Goal: Transaction & Acquisition: Purchase product/service

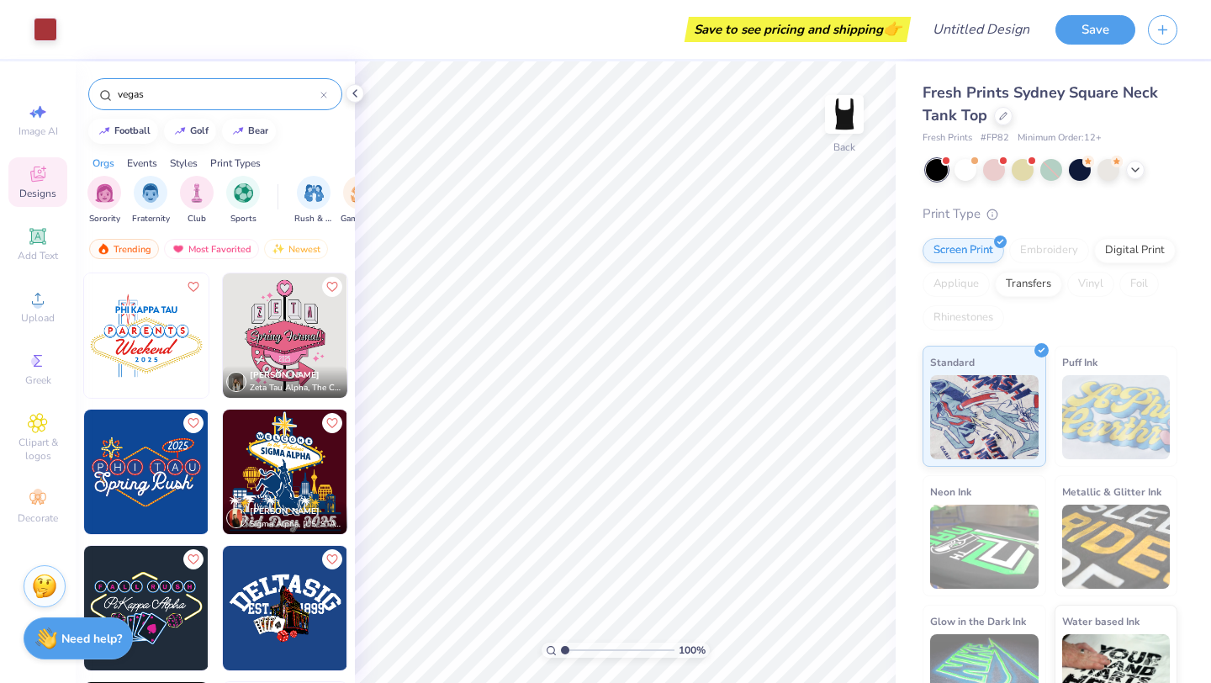
click at [203, 97] on input "vegas" at bounding box center [218, 94] width 204 height 17
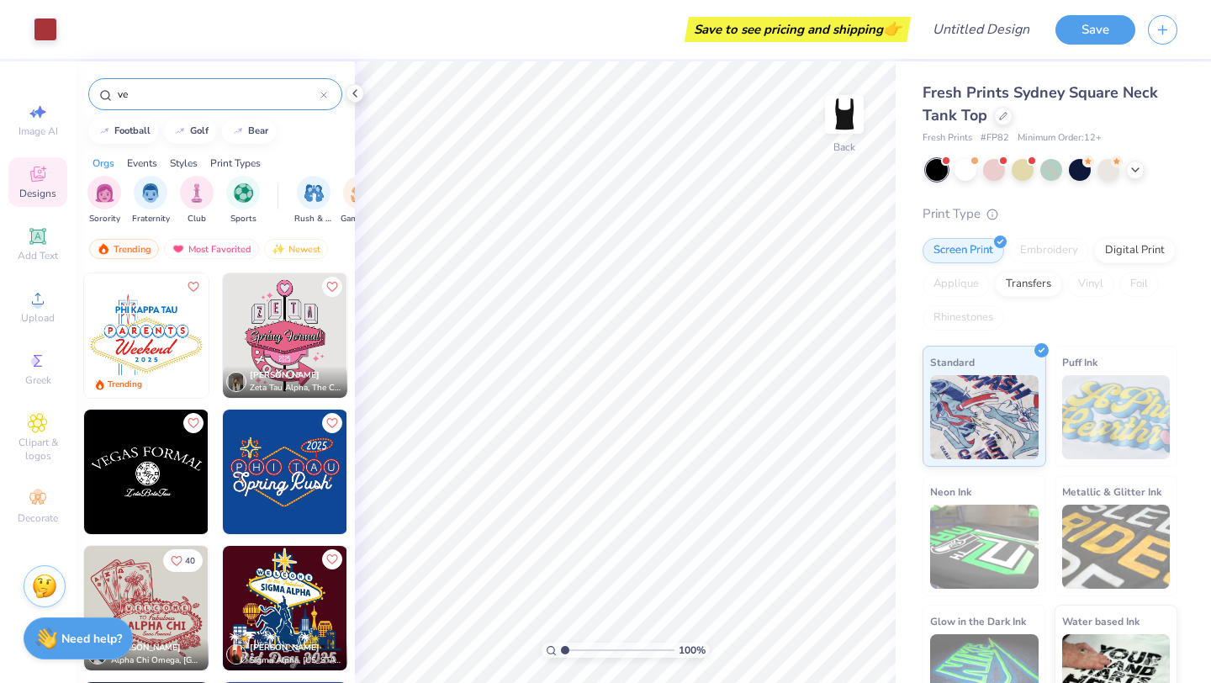
type input "v"
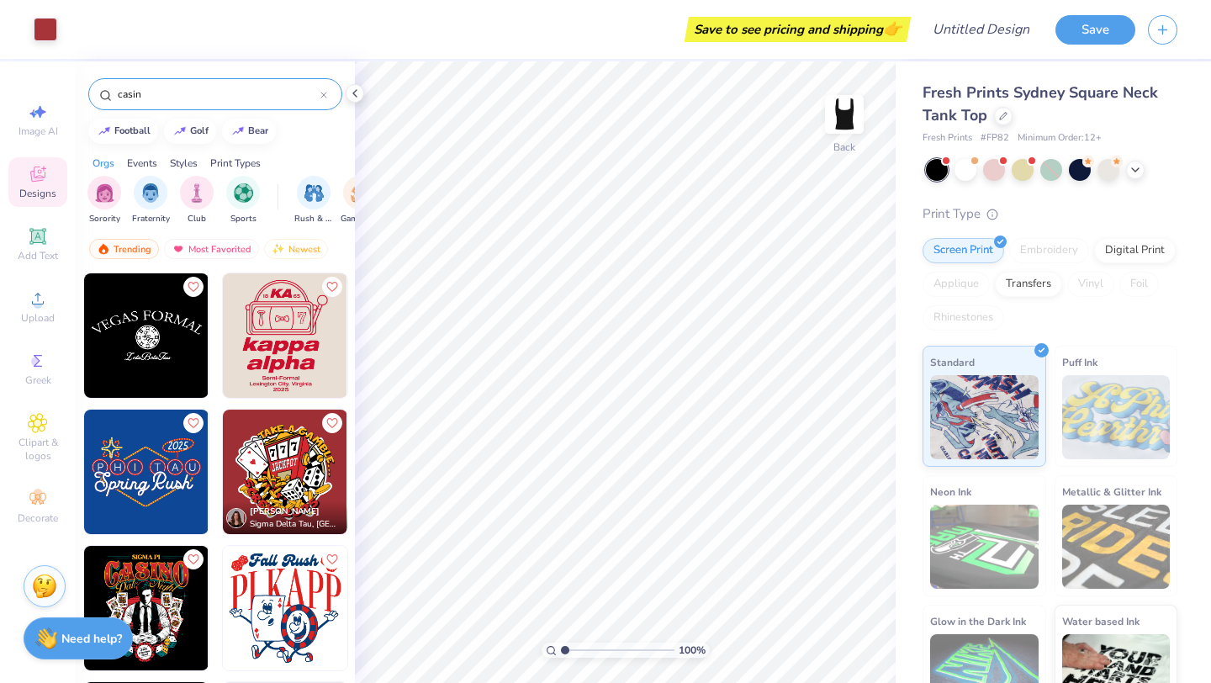
type input "casin"
click at [295, 569] on img at bounding box center [285, 608] width 124 height 124
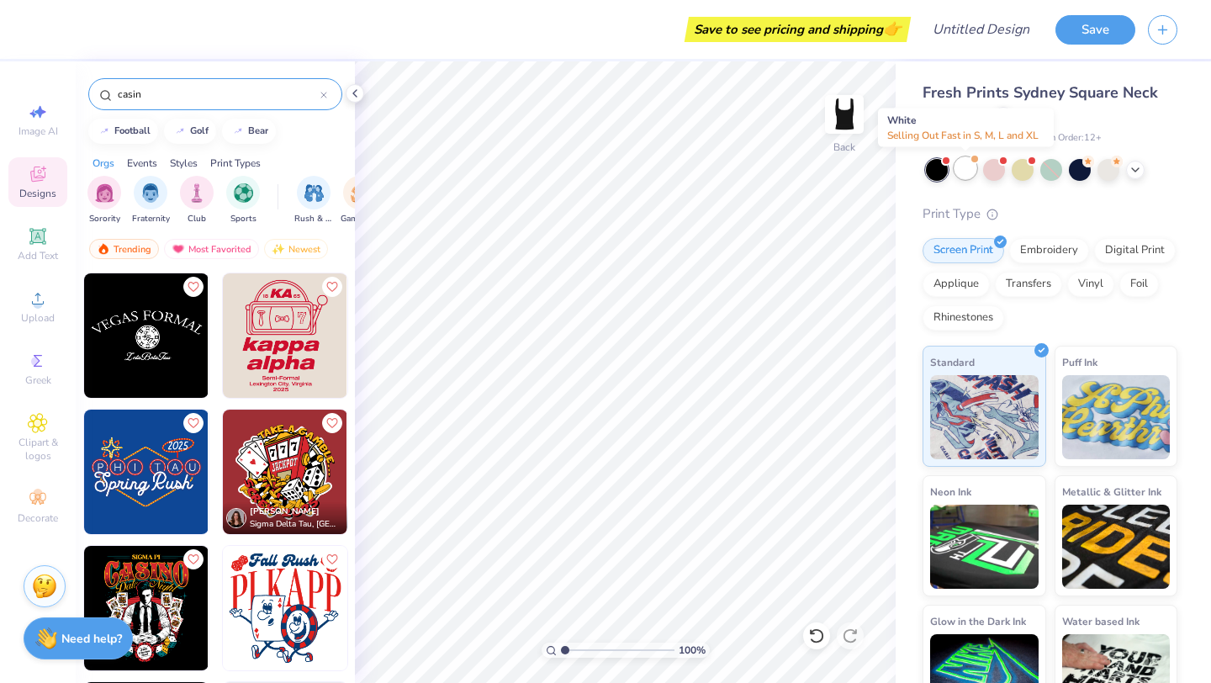
click at [966, 174] on div at bounding box center [965, 168] width 22 height 22
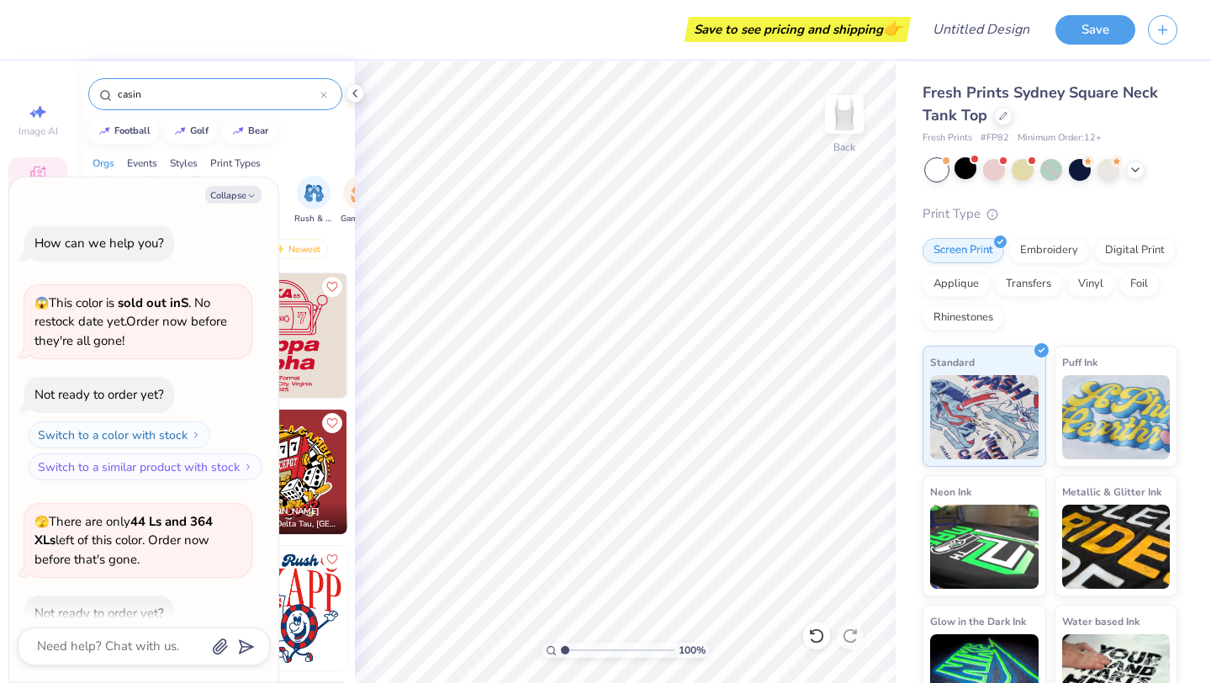
scroll to position [1143, 0]
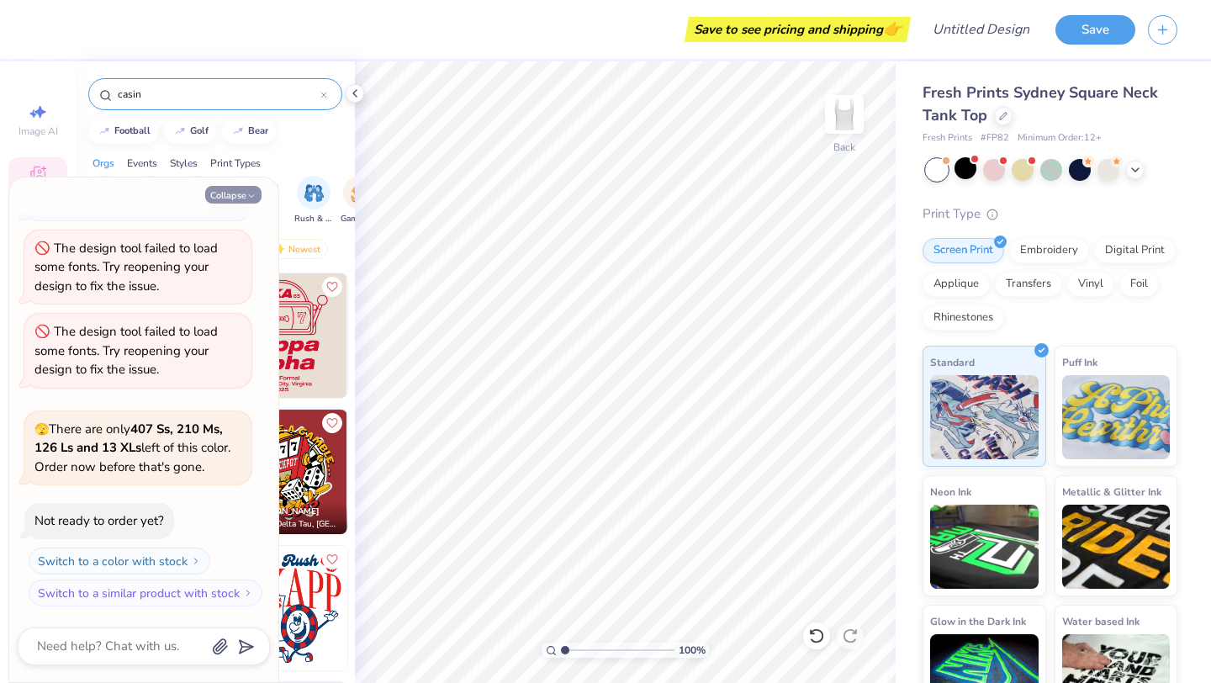
click at [246, 196] on icon "button" at bounding box center [251, 196] width 10 height 10
type textarea "x"
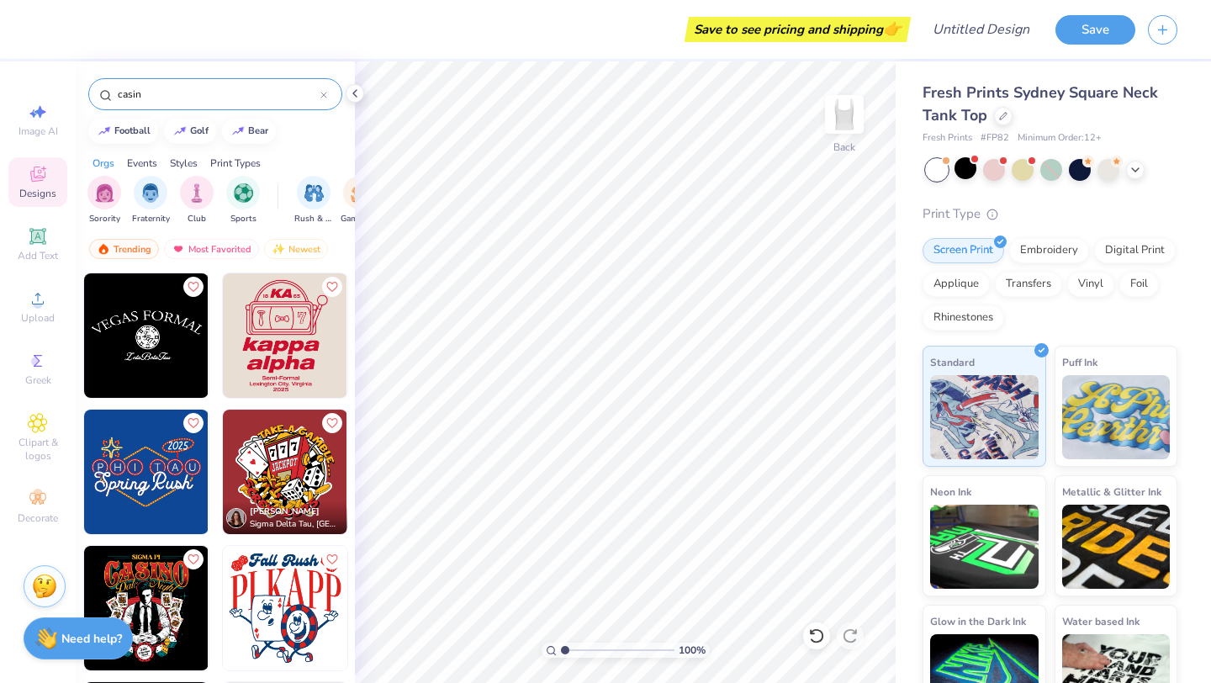
click at [281, 586] on img at bounding box center [285, 608] width 124 height 124
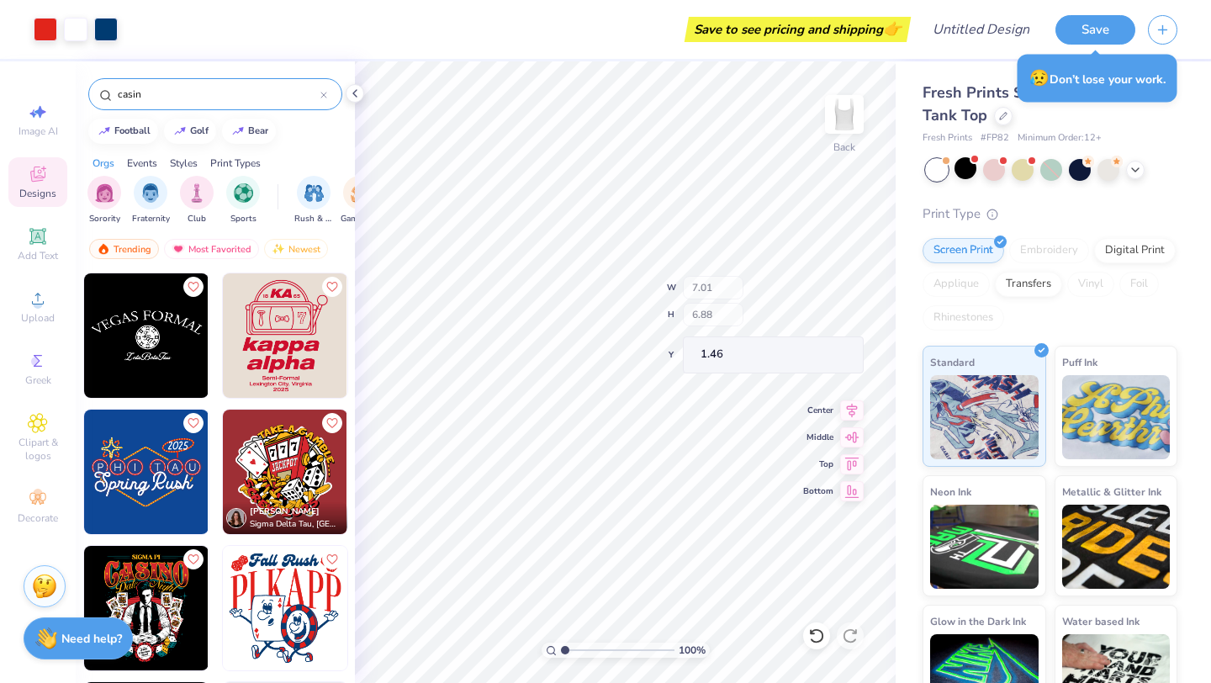
type input "1.46"
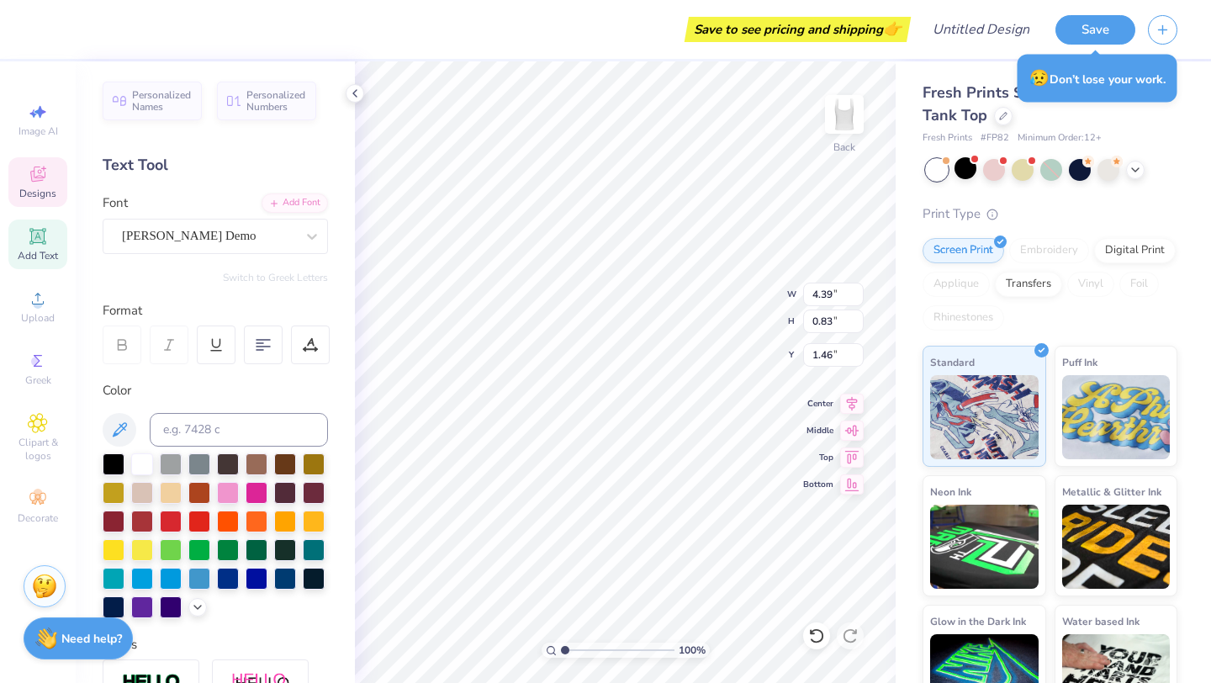
scroll to position [0, 0]
type textarea "Fall 2025"
type textarea "P"
type textarea "i"
type textarea "Intercol"
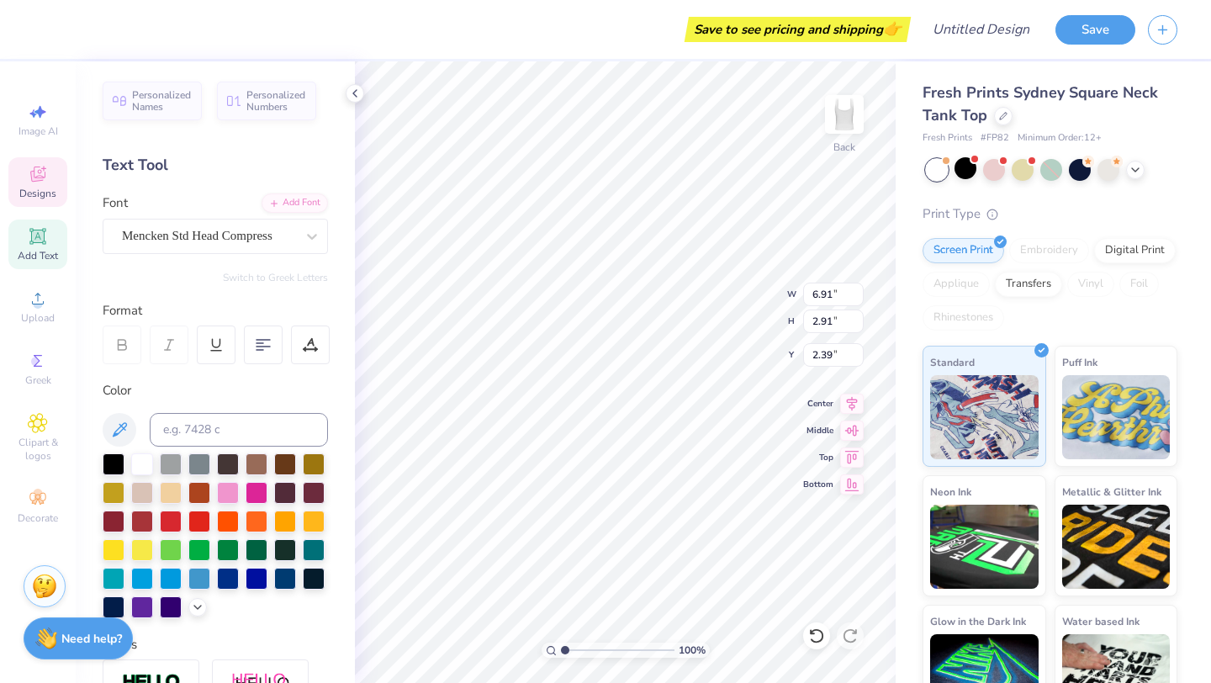
scroll to position [0, 1]
type textarea "i"
type textarea "INTERCOL"
type input "7.03"
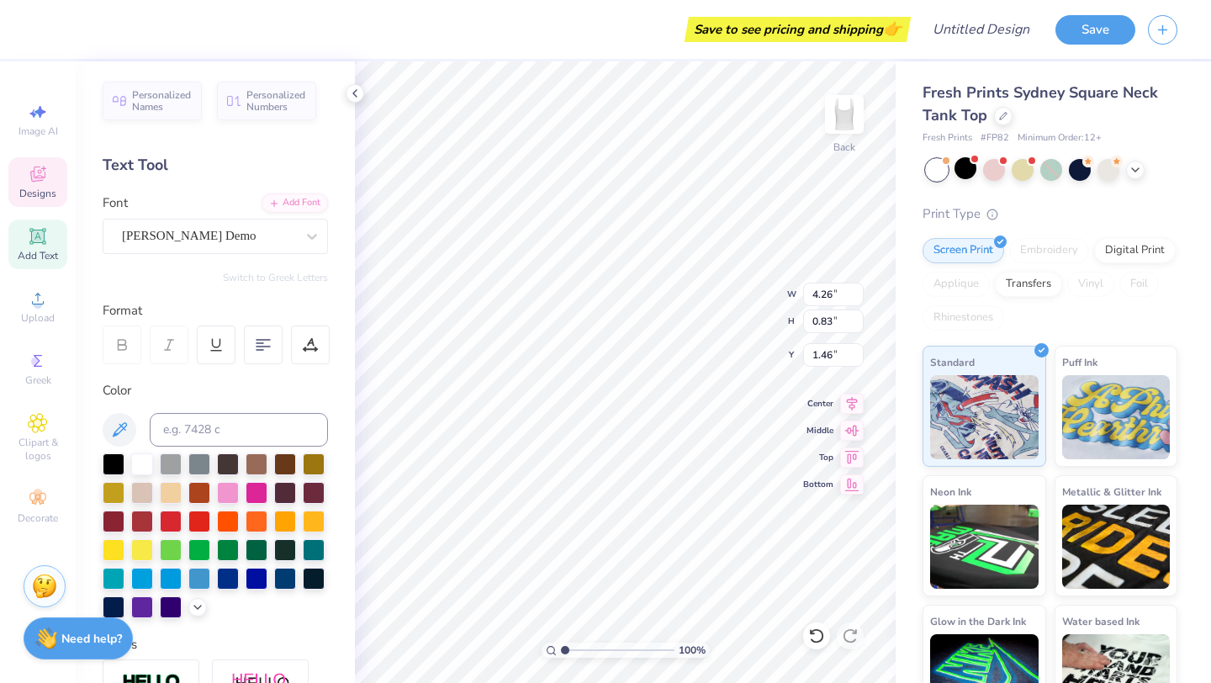
type input "2.40"
type input "2.53"
type textarea "F"
type textarea "Penn IAA"
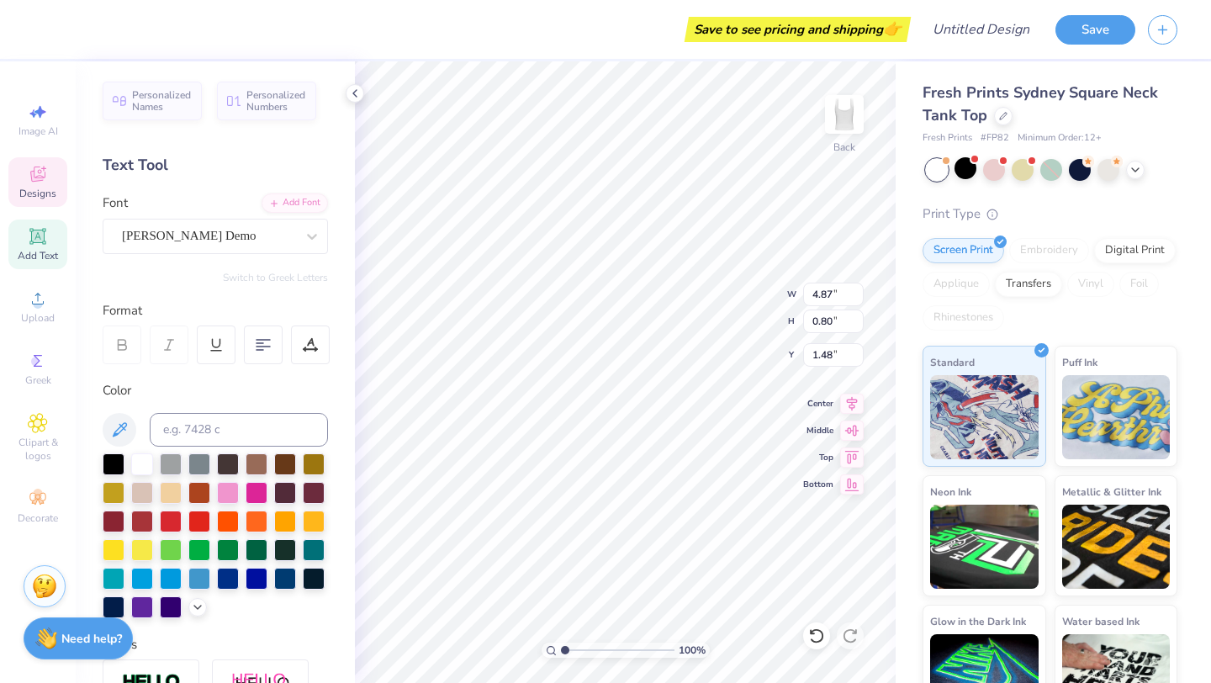
scroll to position [0, 0]
type textarea "P"
type textarea "Fall 2025"
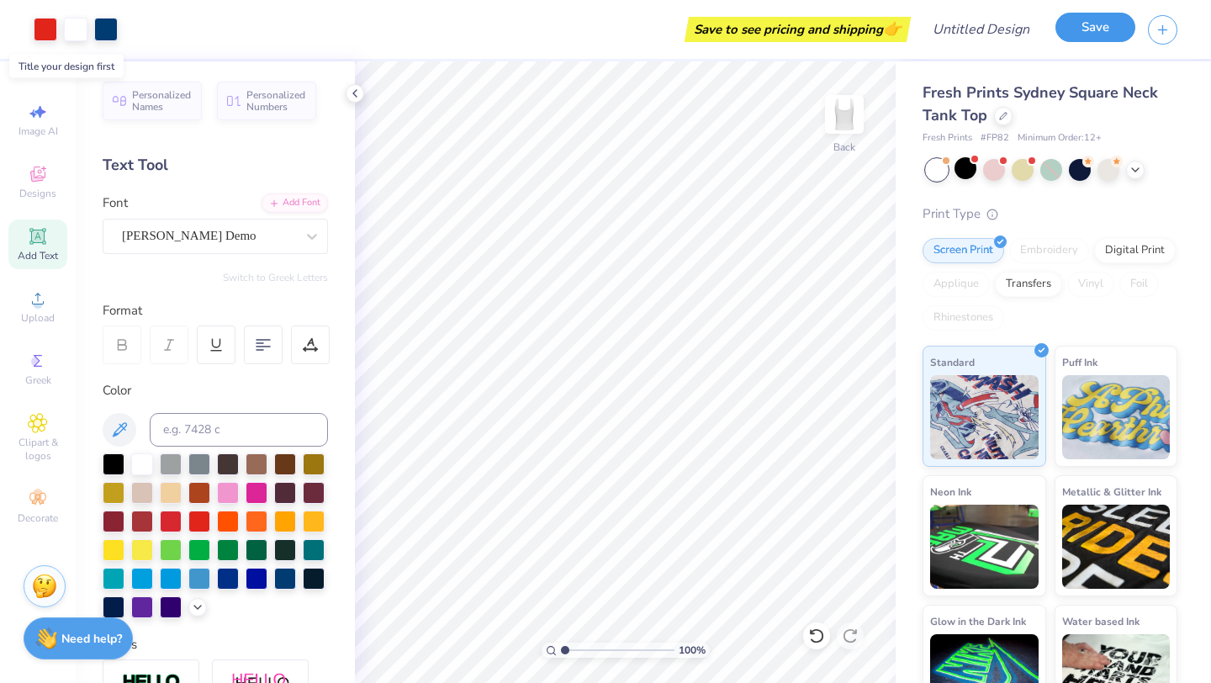
click at [1112, 19] on button "Save" at bounding box center [1095, 27] width 80 height 29
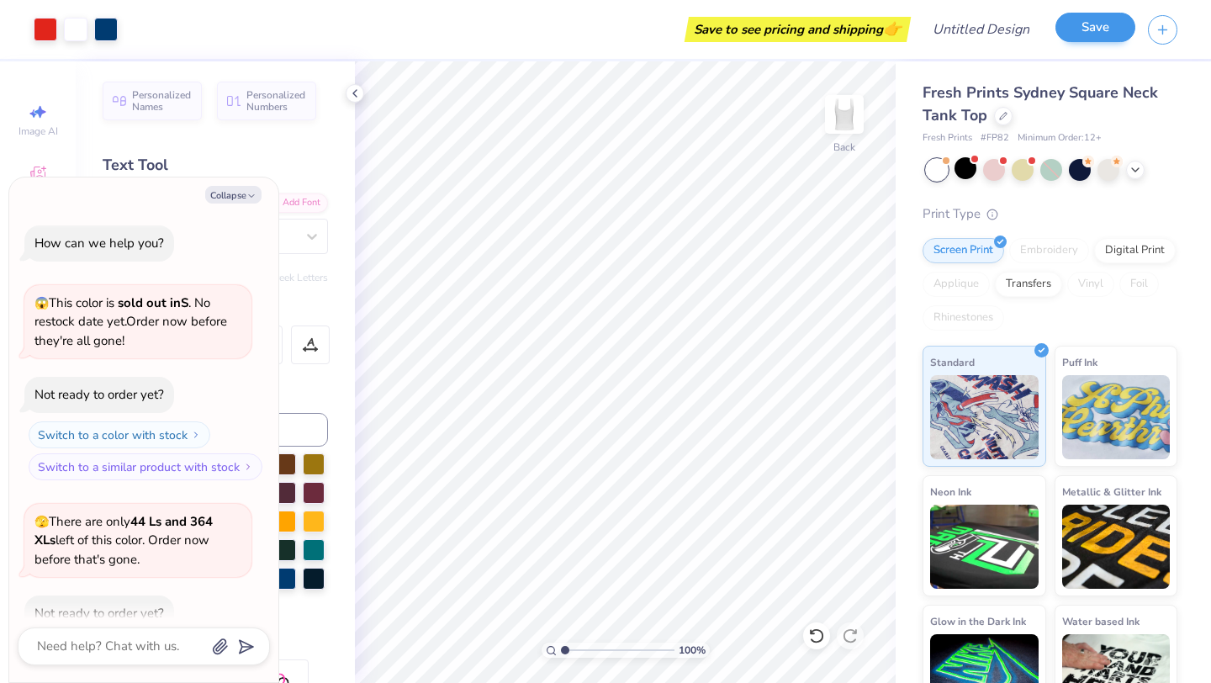
scroll to position [1190, 0]
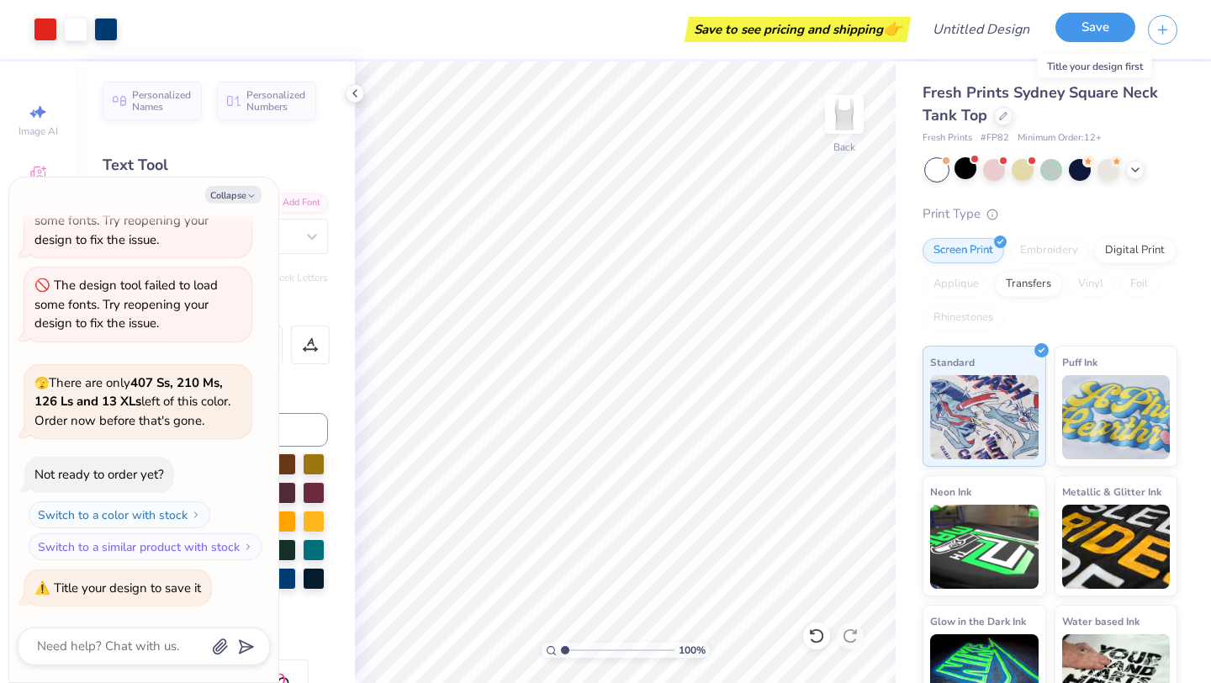
click at [1092, 29] on button "Save" at bounding box center [1095, 27] width 80 height 29
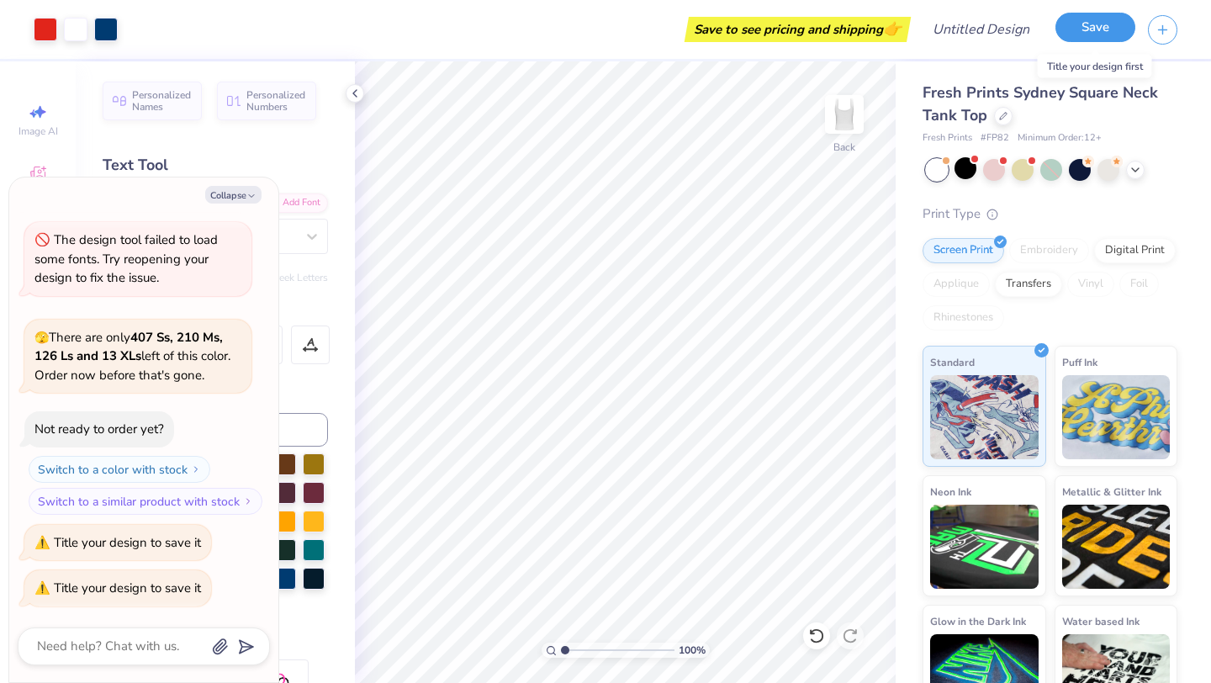
click at [1071, 24] on button "Save" at bounding box center [1095, 27] width 80 height 29
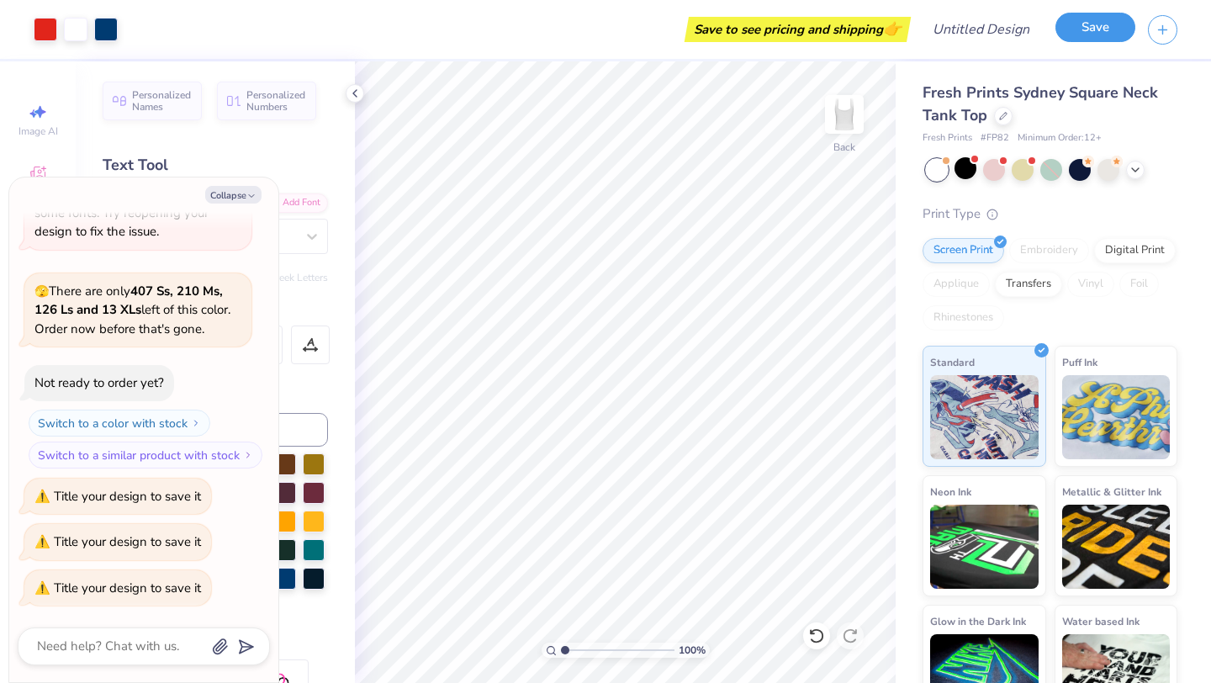
click at [1071, 24] on button "Save" at bounding box center [1095, 27] width 80 height 29
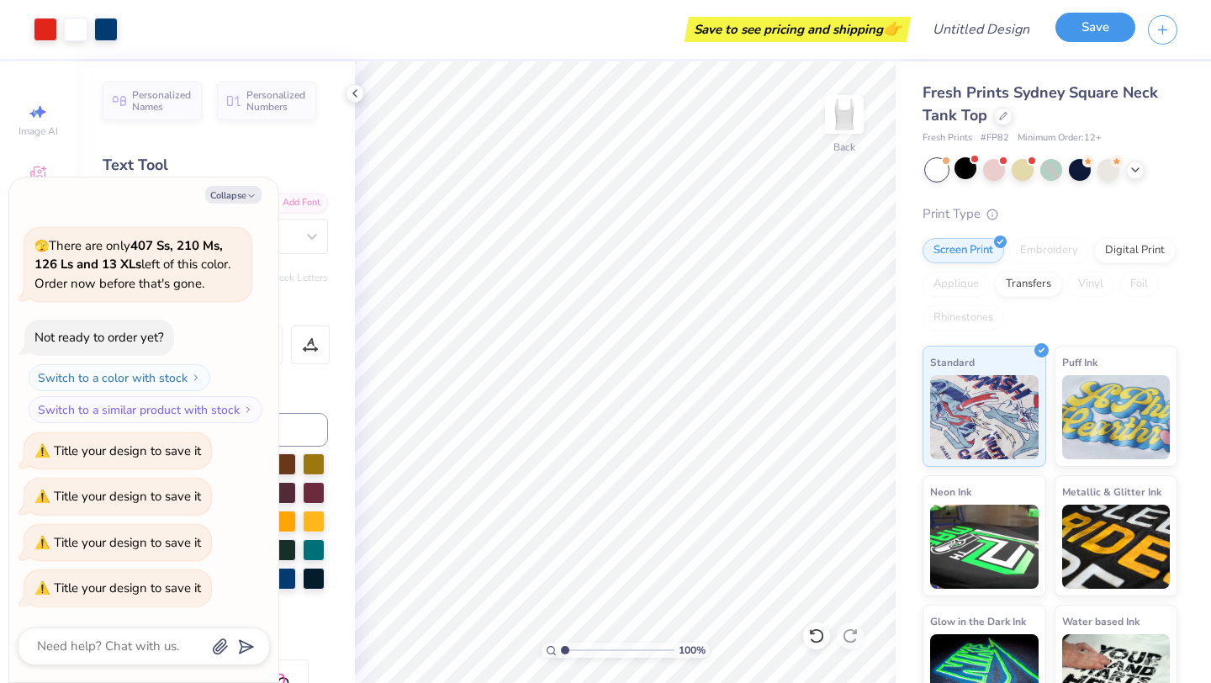
click at [1071, 24] on button "Save" at bounding box center [1095, 27] width 80 height 29
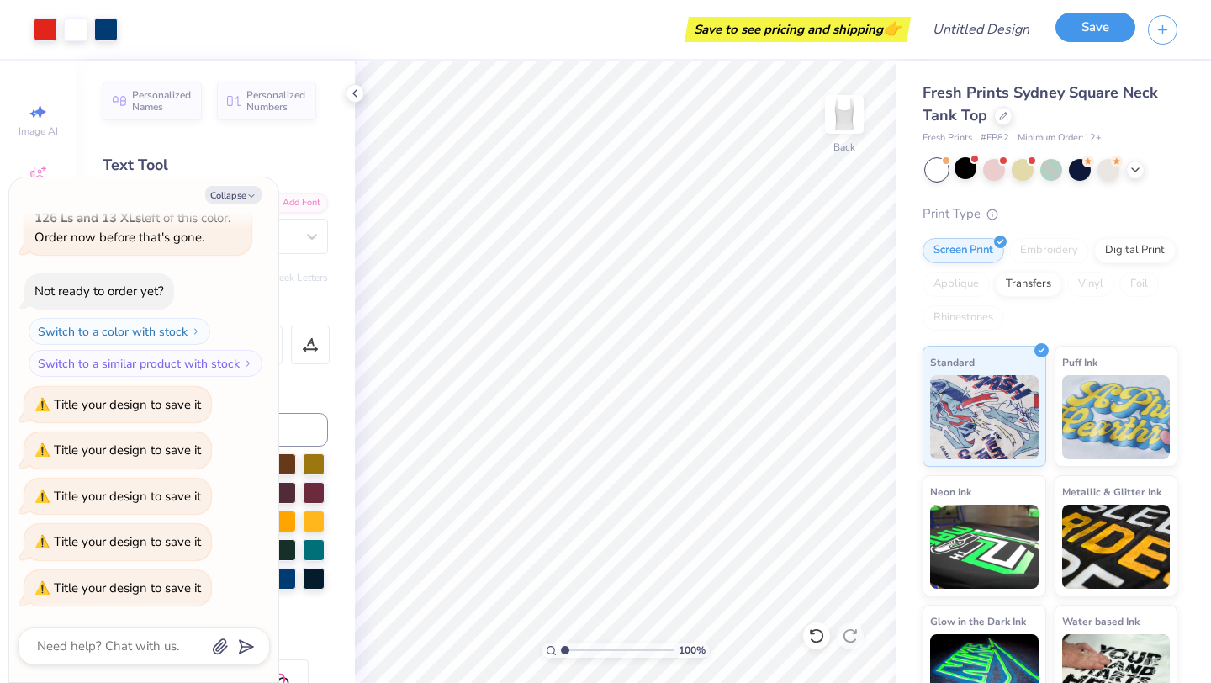
click at [1071, 24] on button "Save" at bounding box center [1095, 27] width 80 height 29
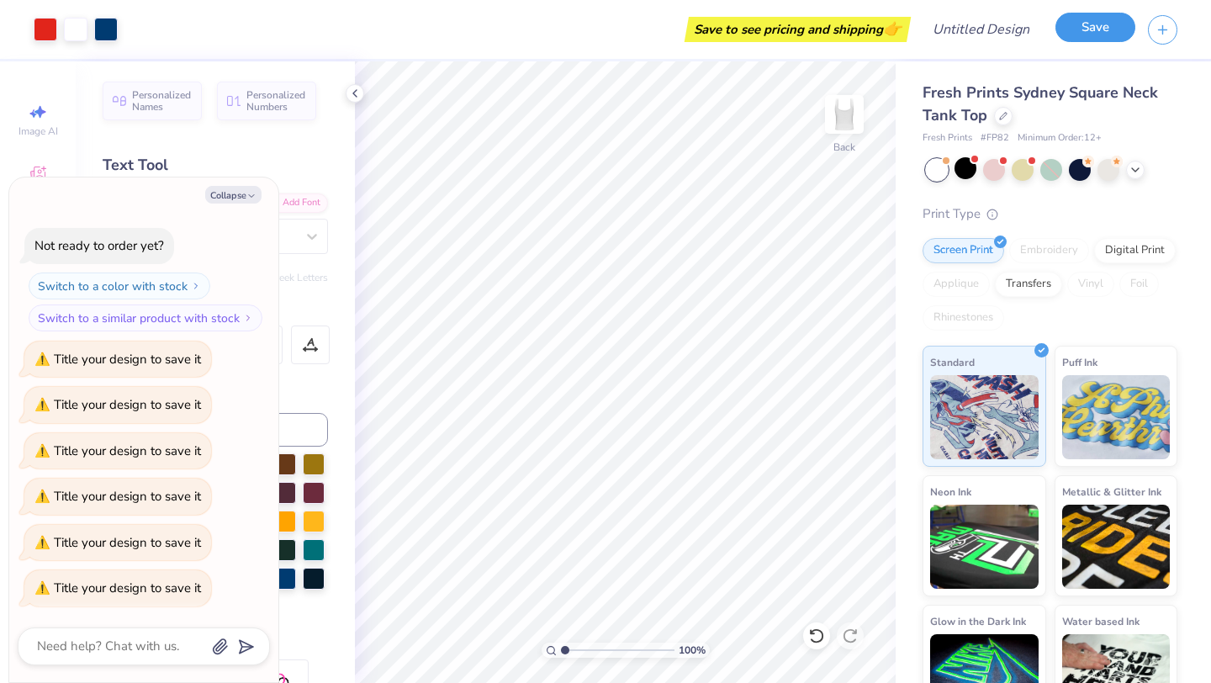
click at [1071, 24] on button "Save" at bounding box center [1095, 27] width 80 height 29
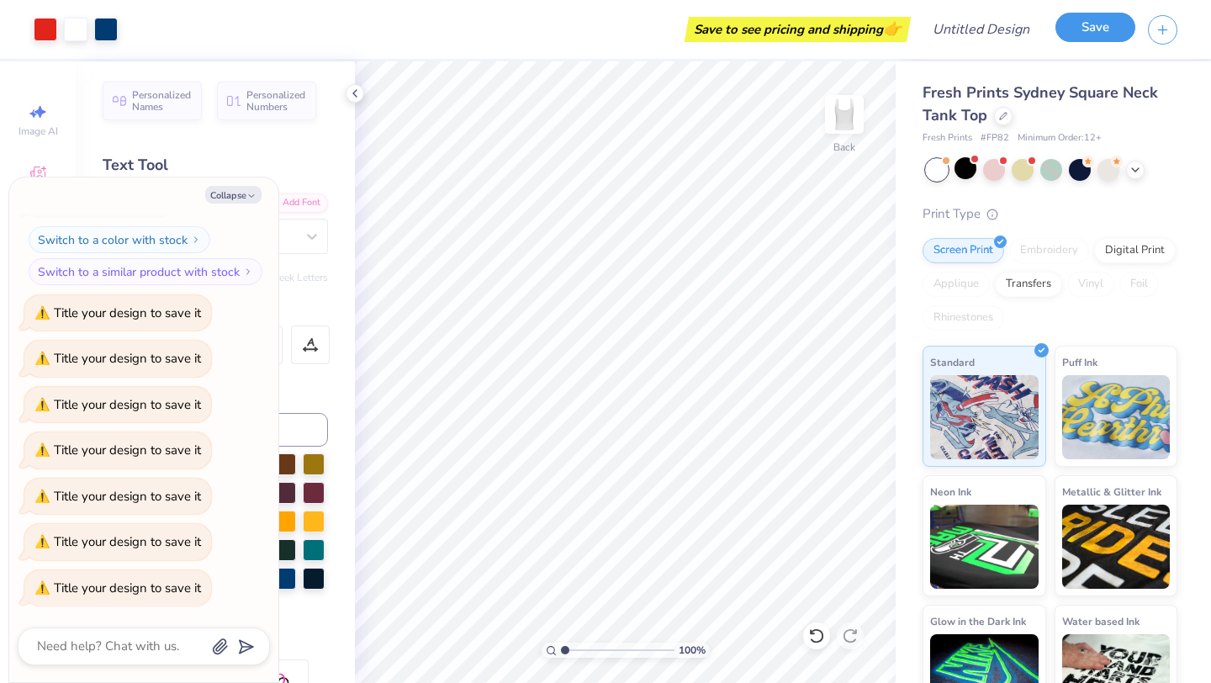
click at [1071, 24] on button "Save" at bounding box center [1095, 27] width 80 height 29
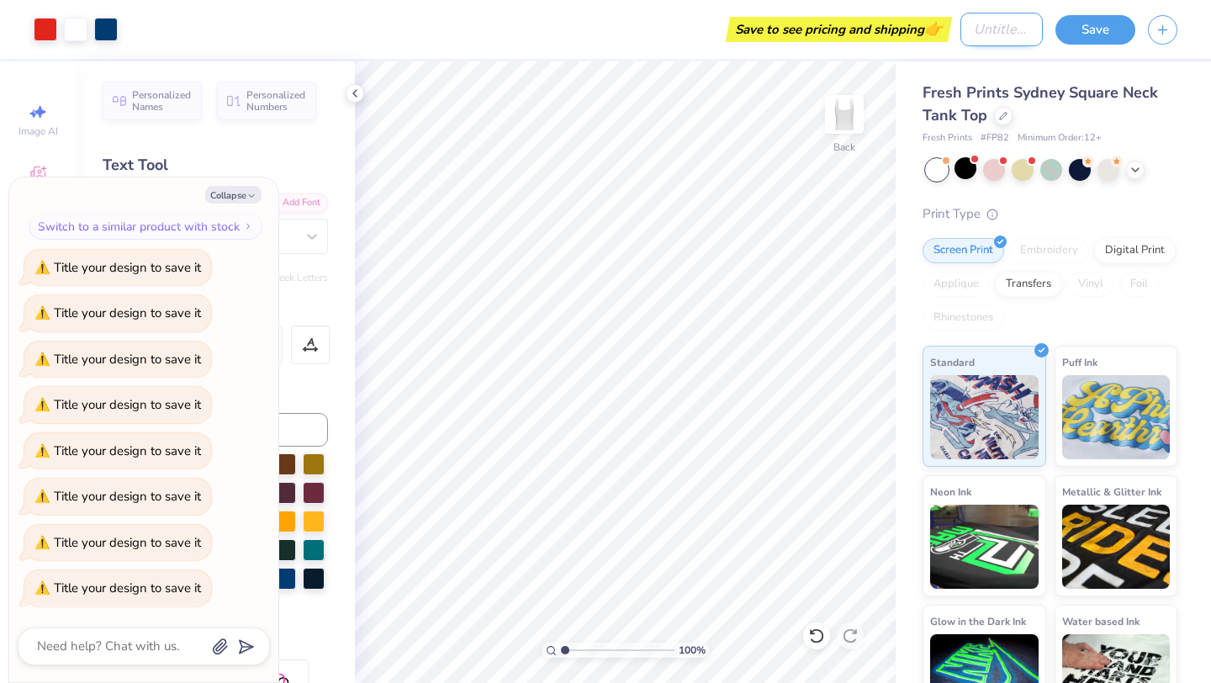
click at [967, 40] on input "Design Title" at bounding box center [1001, 30] width 82 height 34
type textarea "x"
type input "r"
type textarea "x"
type input "ru"
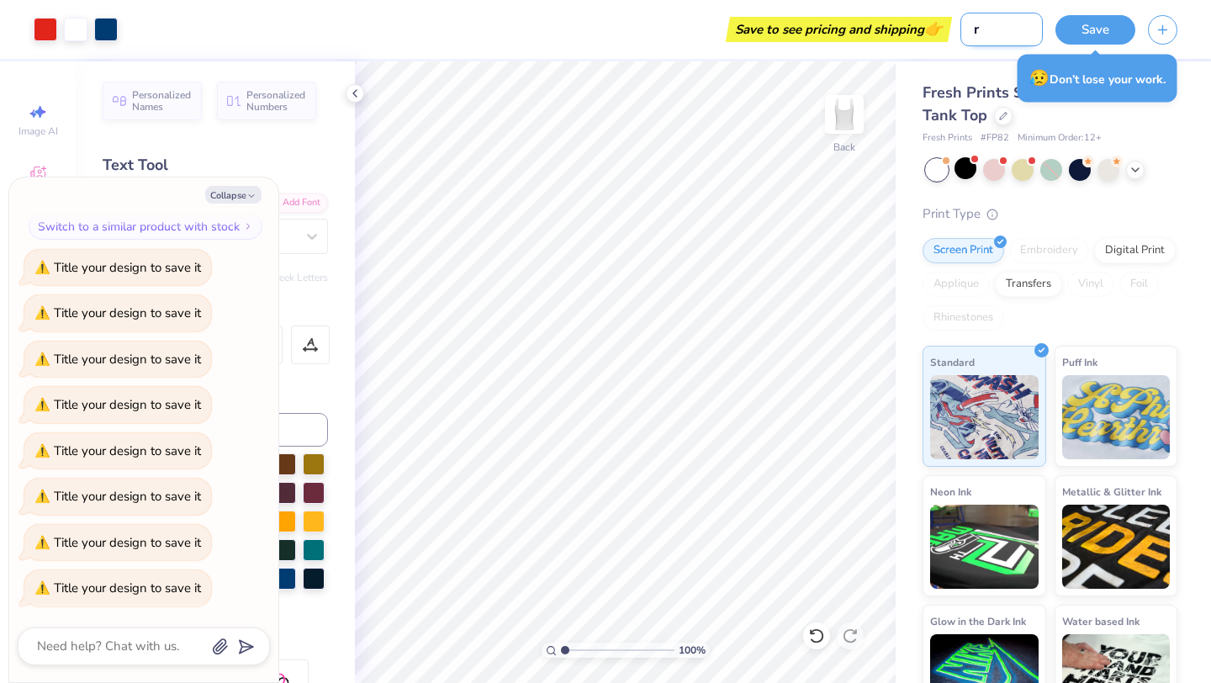
type textarea "x"
type input "rus"
type textarea "x"
type input "rush"
type textarea "x"
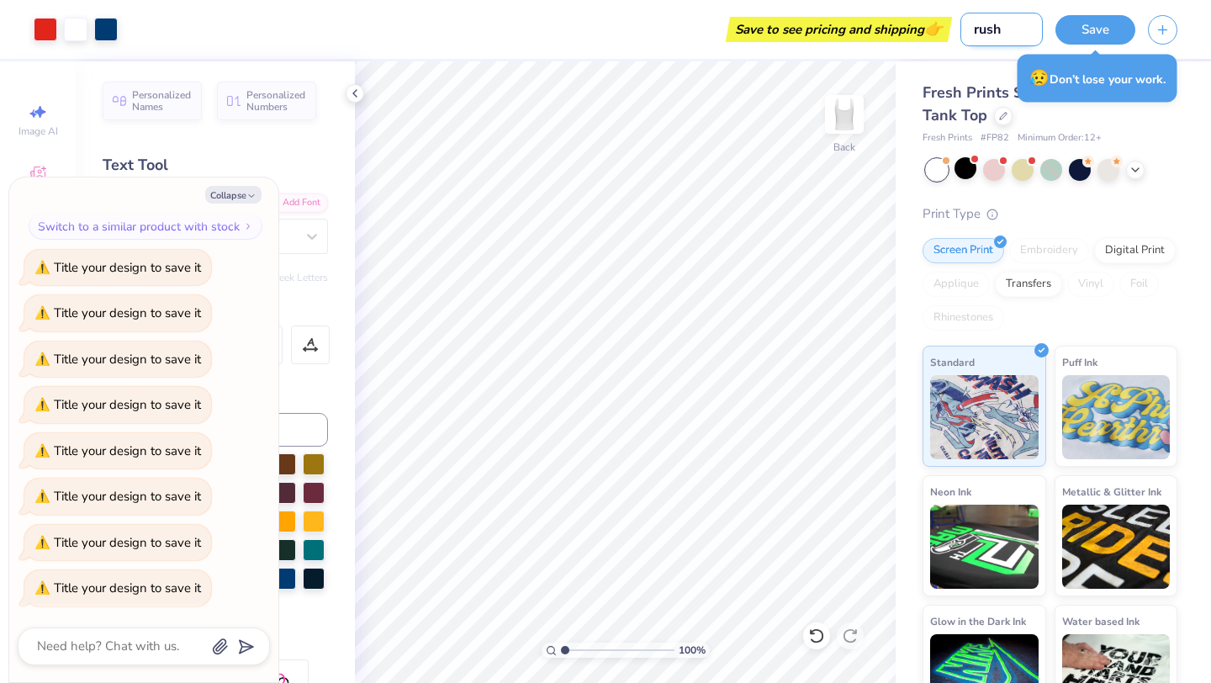
type input "rush"
type textarea "x"
type input "rush 2"
type textarea "x"
type input "rush 25"
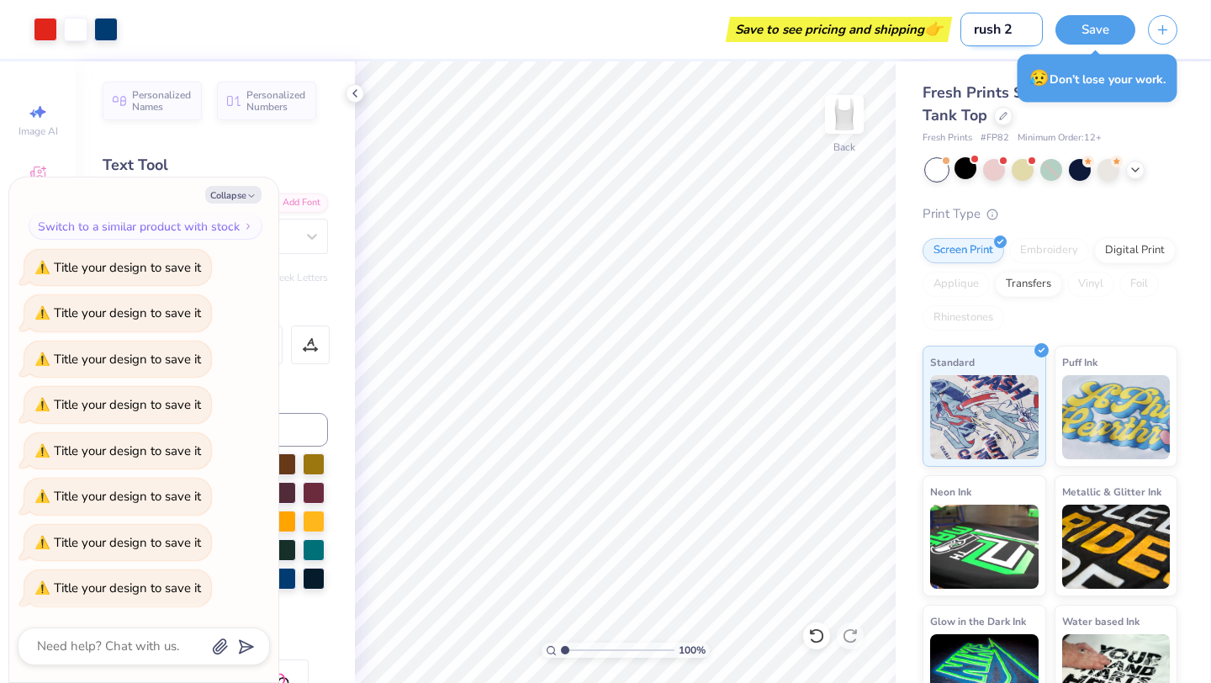
type textarea "x"
type input "rush 25"
click at [1091, 30] on button "Save" at bounding box center [1095, 27] width 80 height 29
type textarea "x"
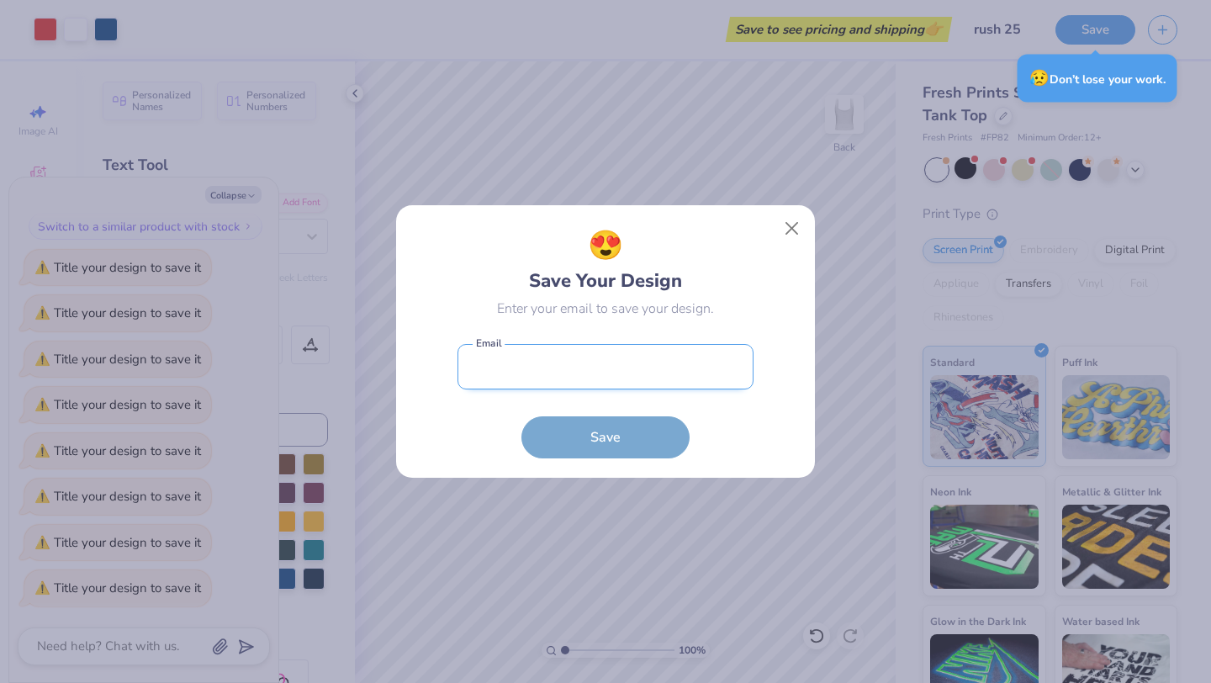
click at [704, 359] on input "email" at bounding box center [605, 367] width 296 height 46
type input "[EMAIL_ADDRESS][DOMAIN_NAME]"
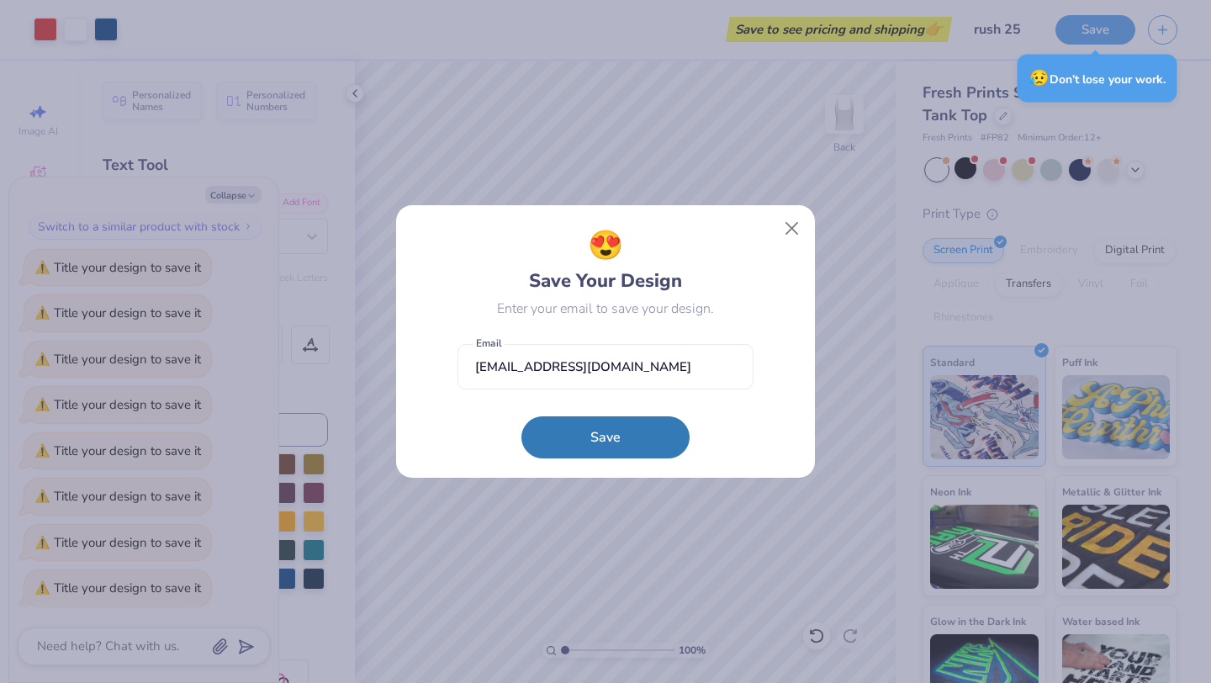
click at [657, 469] on div "😍 Save Your Design Enter your email to save your design. [EMAIL_ADDRESS][DOMAIN…" at bounding box center [605, 341] width 419 height 272
click at [635, 425] on button "Save" at bounding box center [605, 433] width 168 height 42
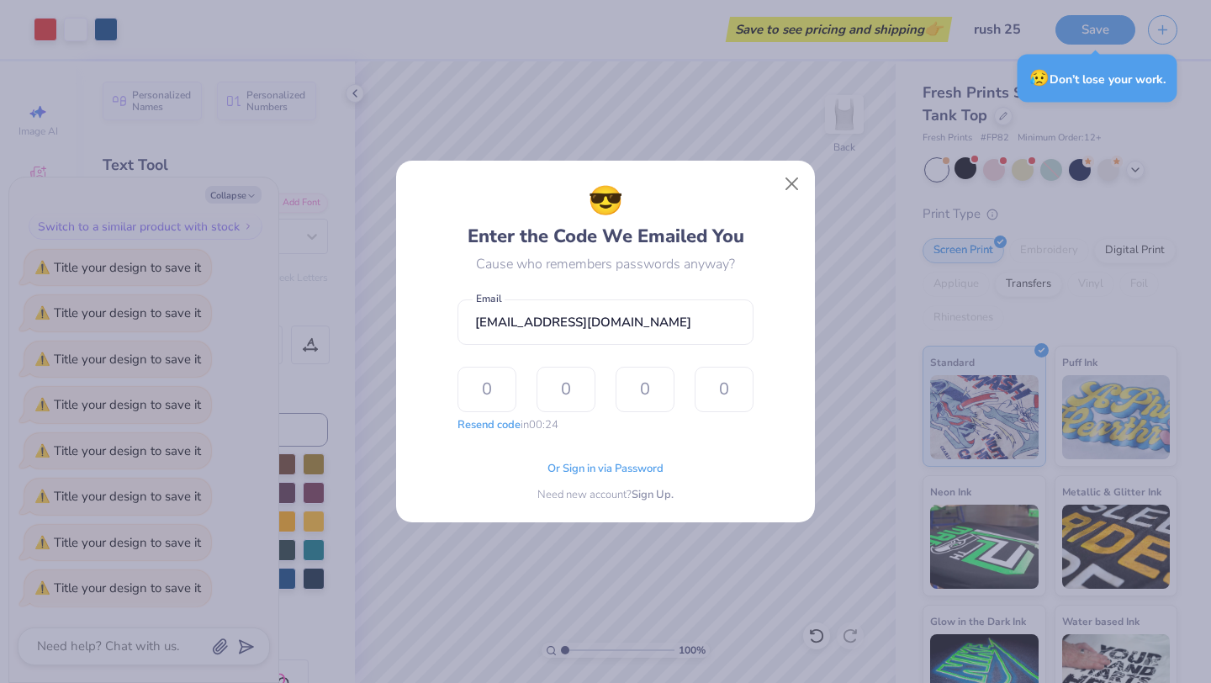
type textarea "x"
type input "4"
type input "7"
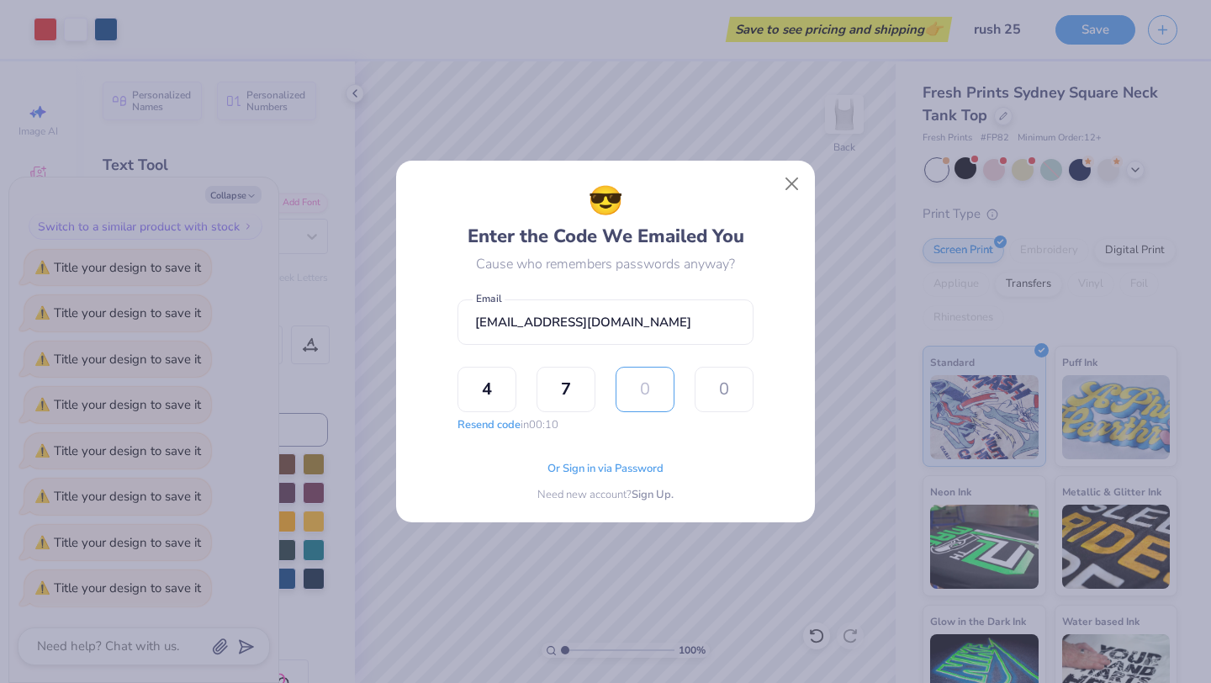
type input "9"
type input "6"
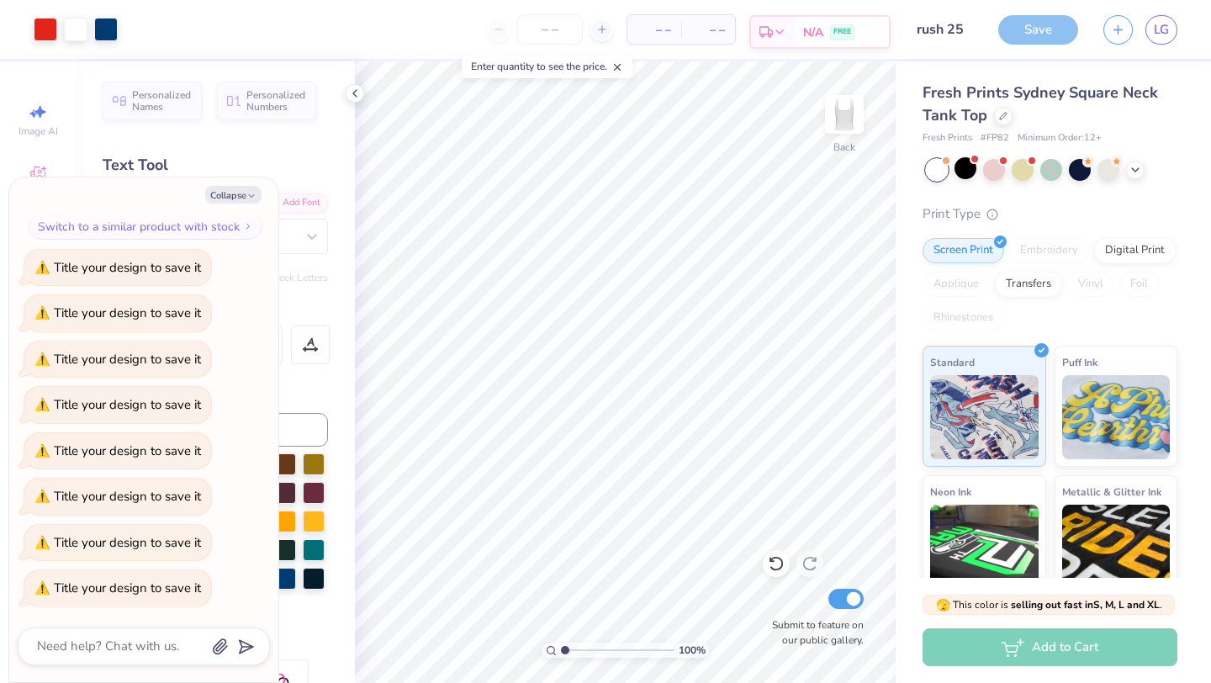
click at [803, 15] on div "Est. Delivery N/A FREE" at bounding box center [819, 32] width 141 height 34
click at [1053, 38] on div "Save" at bounding box center [1038, 29] width 80 height 29
click at [558, 42] on input "number" at bounding box center [550, 29] width 66 height 30
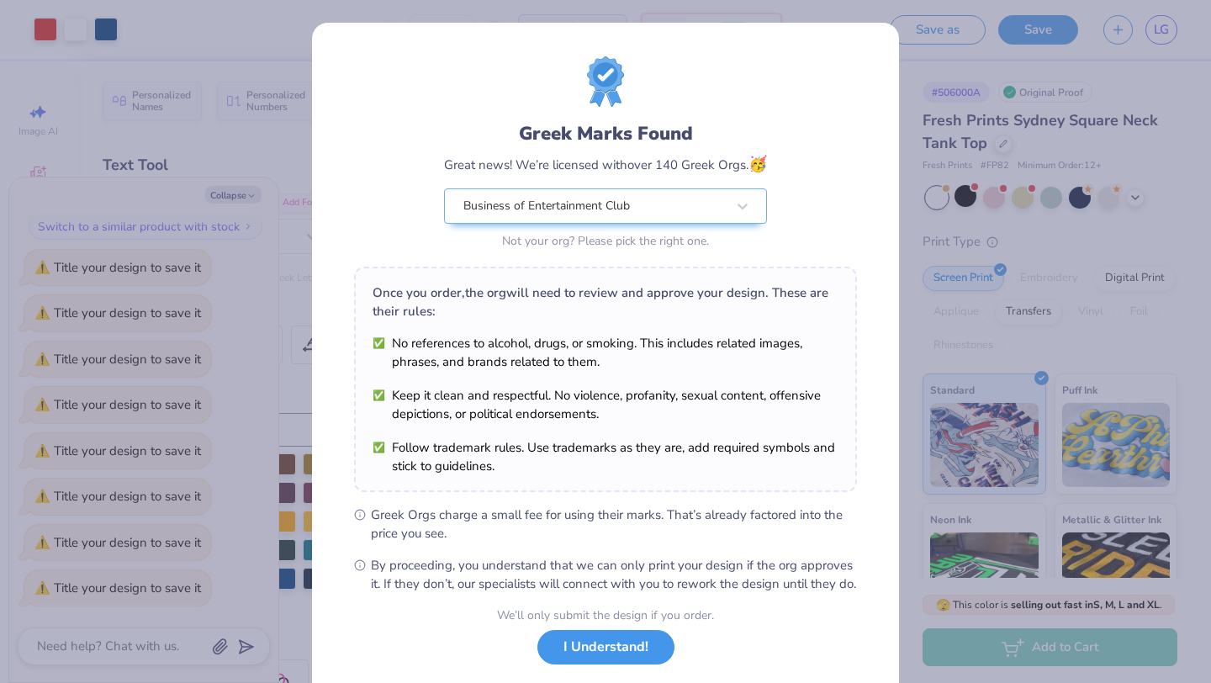
click at [620, 664] on button "I Understand!" at bounding box center [605, 647] width 137 height 34
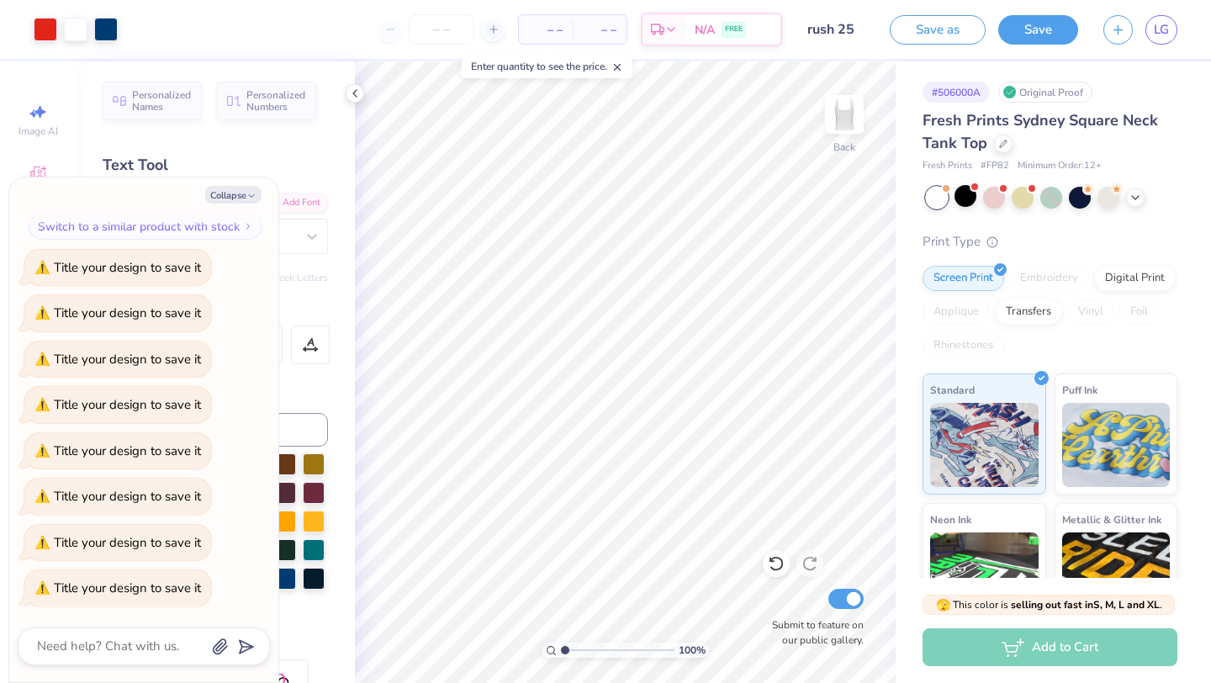
type textarea "x"
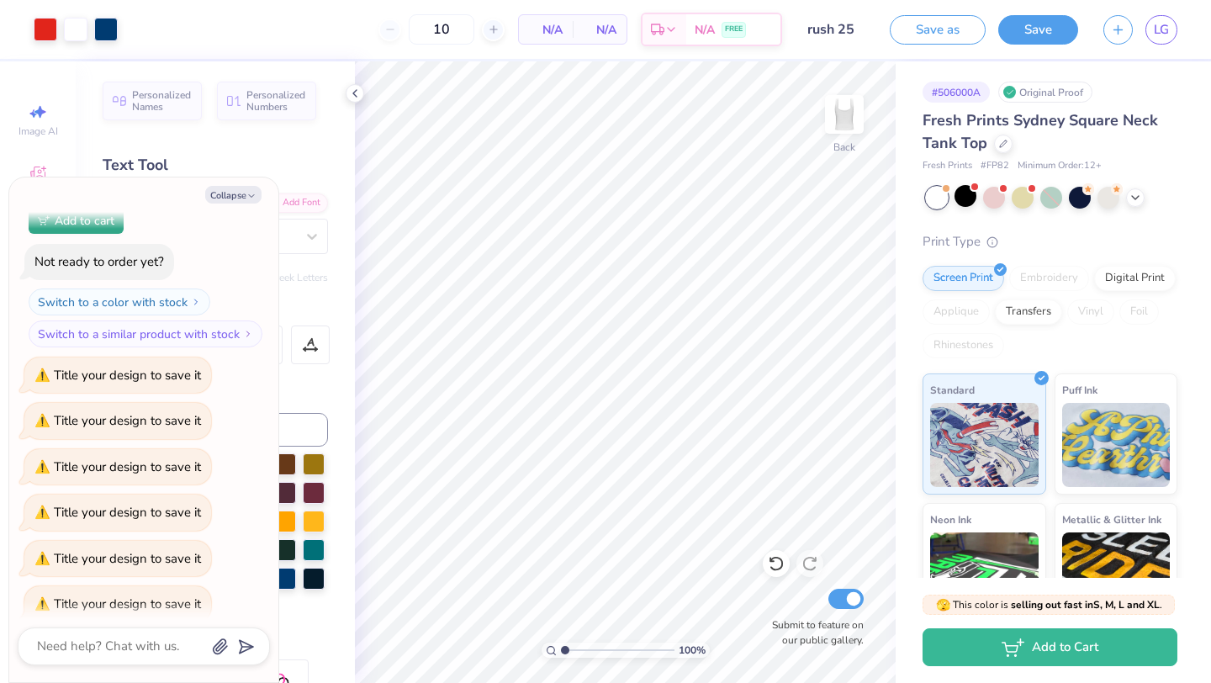
scroll to position [1617, 0]
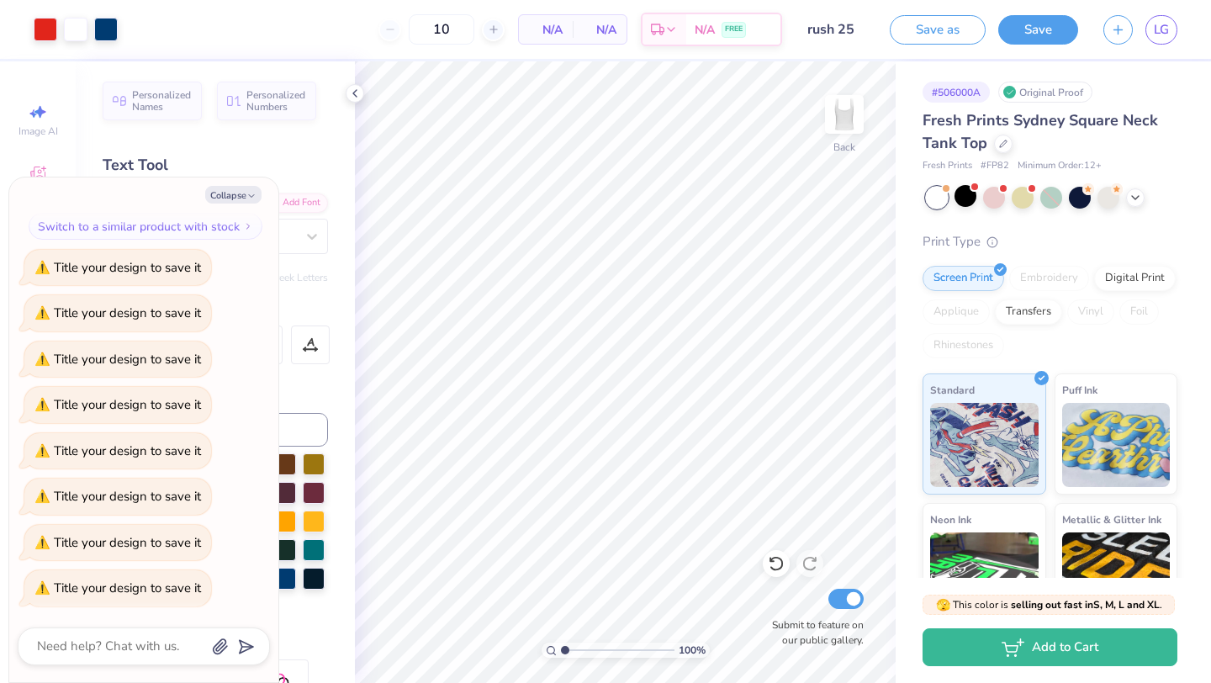
type input "12"
click at [1140, 281] on div "Digital Print" at bounding box center [1135, 275] width 82 height 25
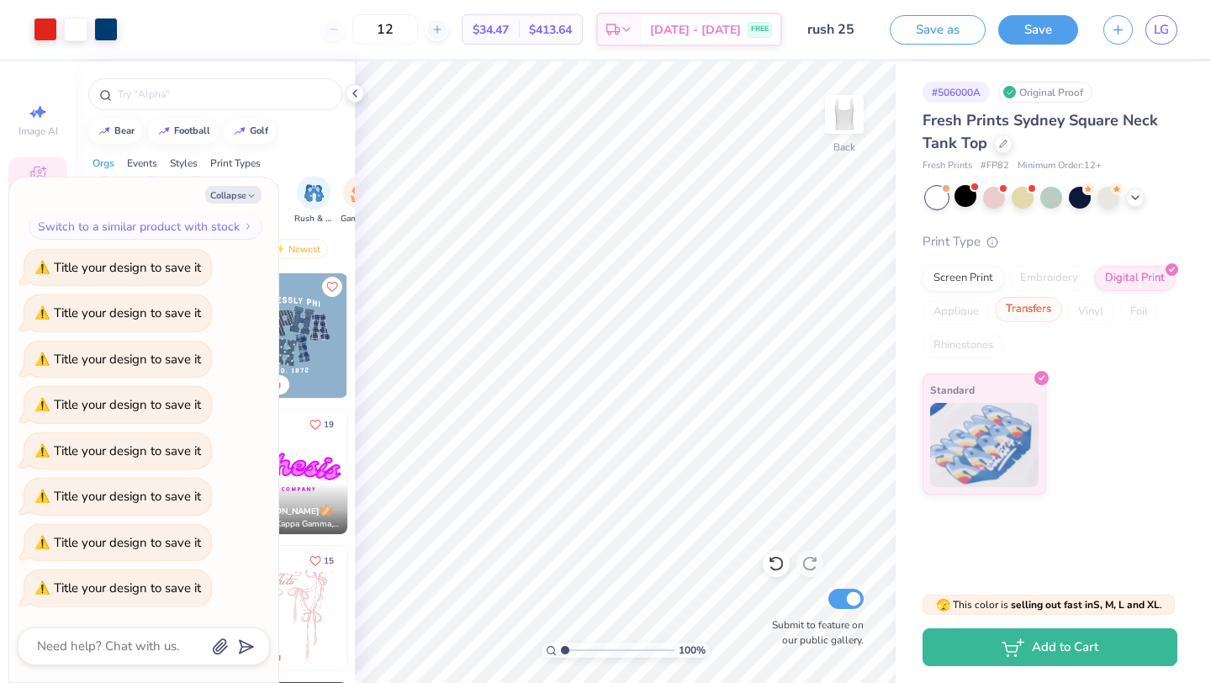
click at [1026, 317] on div "Transfers" at bounding box center [1028, 309] width 67 height 25
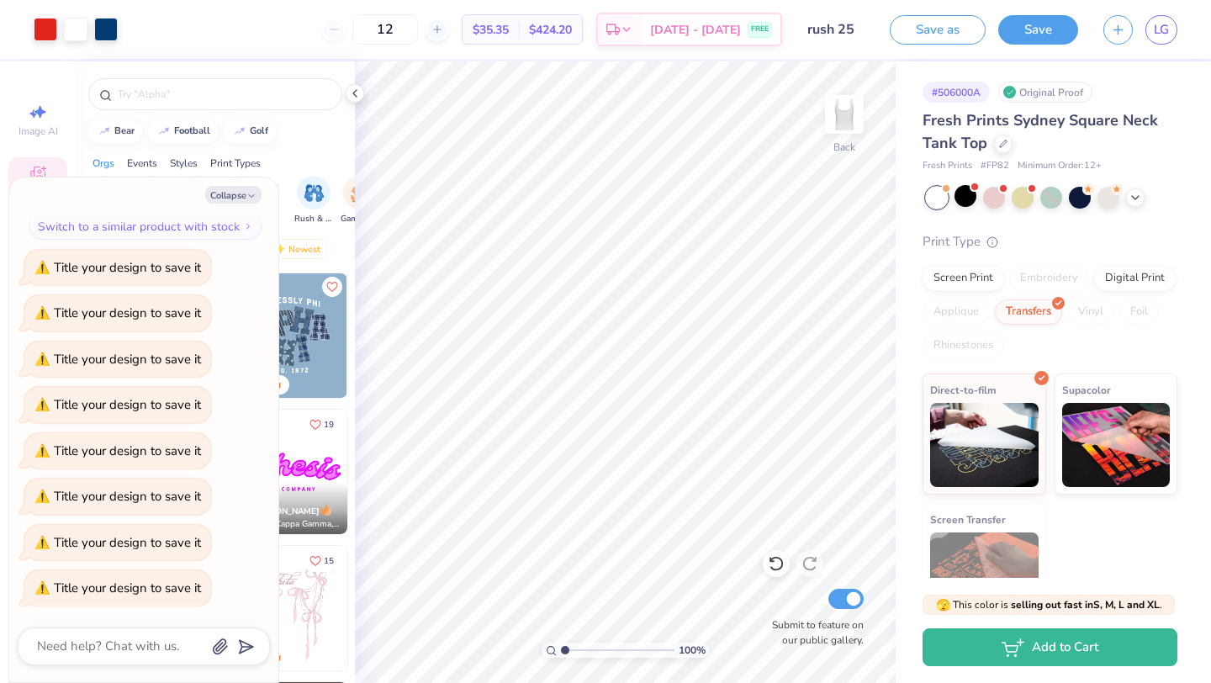
click at [1138, 261] on div "Print Type Screen Print Embroidery Digital Print Applique Transfers Vinyl Foil …" at bounding box center [1049, 428] width 255 height 393
click at [1135, 272] on div "Digital Print" at bounding box center [1135, 275] width 82 height 25
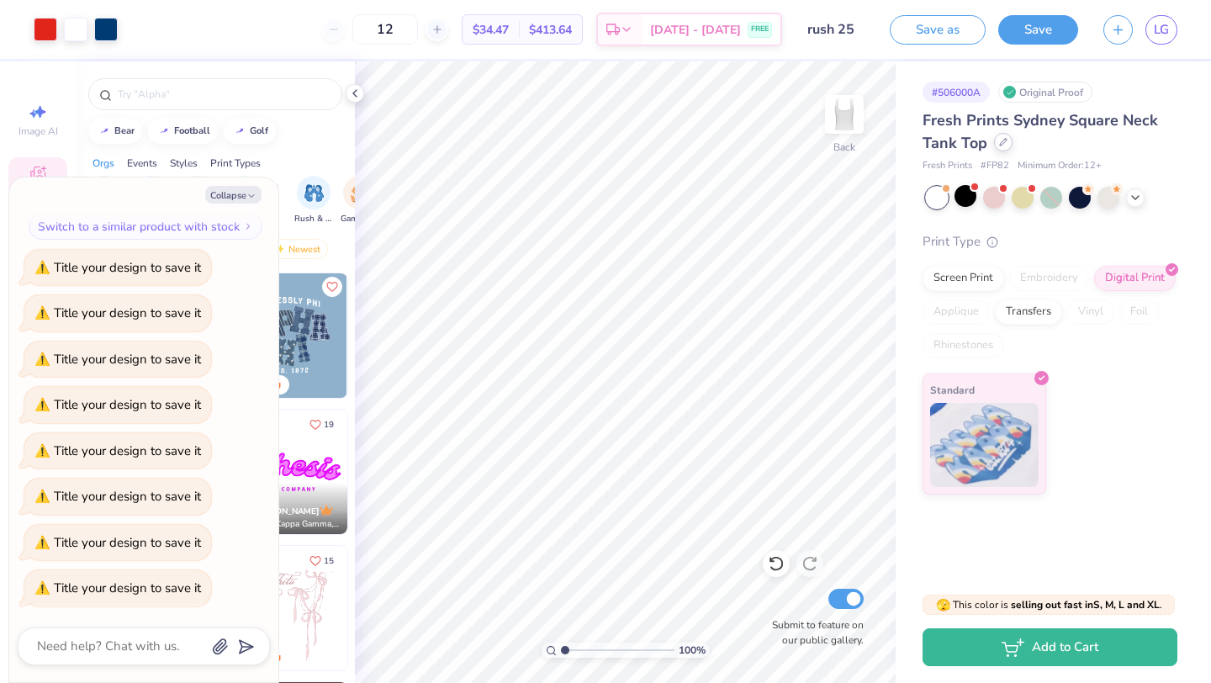
click at [1003, 146] on div at bounding box center [1003, 142] width 18 height 18
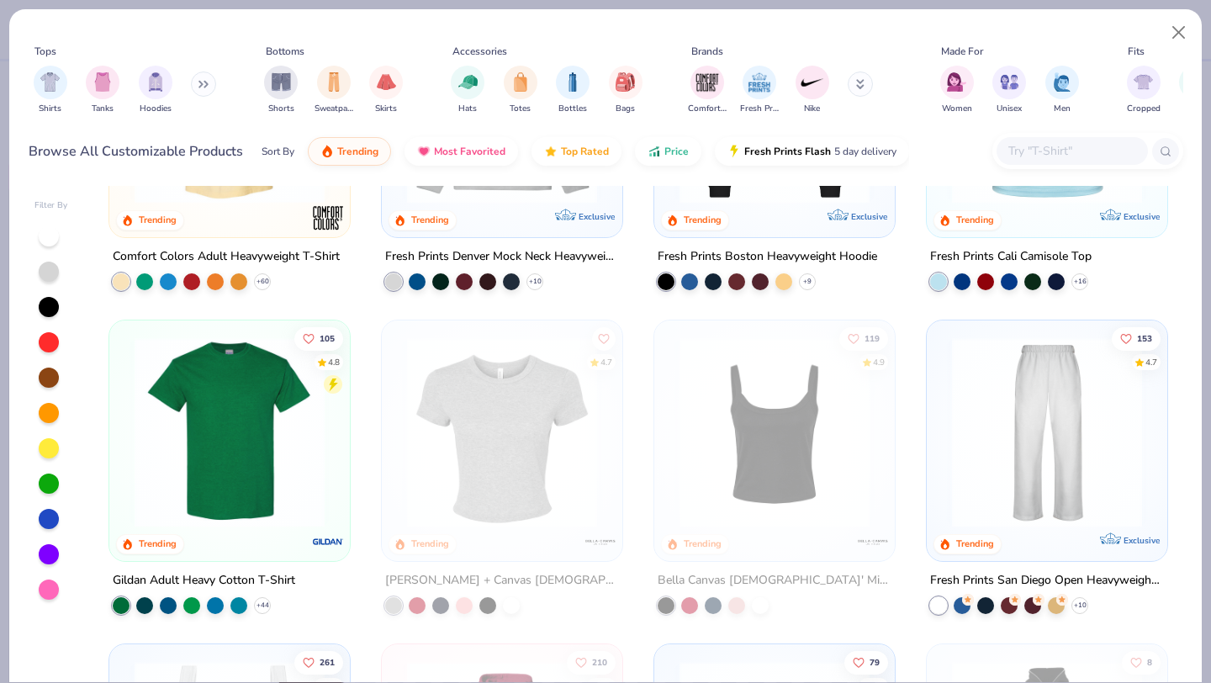
scroll to position [195, 0]
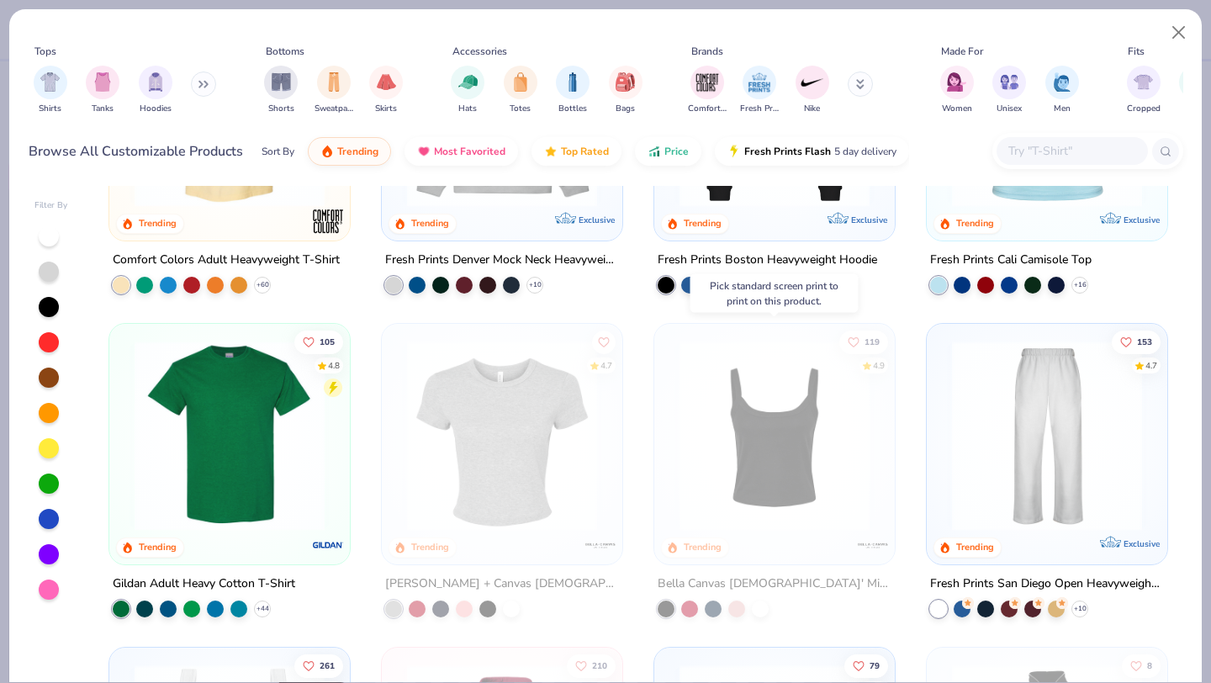
click at [768, 478] on img at bounding box center [774, 435] width 207 height 190
click at [719, 580] on div "Bella Canvas [DEMOGRAPHIC_DATA]' Micro Ribbed Scoop Tank" at bounding box center [774, 582] width 234 height 21
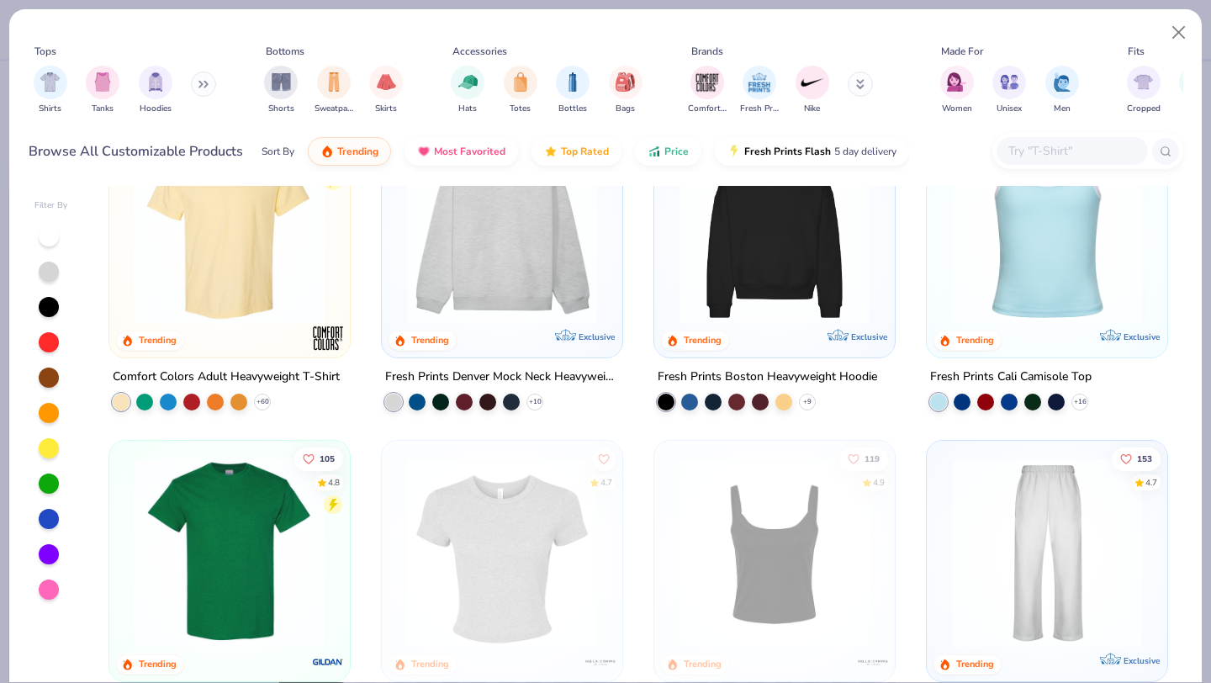
scroll to position [0, 0]
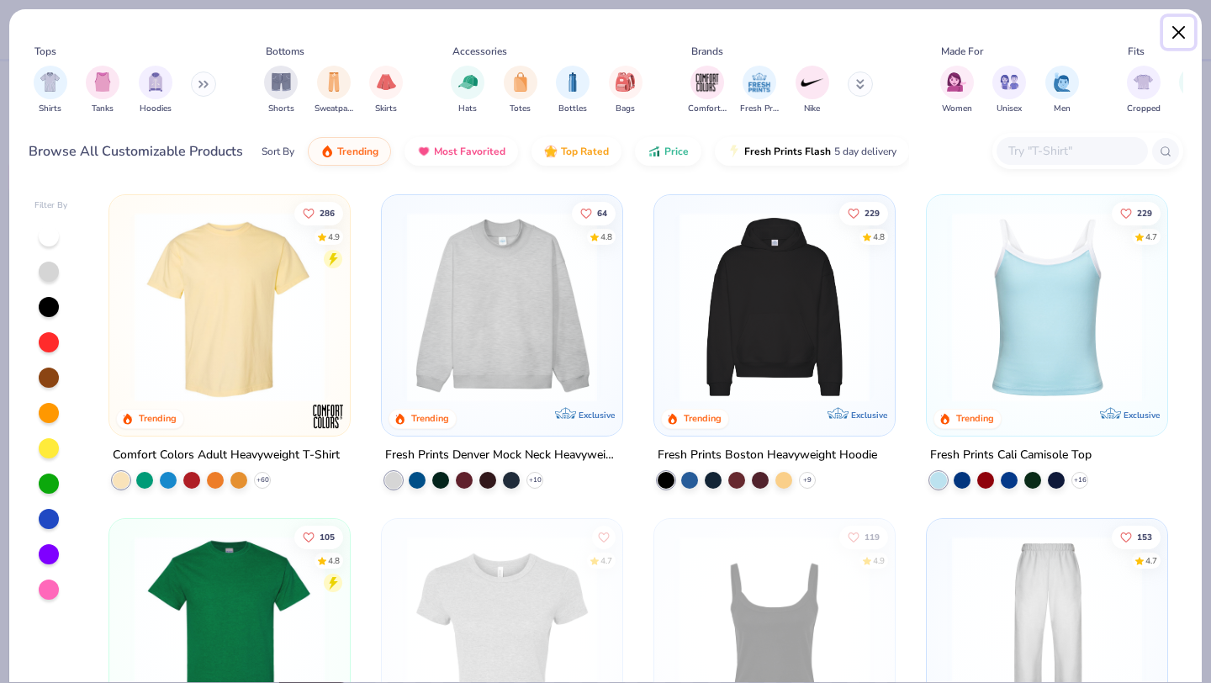
click at [1173, 40] on button "Close" at bounding box center [1179, 33] width 32 height 32
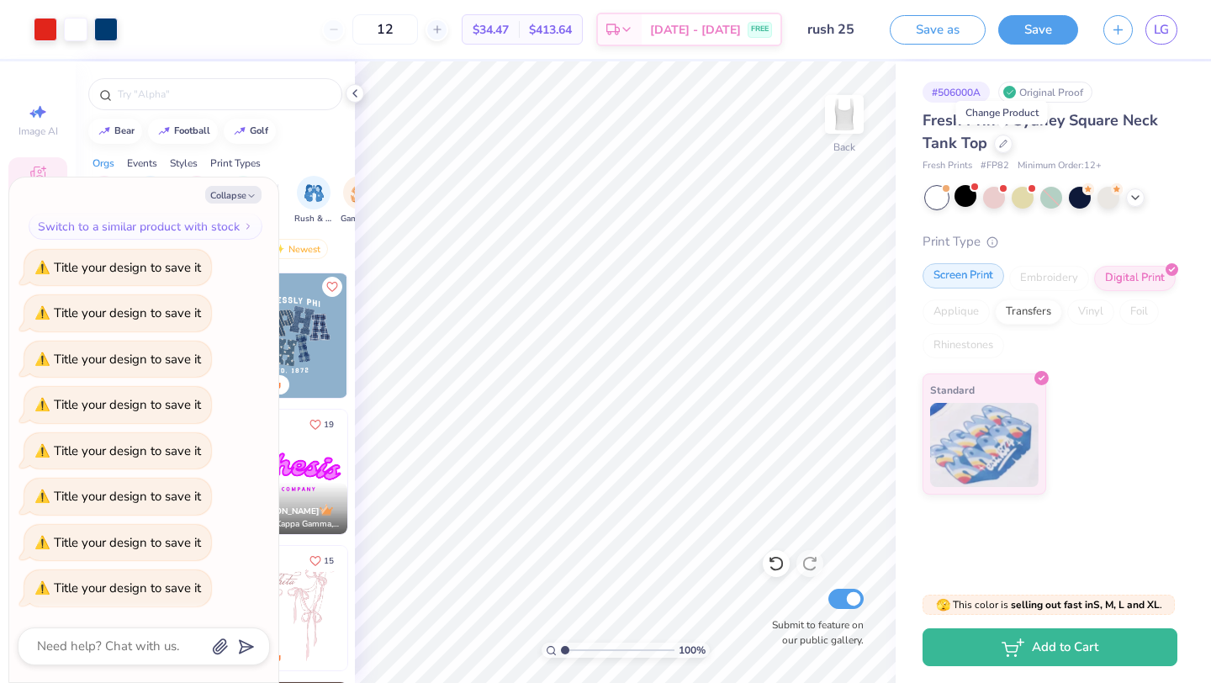
click at [966, 276] on div "Screen Print" at bounding box center [963, 275] width 82 height 25
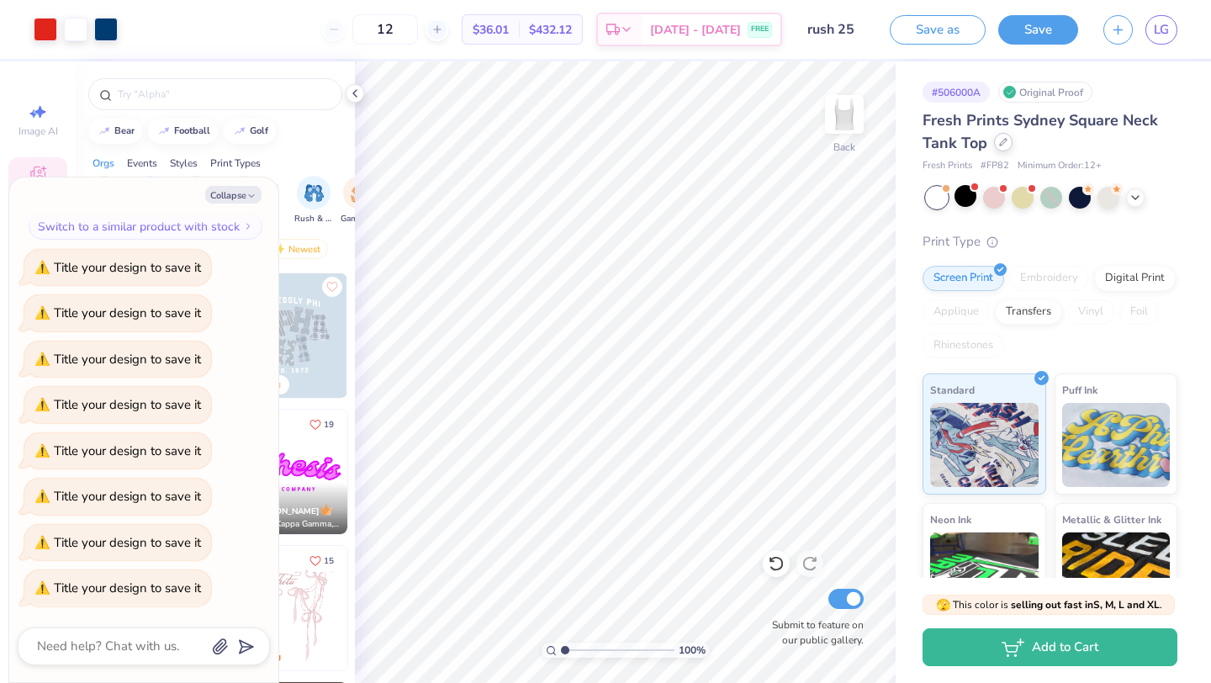
click at [1003, 148] on div at bounding box center [1003, 142] width 18 height 18
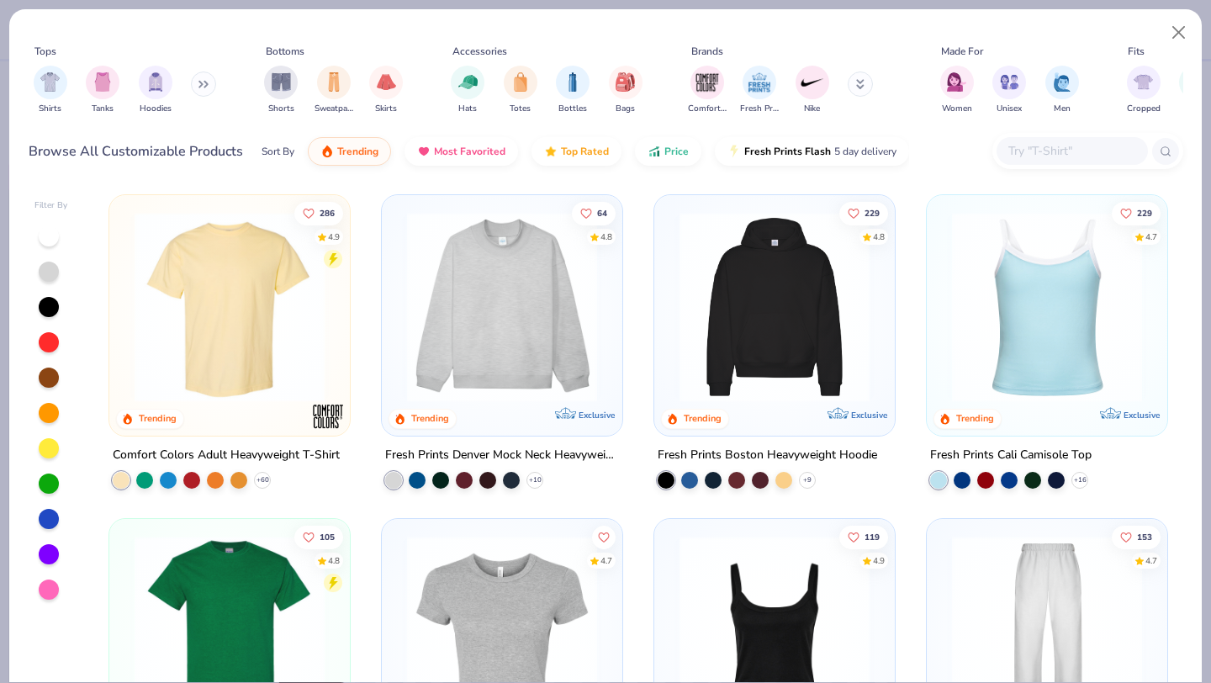
scroll to position [112, 0]
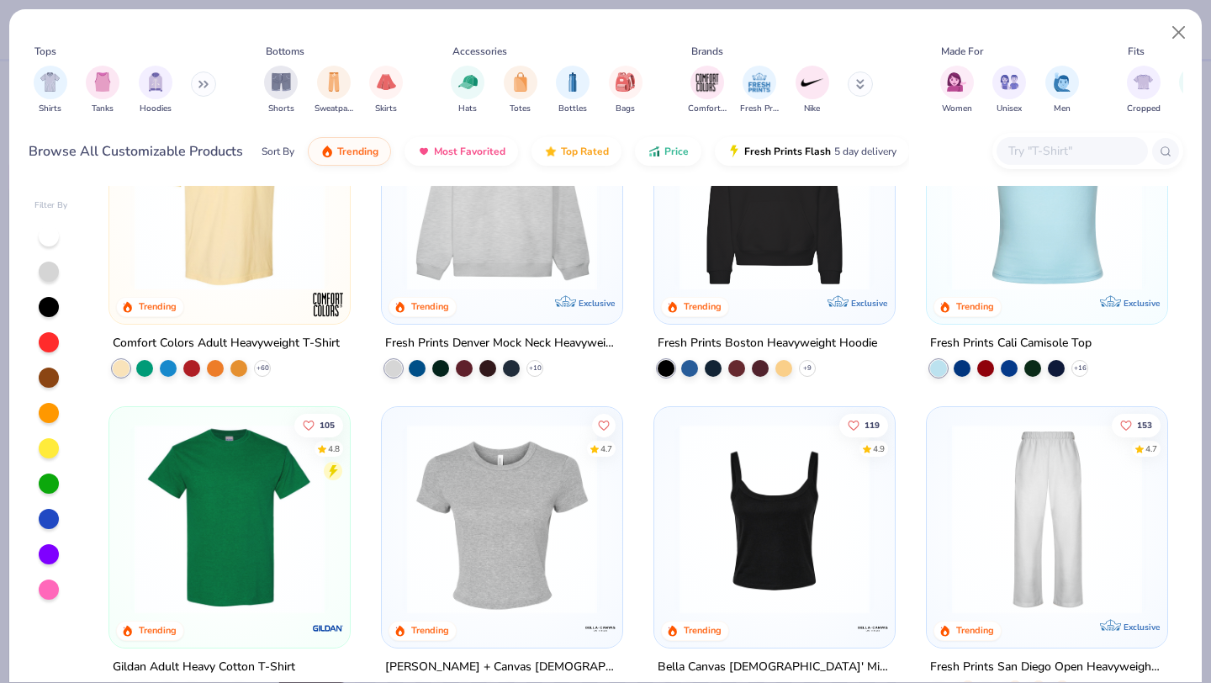
click at [795, 492] on img at bounding box center [774, 519] width 207 height 190
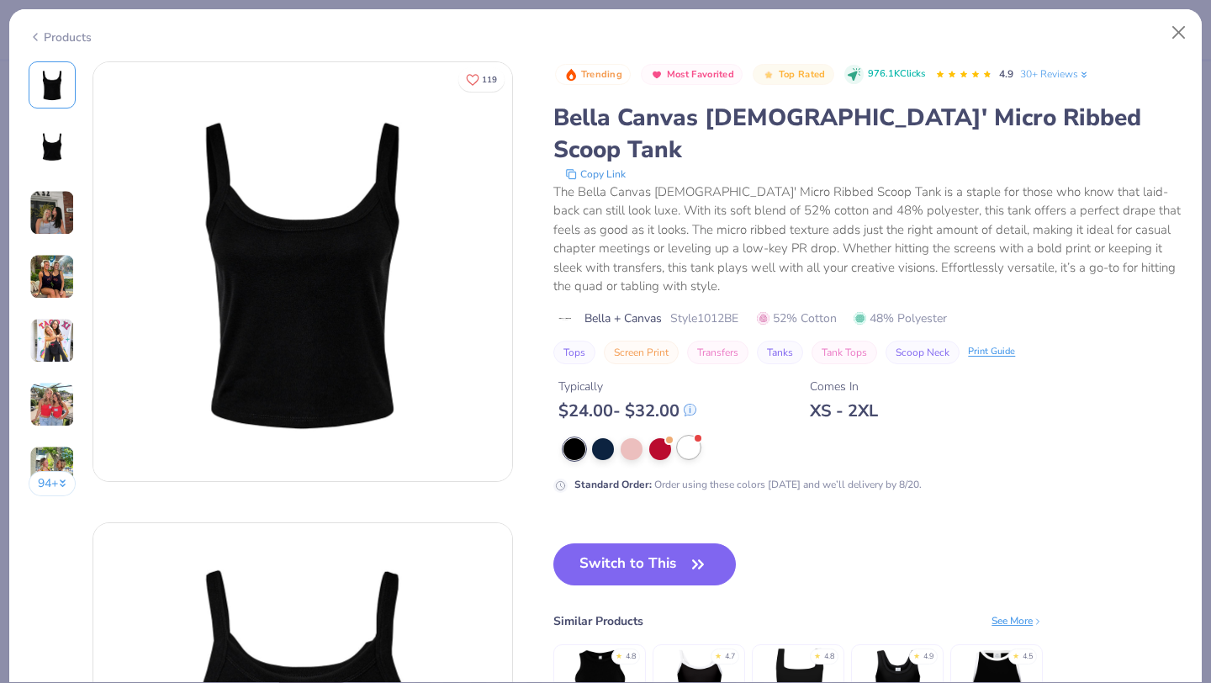
click at [683, 436] on div at bounding box center [689, 447] width 22 height 22
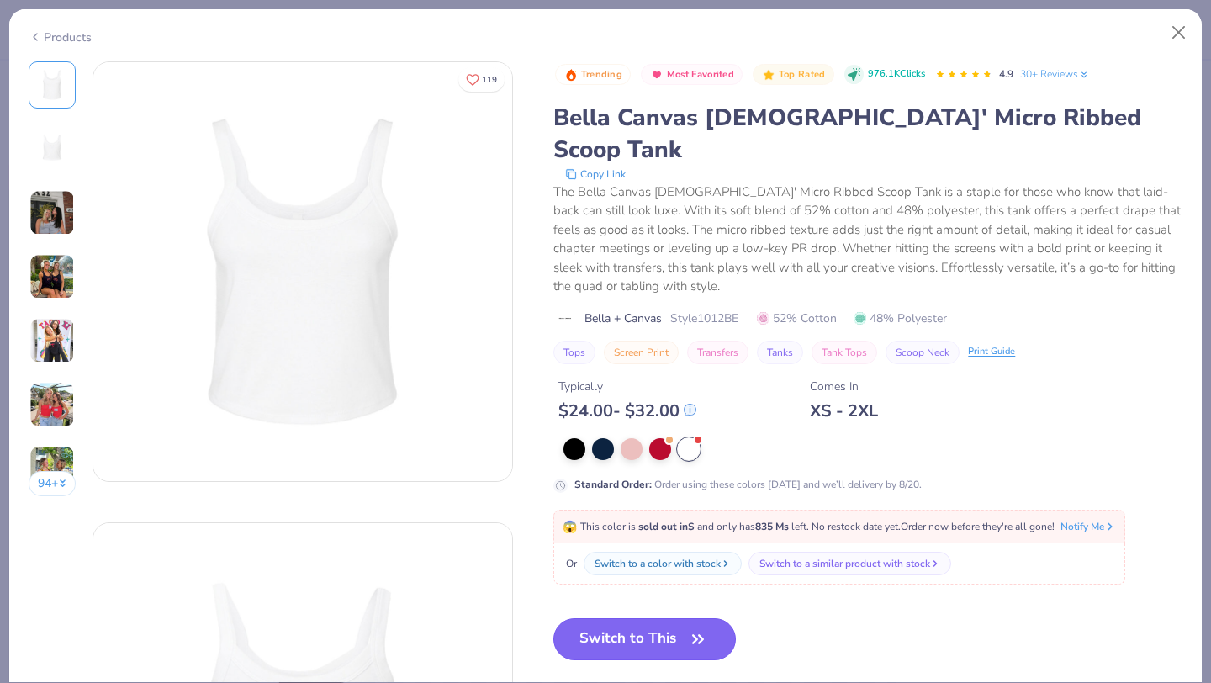
click at [682, 618] on button "Switch to This" at bounding box center [644, 639] width 182 height 42
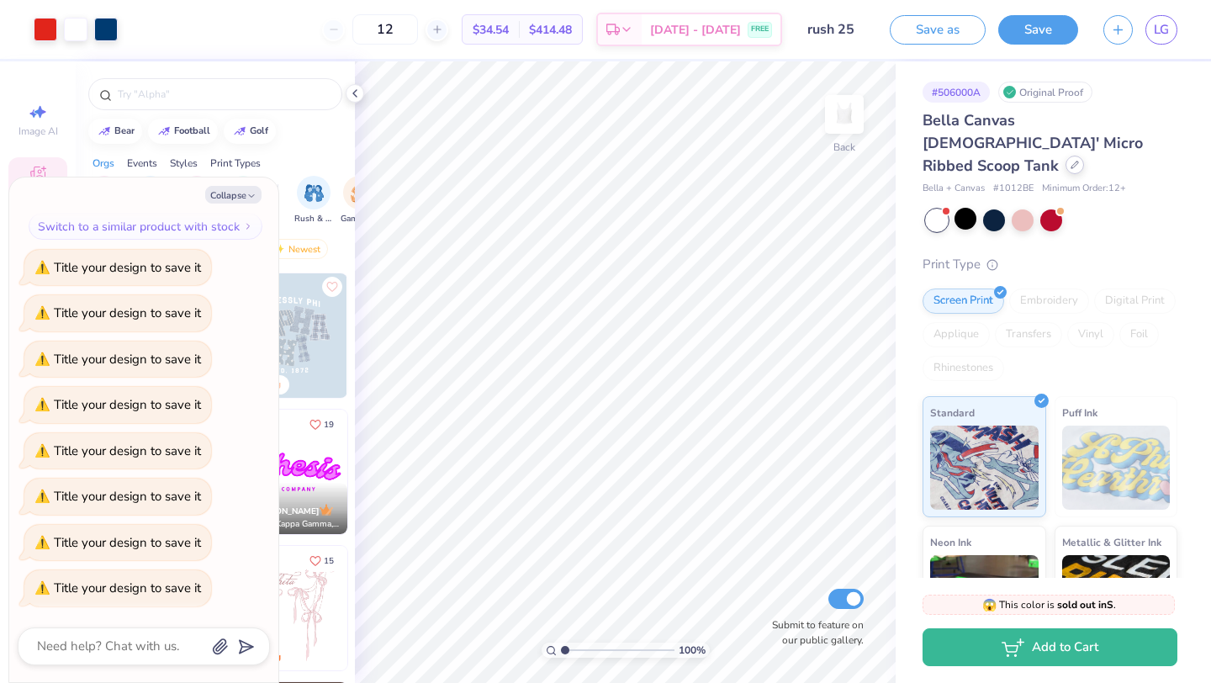
click at [1065, 156] on div at bounding box center [1074, 165] width 18 height 18
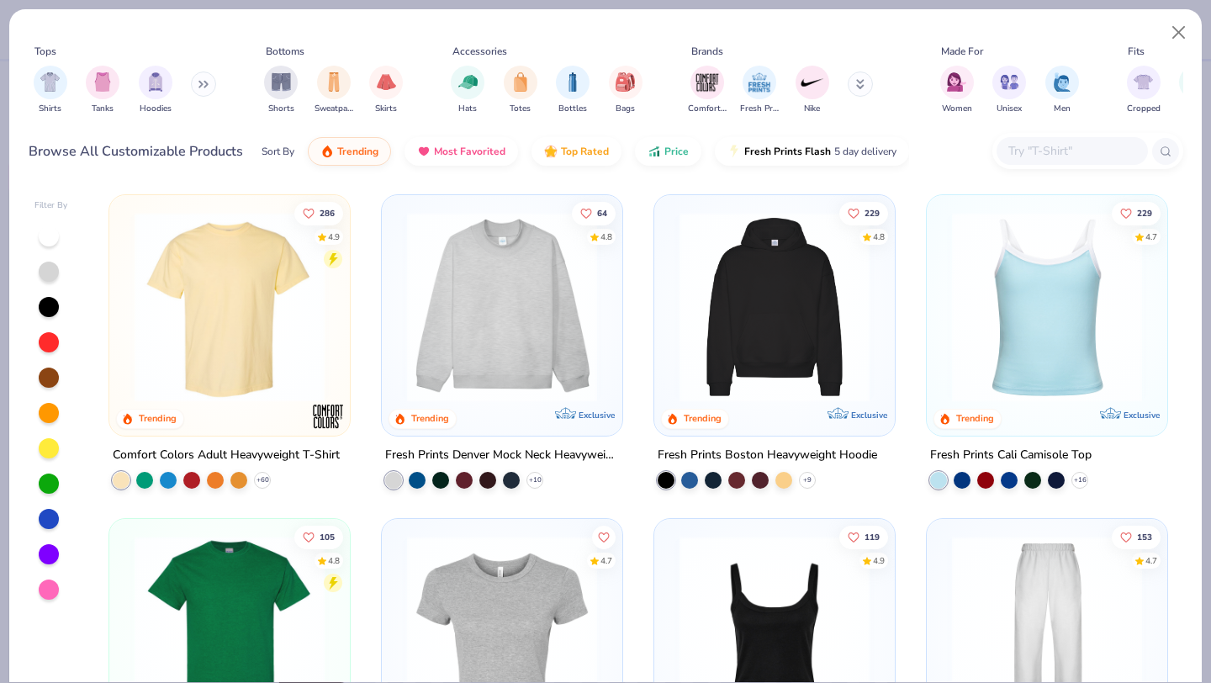
scroll to position [8, 0]
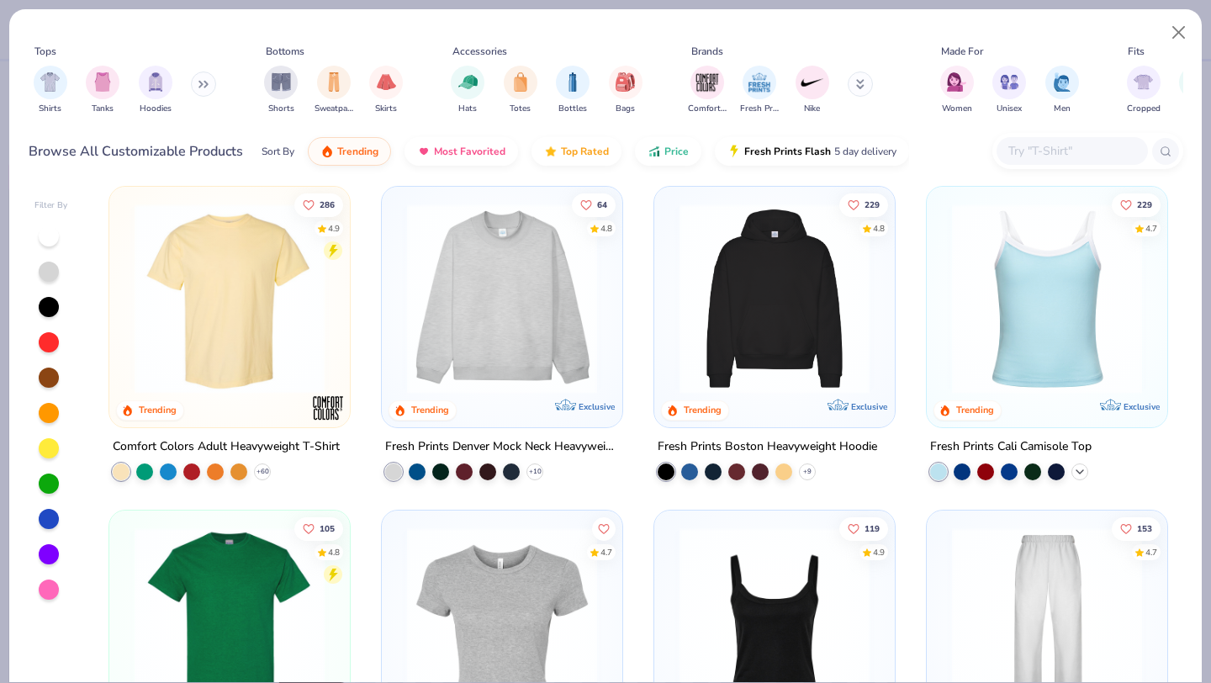
click at [1074, 465] on icon at bounding box center [1079, 471] width 13 height 13
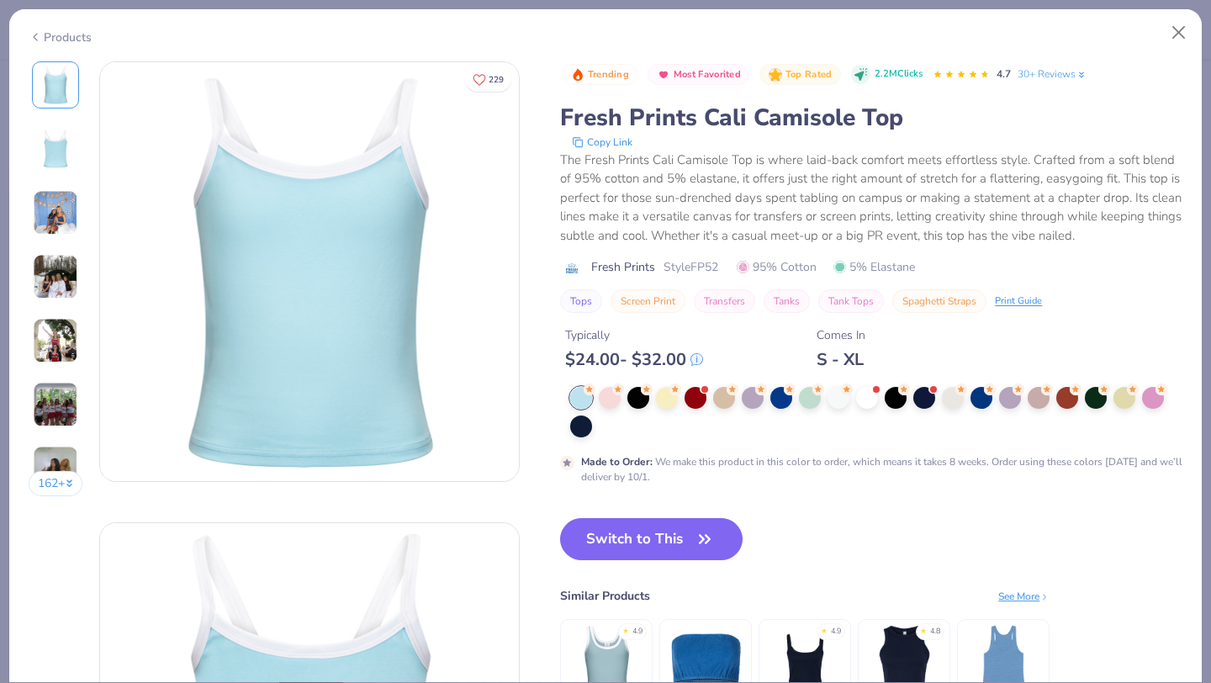
scroll to position [7, 0]
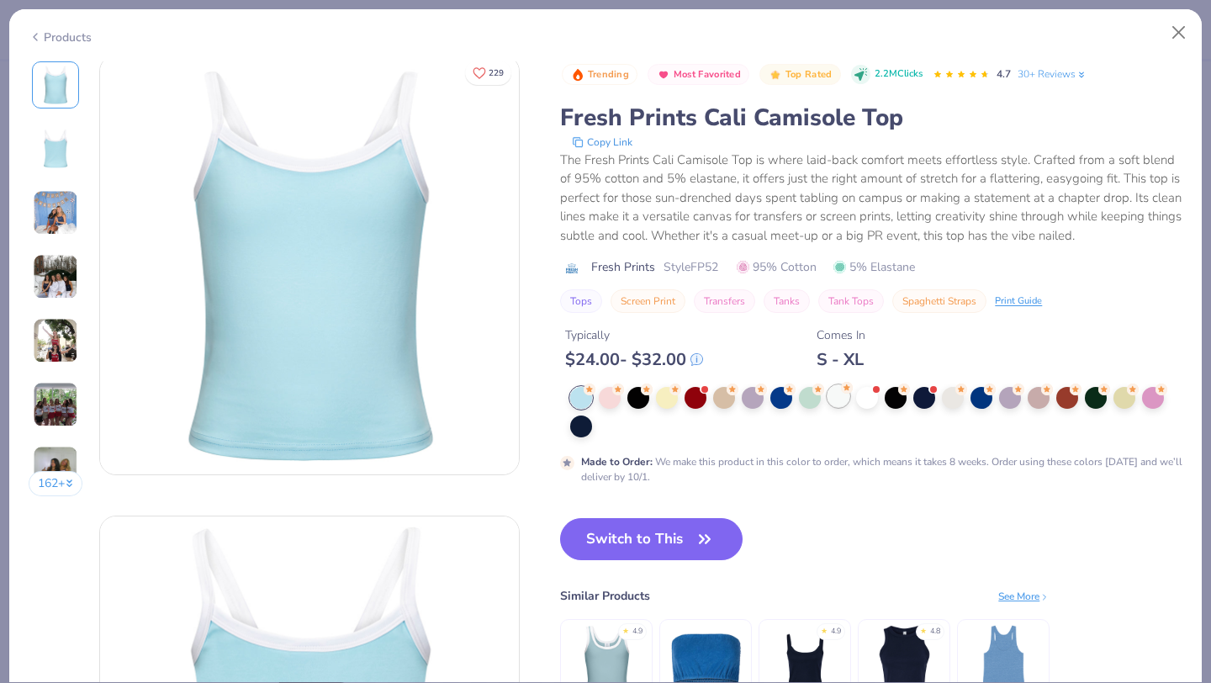
click at [831, 396] on div at bounding box center [838, 396] width 22 height 22
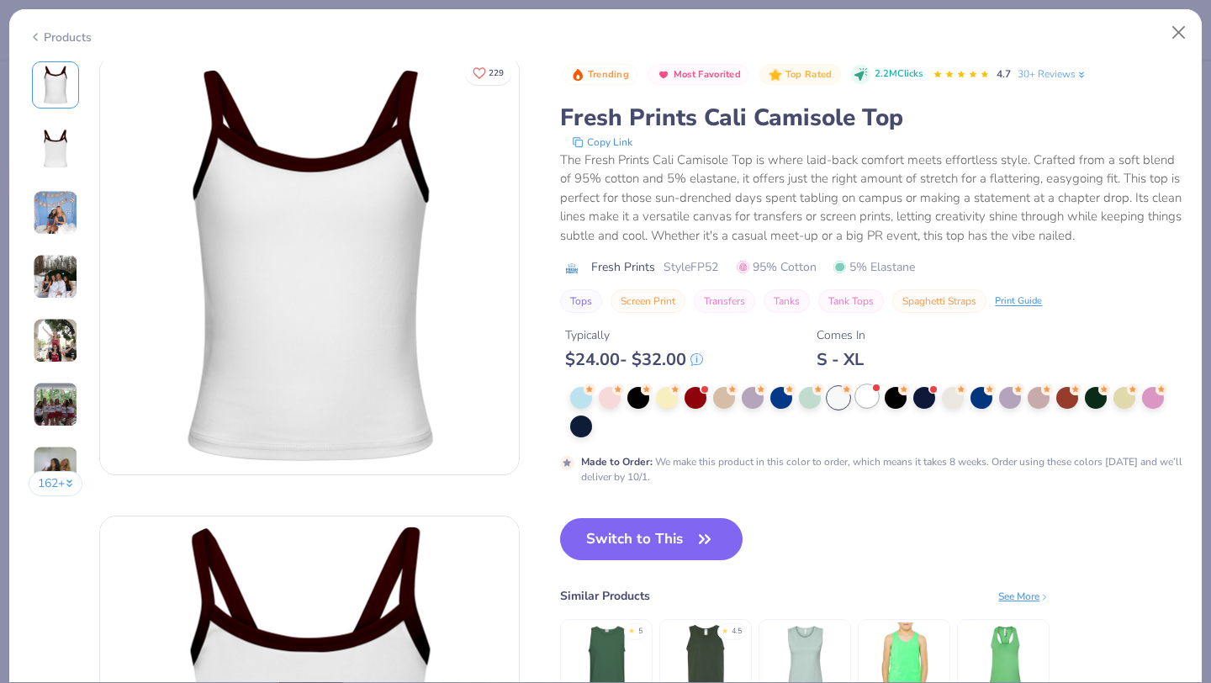
click at [871, 395] on div at bounding box center [867, 396] width 22 height 22
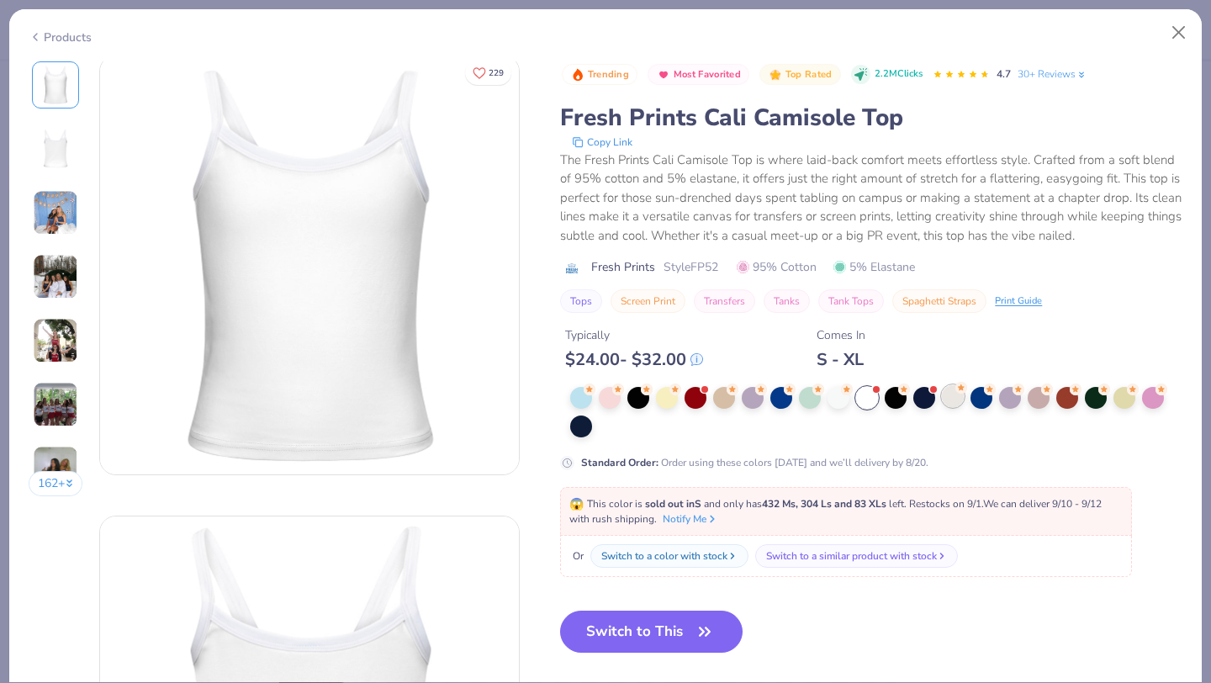
click at [949, 395] on div at bounding box center [953, 396] width 22 height 22
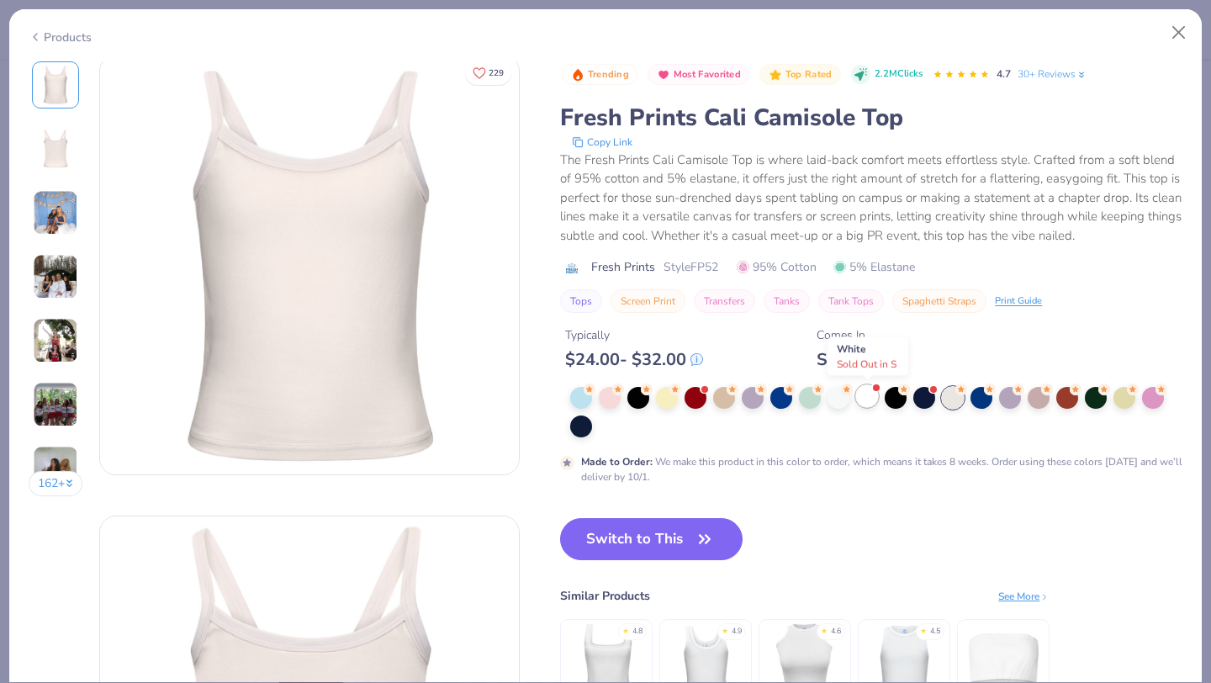
click at [861, 397] on div at bounding box center [867, 396] width 22 height 22
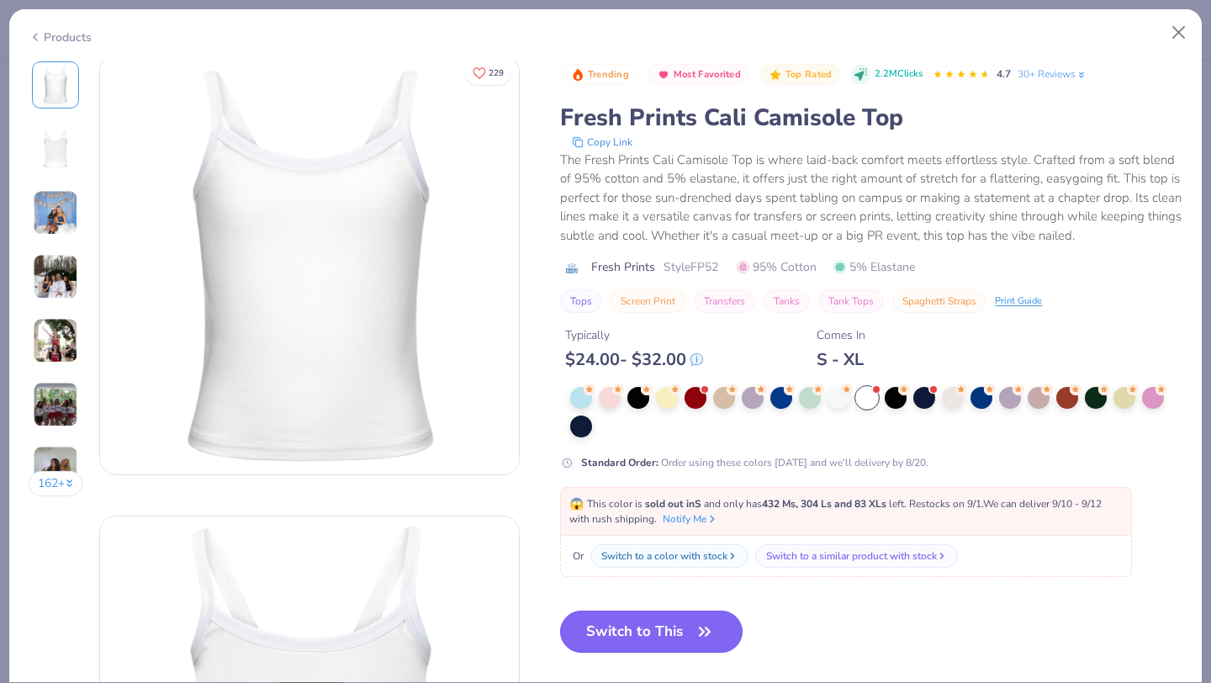
click at [707, 635] on icon "button" at bounding box center [705, 632] width 24 height 24
type textarea "x"
type input "50"
type textarea "x"
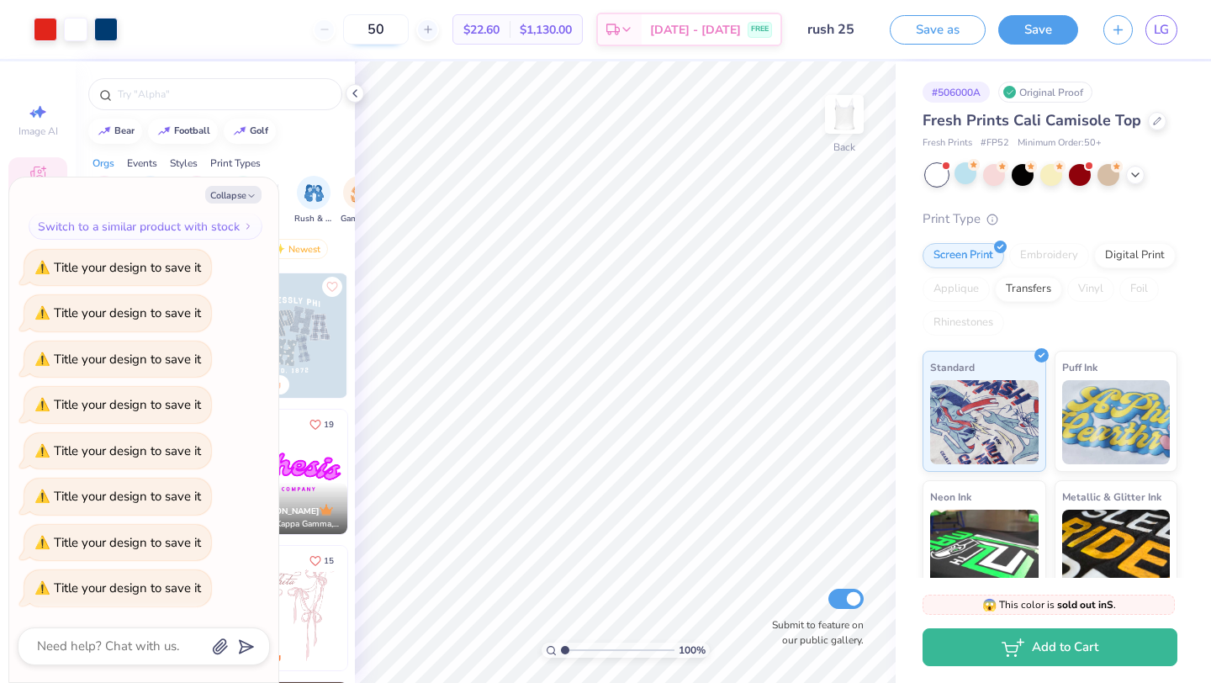
click at [384, 34] on input "50" at bounding box center [376, 29] width 66 height 30
type input "50"
click at [1156, 125] on div at bounding box center [1157, 119] width 18 height 18
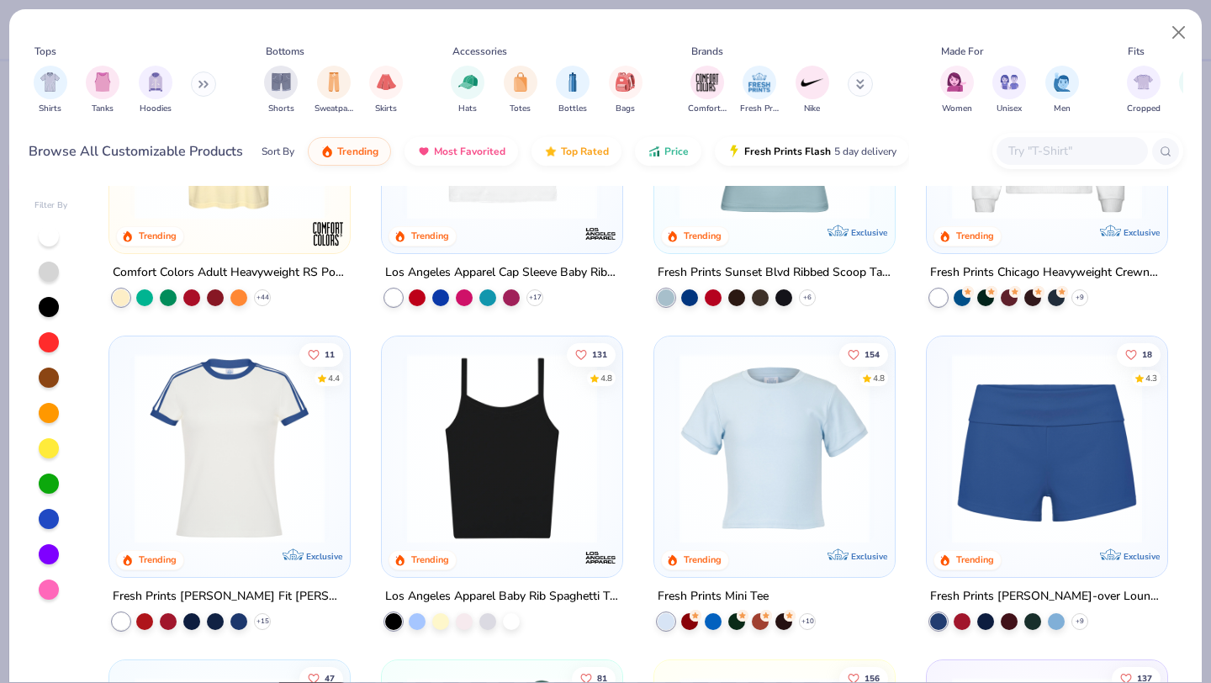
scroll to position [1152, 0]
click at [462, 501] on img at bounding box center [501, 449] width 207 height 190
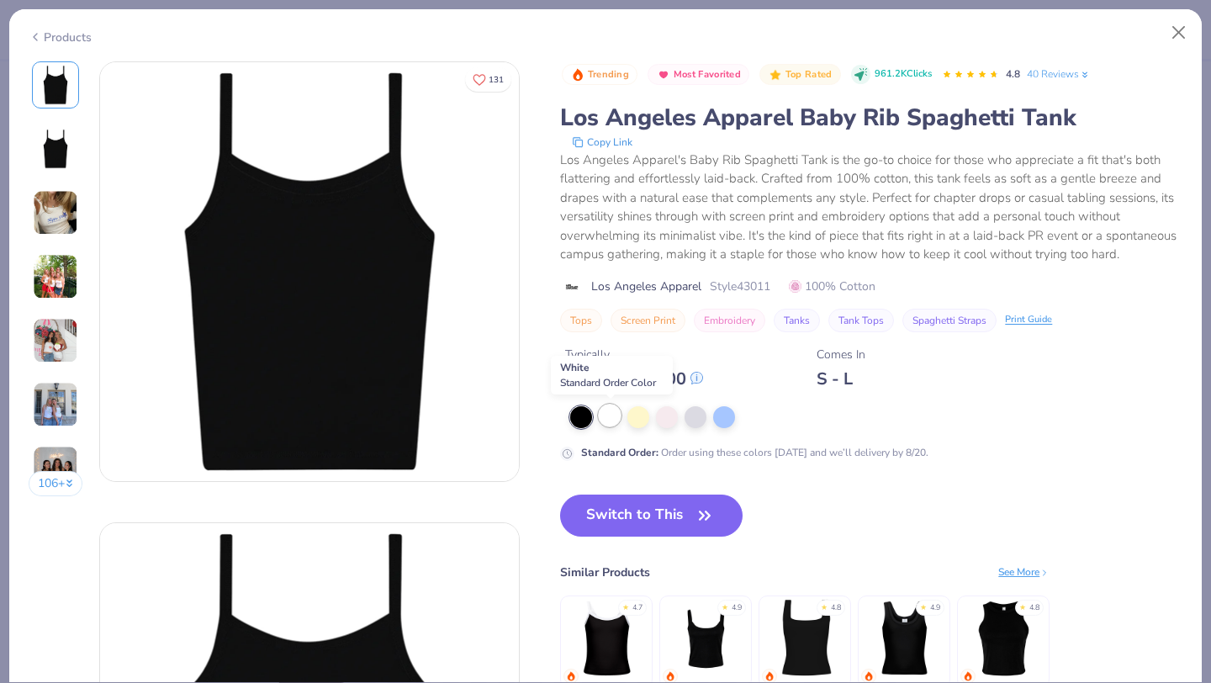
click at [607, 417] on div at bounding box center [610, 415] width 22 height 22
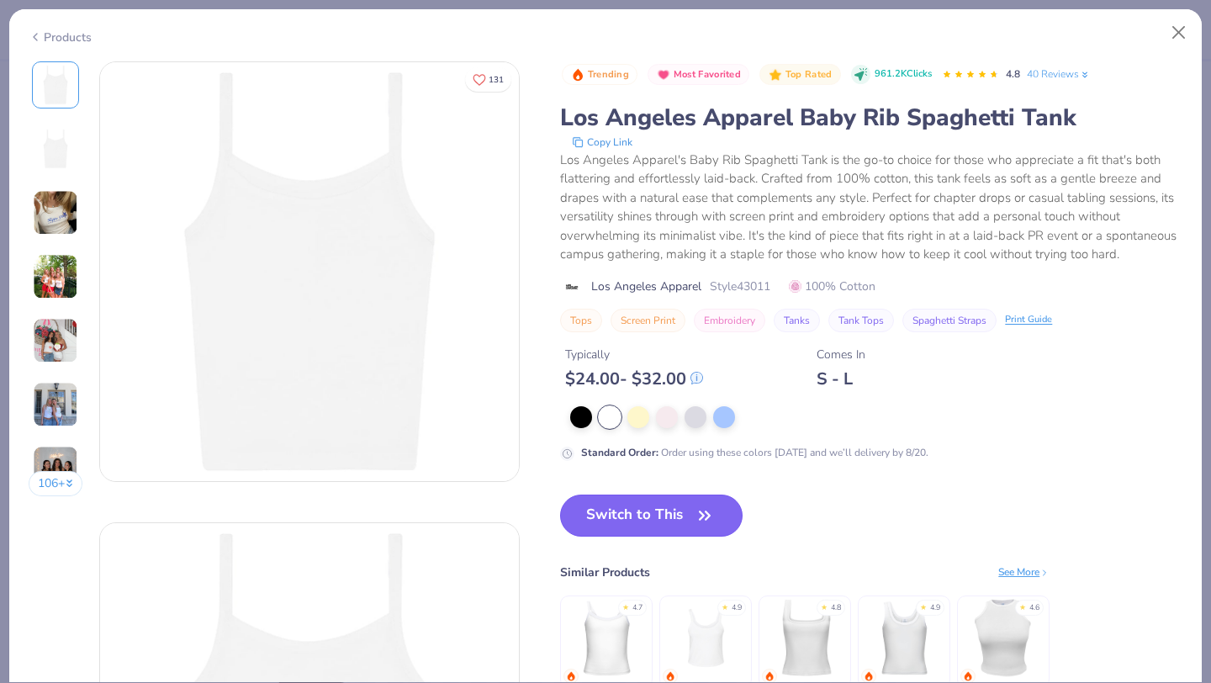
click at [629, 525] on button "Switch to This" at bounding box center [651, 515] width 182 height 42
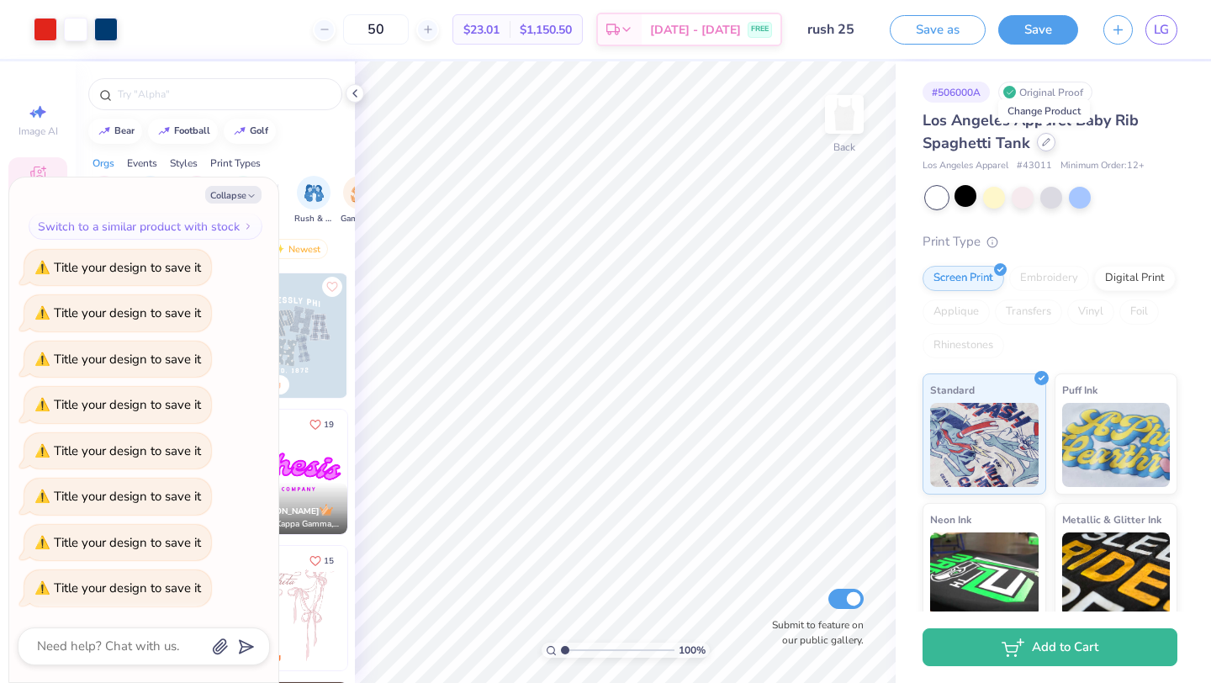
click at [1043, 148] on div at bounding box center [1046, 142] width 18 height 18
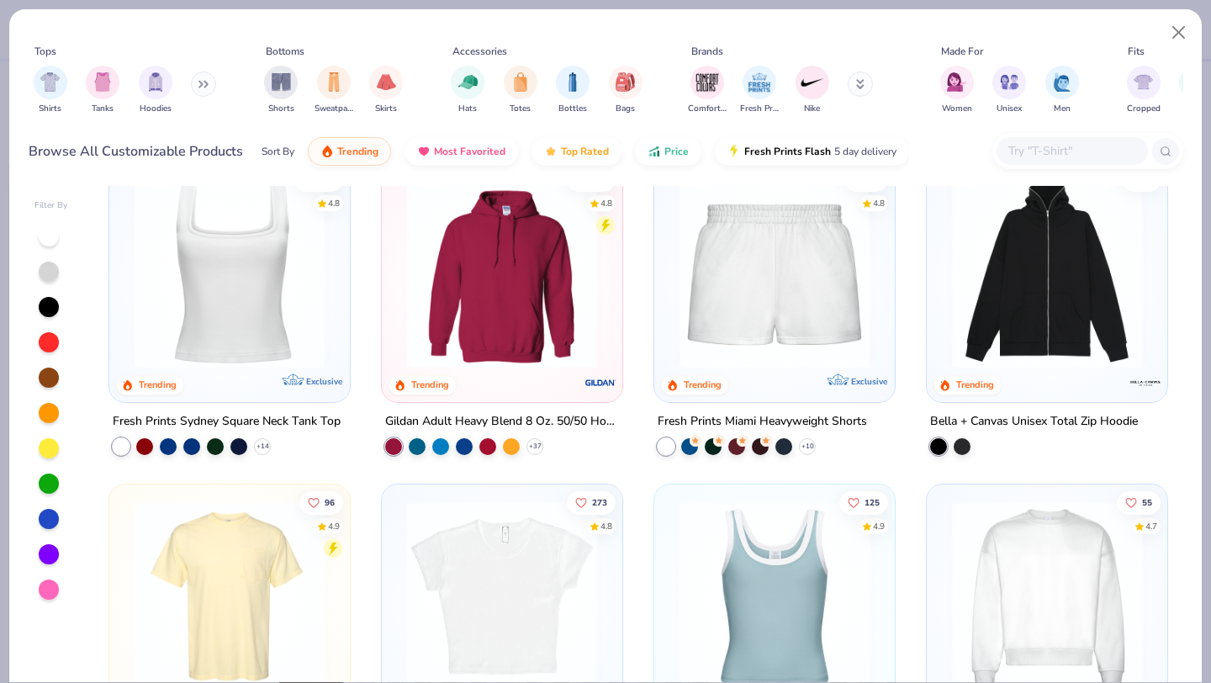
scroll to position [431, 0]
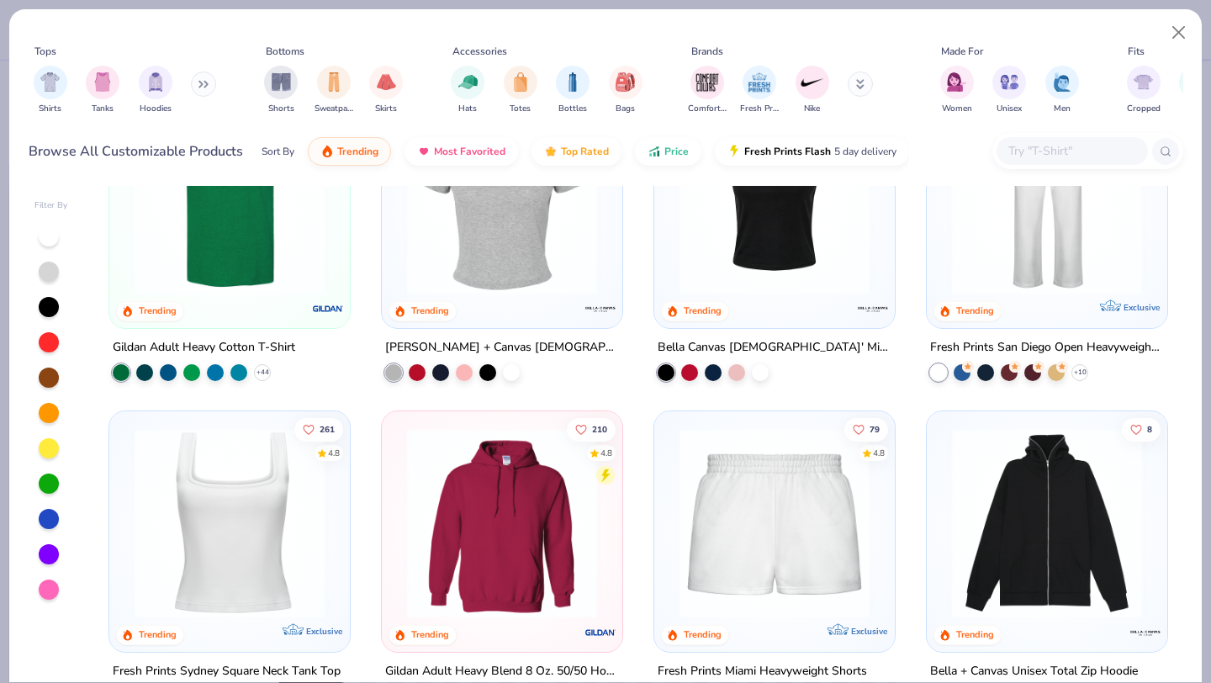
click at [257, 463] on img at bounding box center [229, 522] width 207 height 190
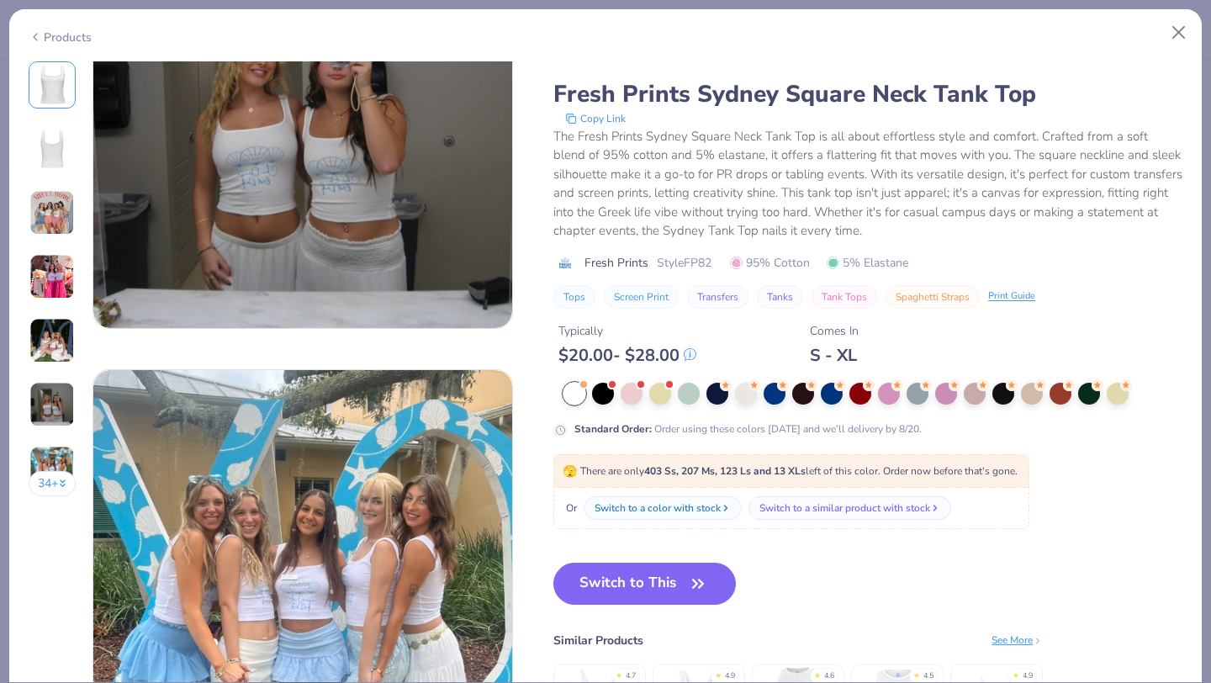
scroll to position [2240, 0]
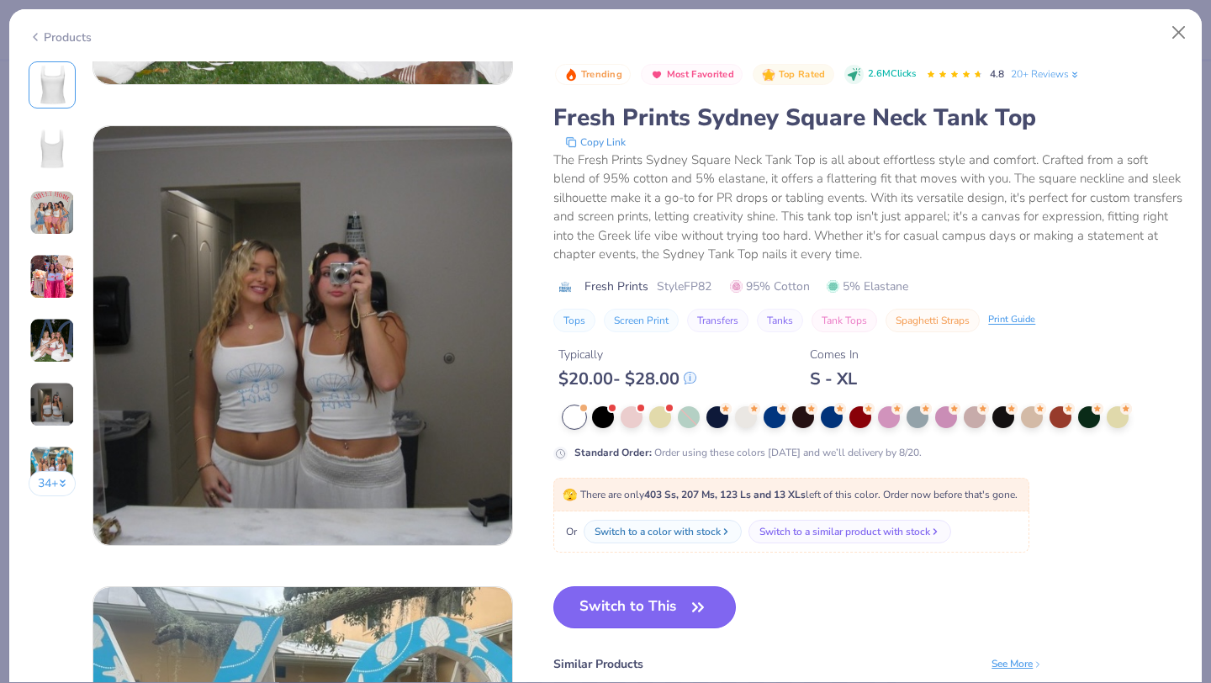
click at [588, 604] on button "Switch to This" at bounding box center [644, 607] width 182 height 42
type textarea "x"
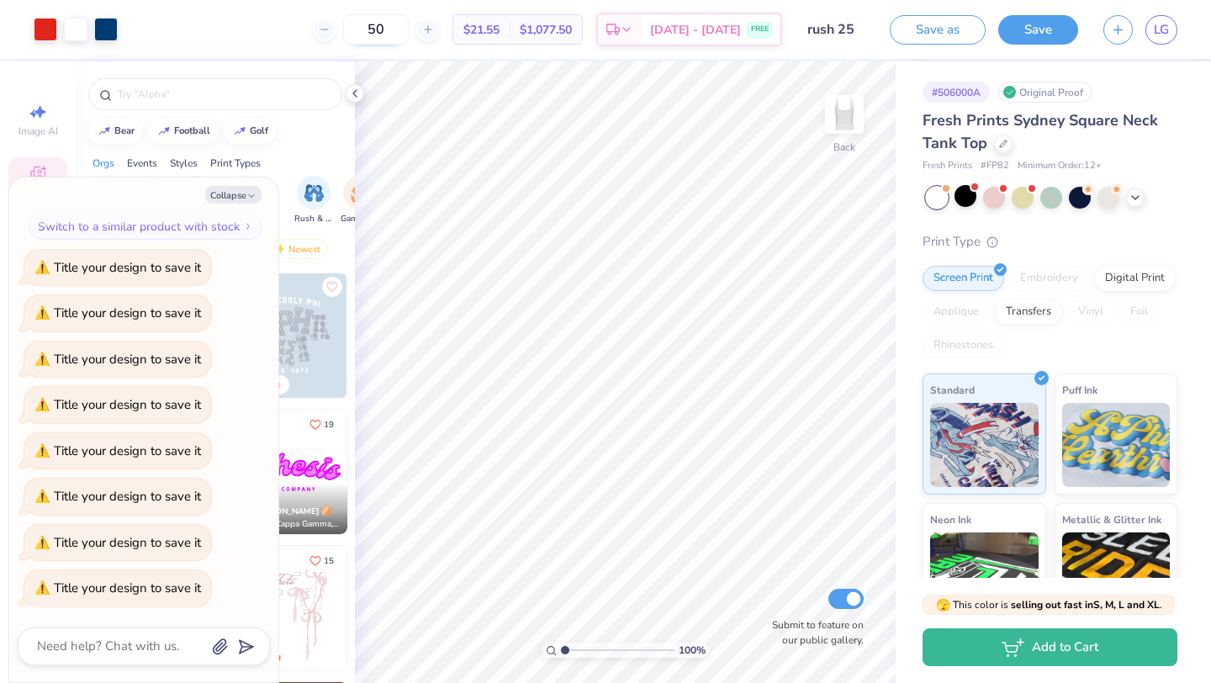
click at [387, 31] on input "50" at bounding box center [376, 29] width 66 height 30
type input "1"
type textarea "x"
click at [418, 40] on input "12" at bounding box center [385, 29] width 66 height 30
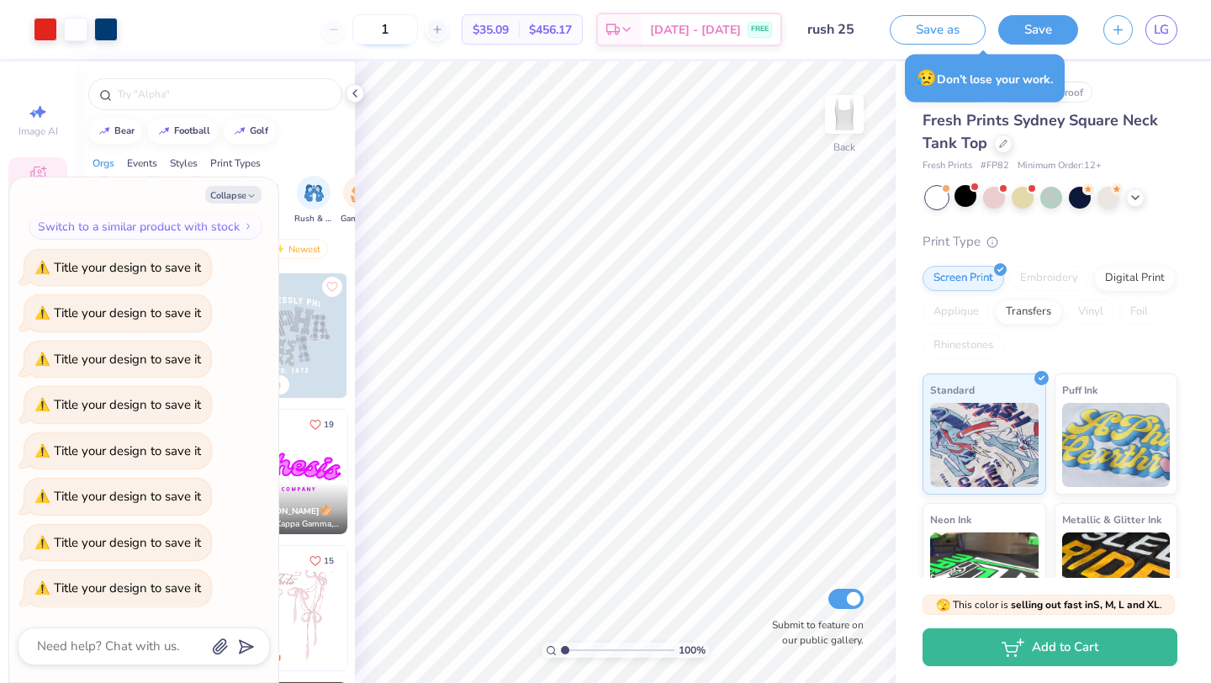
type input "12"
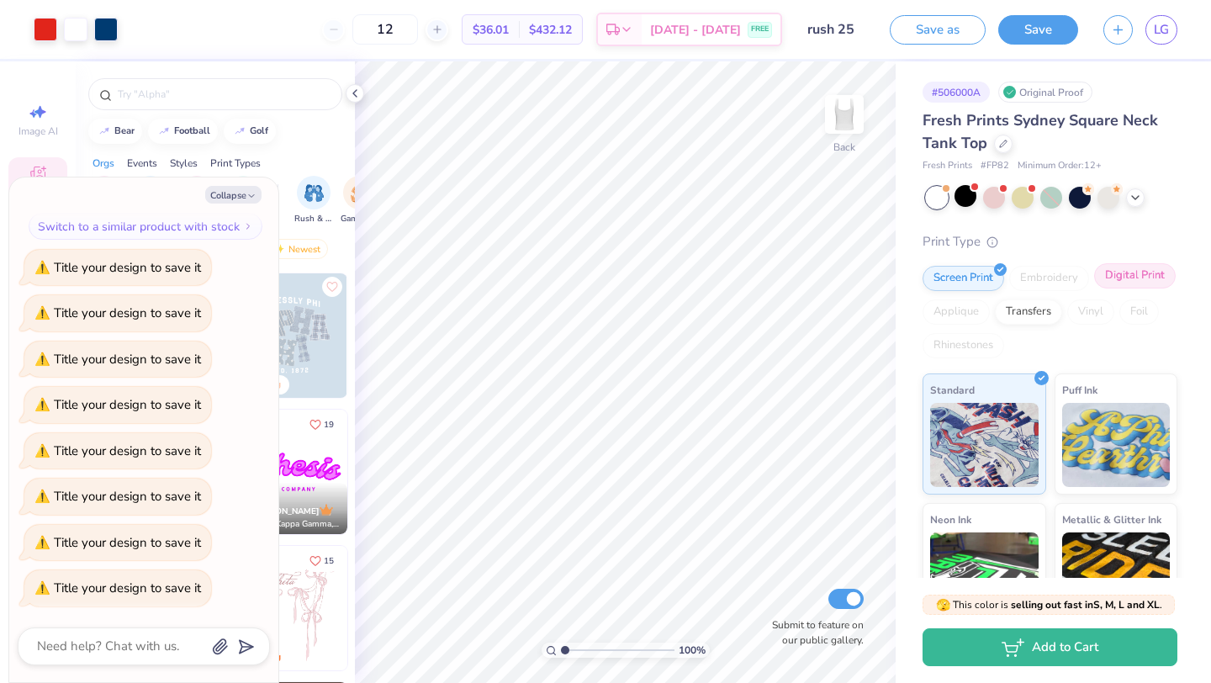
click at [1120, 282] on div "Digital Print" at bounding box center [1135, 275] width 82 height 25
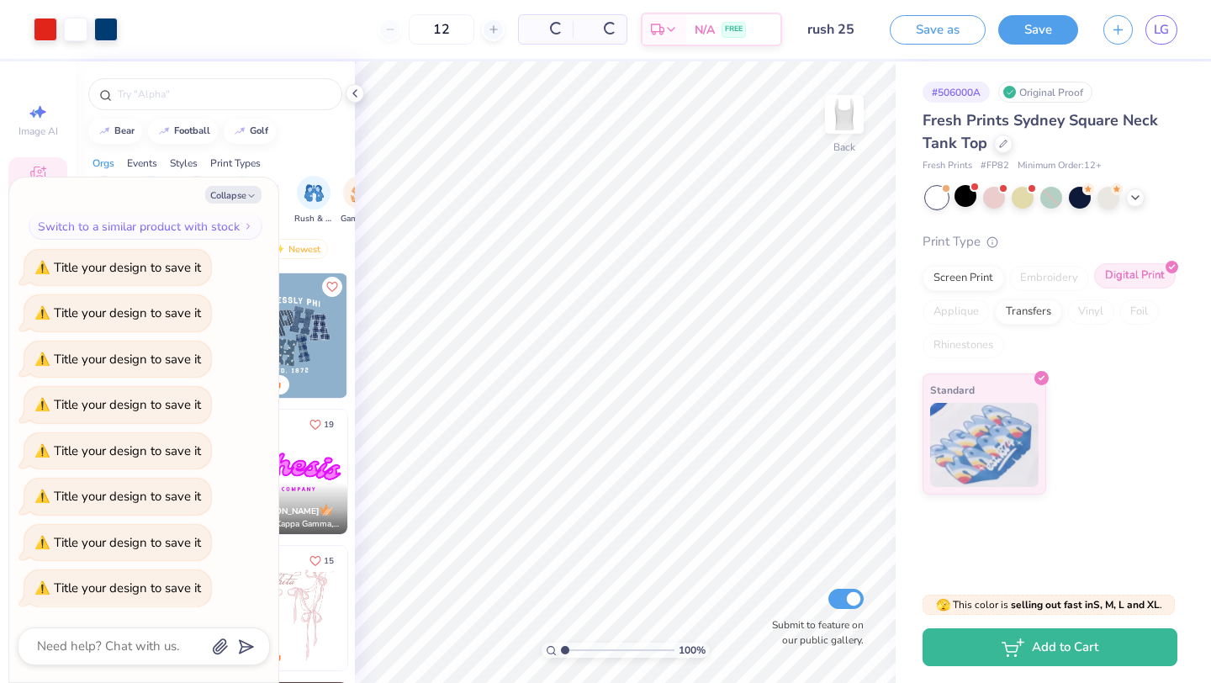
type textarea "x"
click at [416, 27] on input "12" at bounding box center [385, 29] width 66 height 30
type input "12"
type textarea "x"
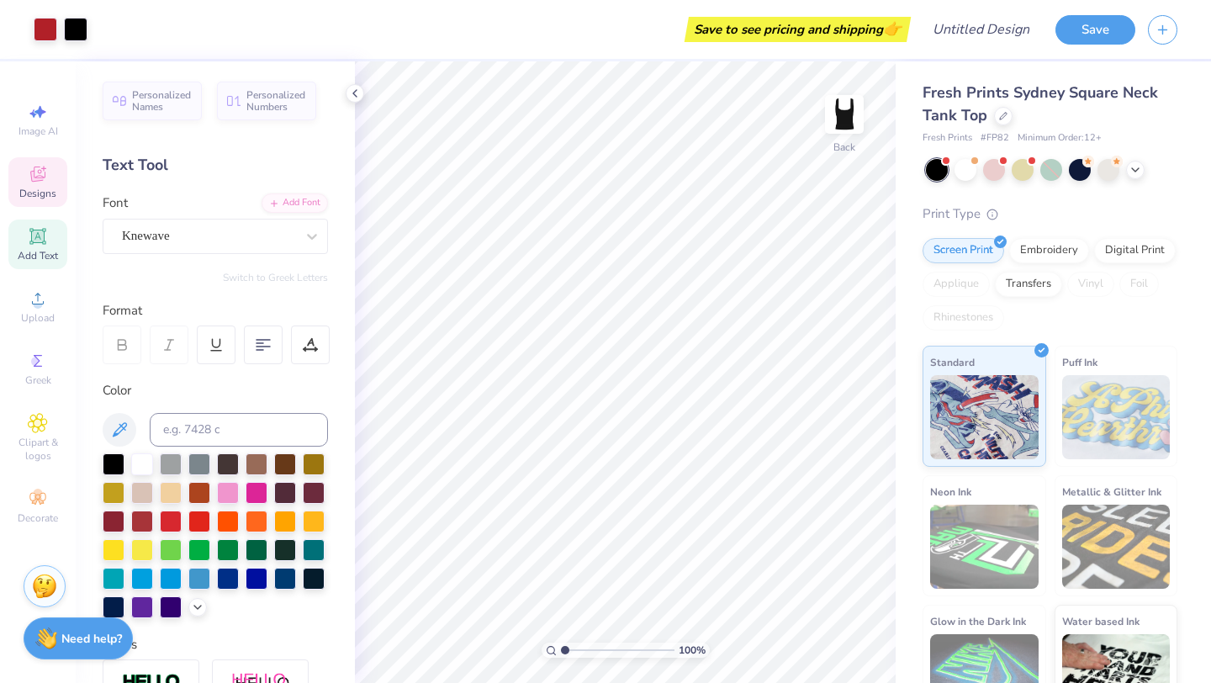
click at [34, 161] on div "Designs" at bounding box center [37, 182] width 59 height 50
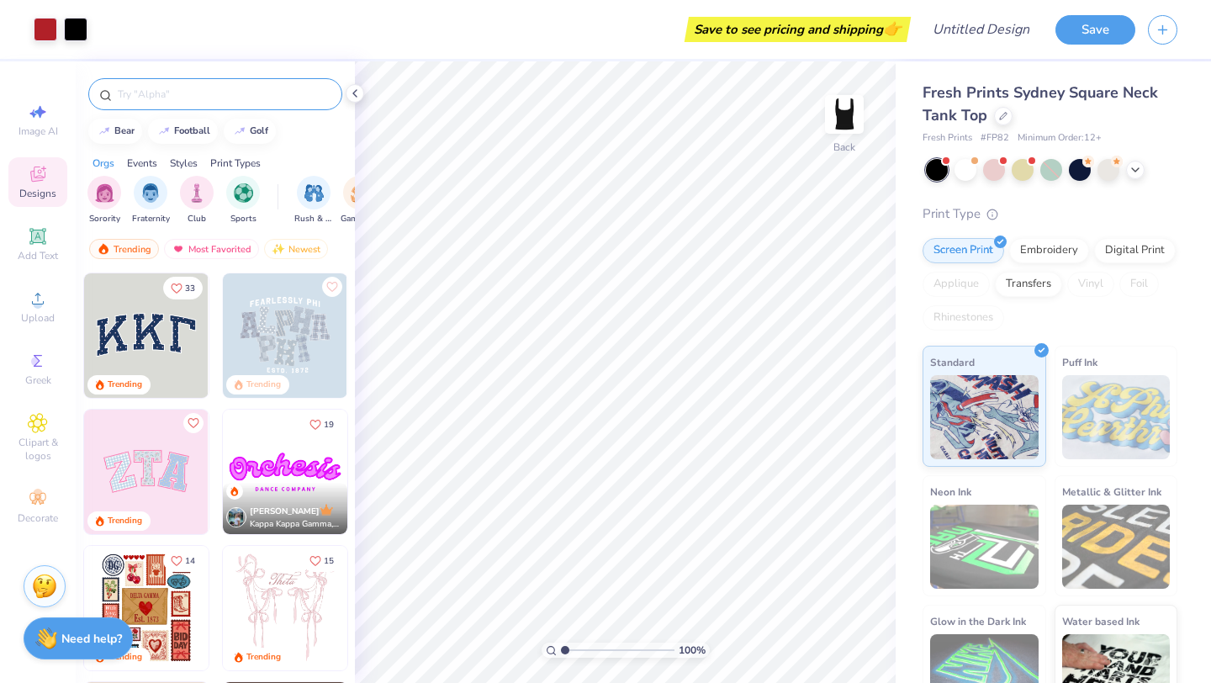
click at [165, 90] on input "text" at bounding box center [223, 94] width 215 height 17
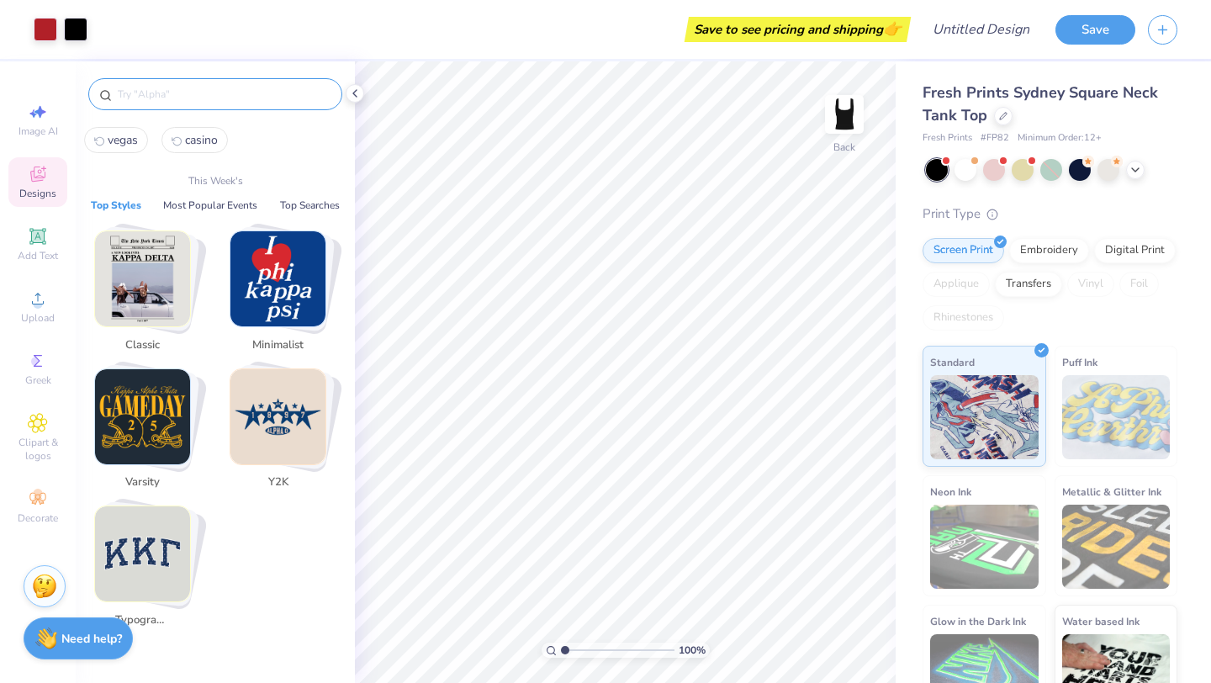
click at [184, 147] on button "casino" at bounding box center [194, 140] width 66 height 26
type input "casino"
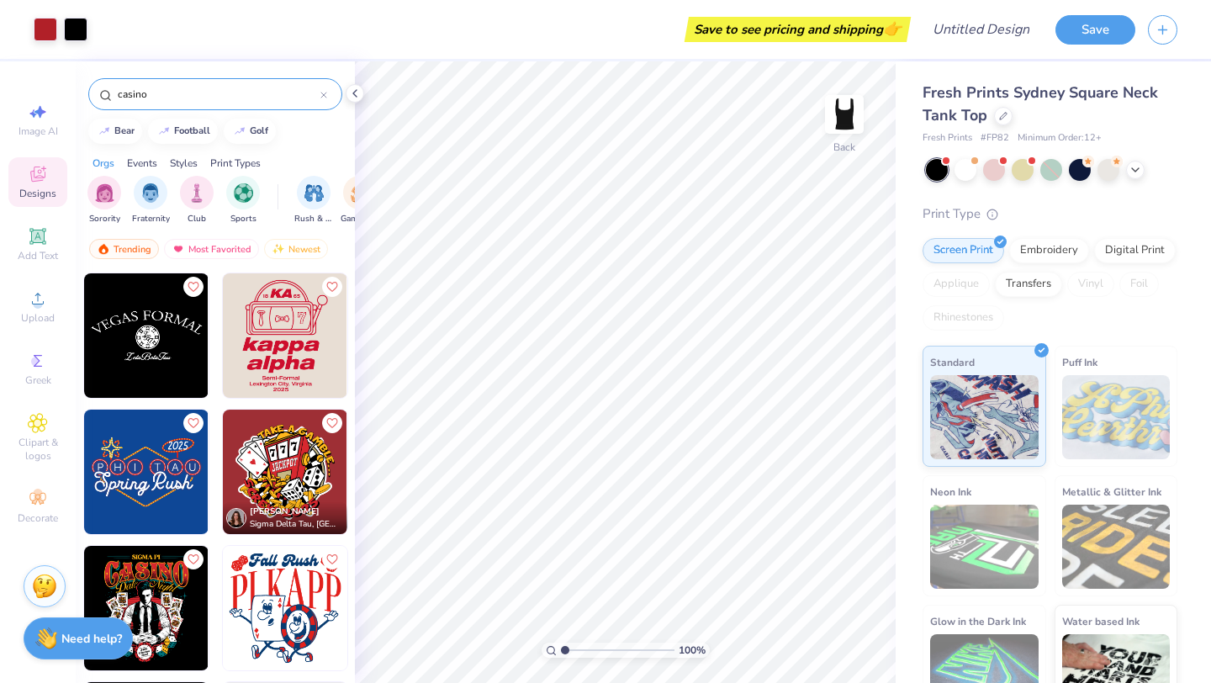
scroll to position [115, 0]
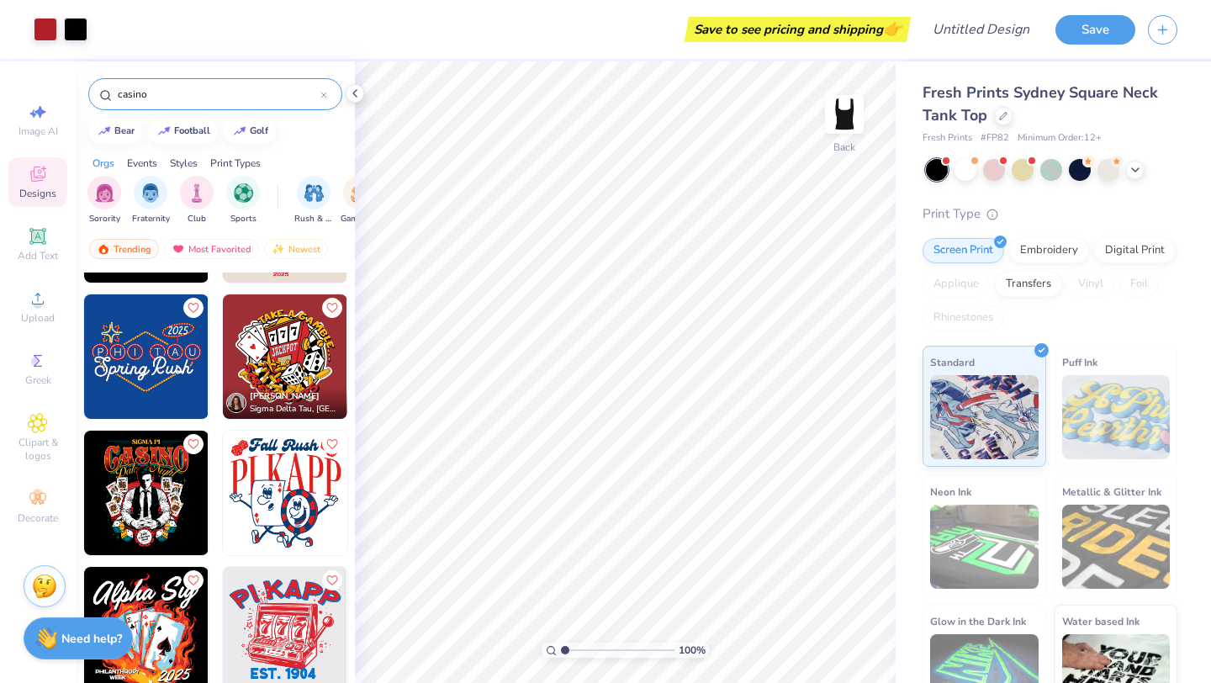
click at [272, 520] on img at bounding box center [285, 492] width 124 height 124
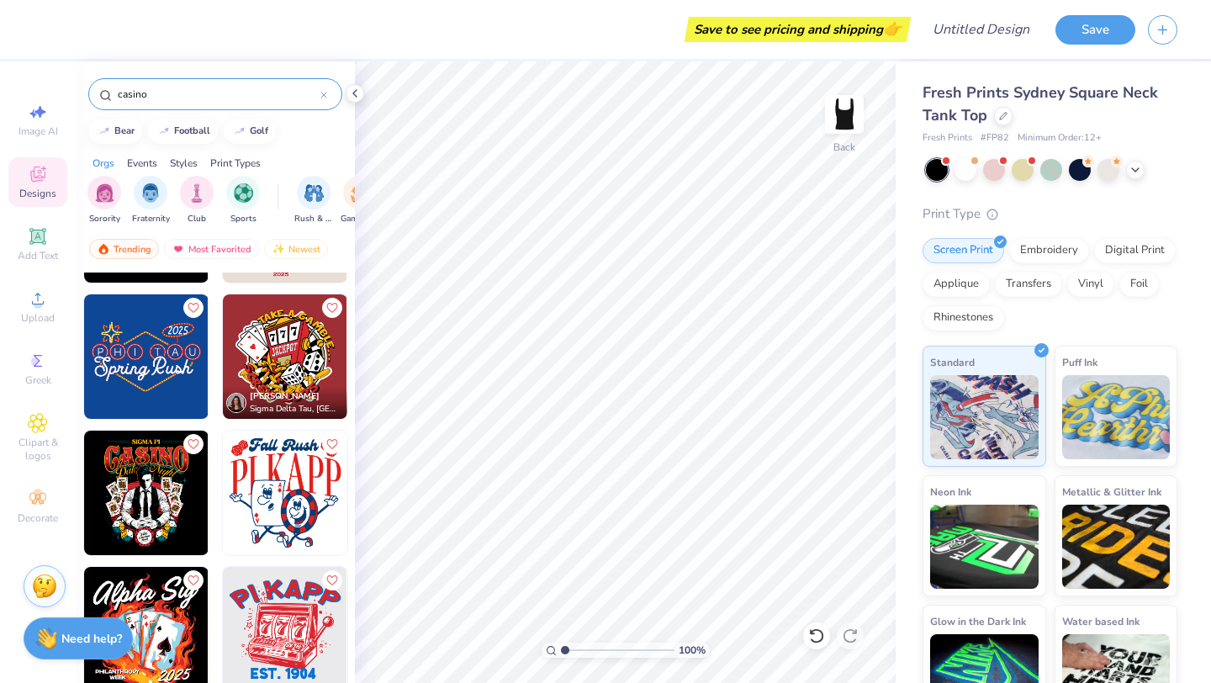
click at [997, 127] on div "Fresh Prints Sydney Square Neck Tank Top Fresh Prints # FP82 Minimum Order: 12 +" at bounding box center [1049, 114] width 255 height 64
click at [999, 123] on div "Fresh Prints Sydney Square Neck Tank Top" at bounding box center [1049, 104] width 255 height 45
click at [999, 113] on icon at bounding box center [1003, 114] width 8 height 8
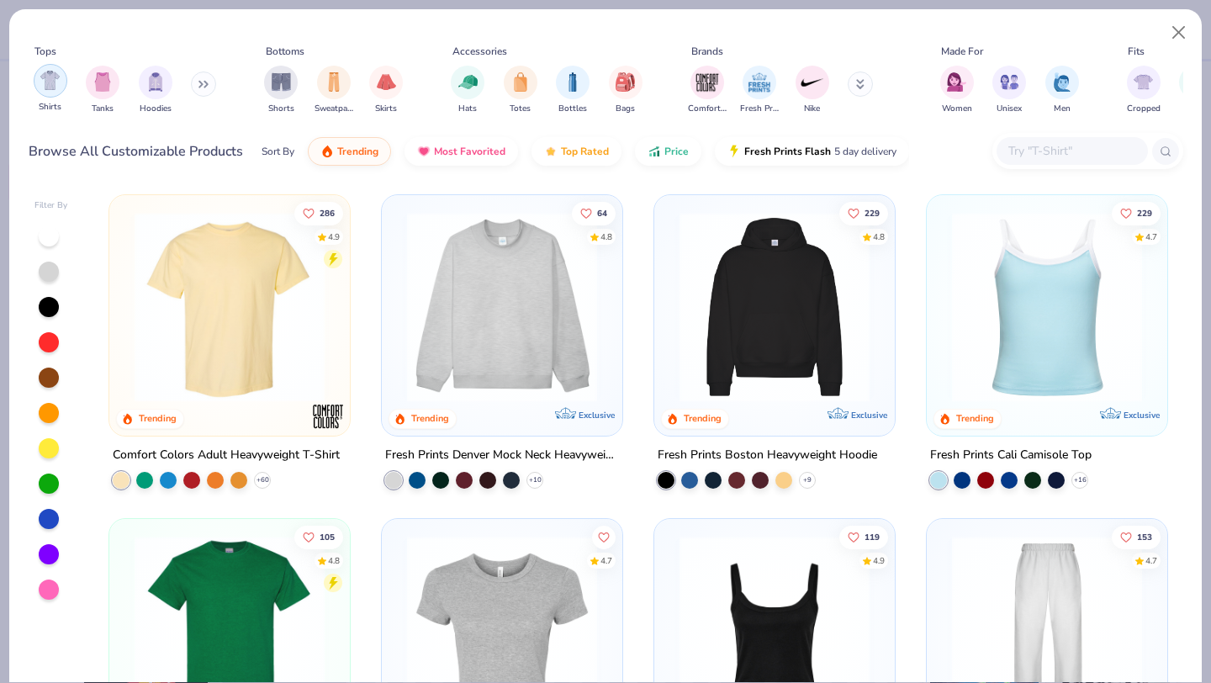
click at [49, 83] on img "filter for Shirts" at bounding box center [49, 80] width 19 height 19
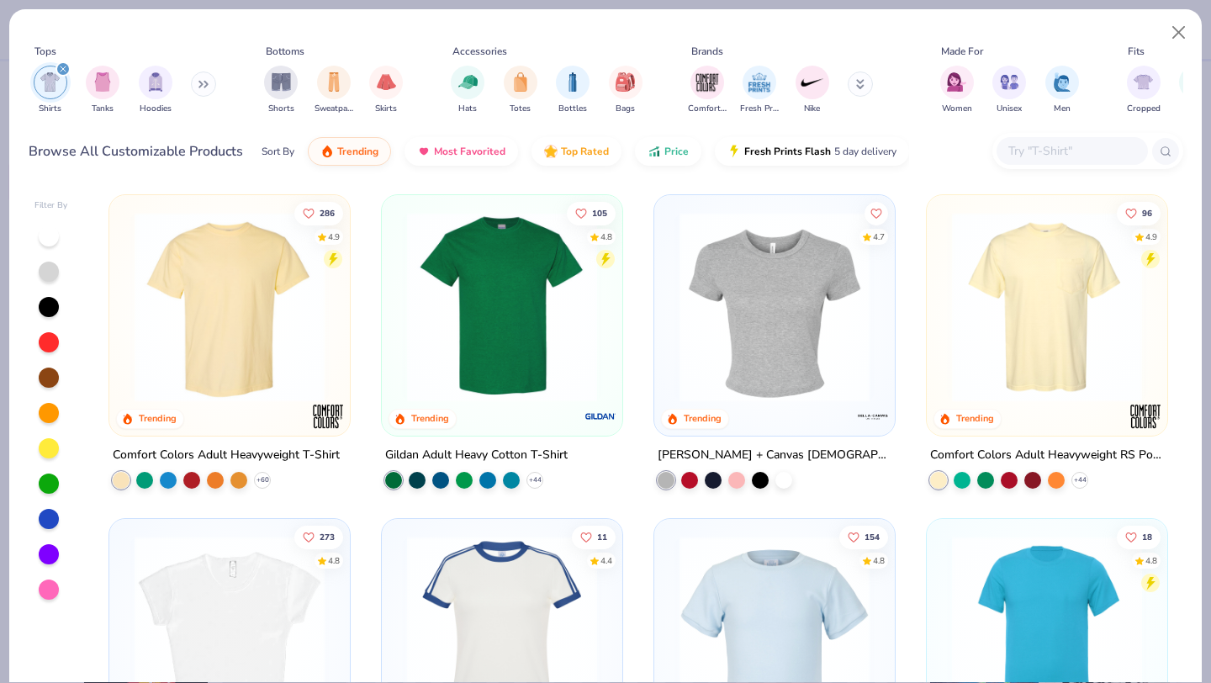
click at [979, 340] on img at bounding box center [1046, 307] width 207 height 190
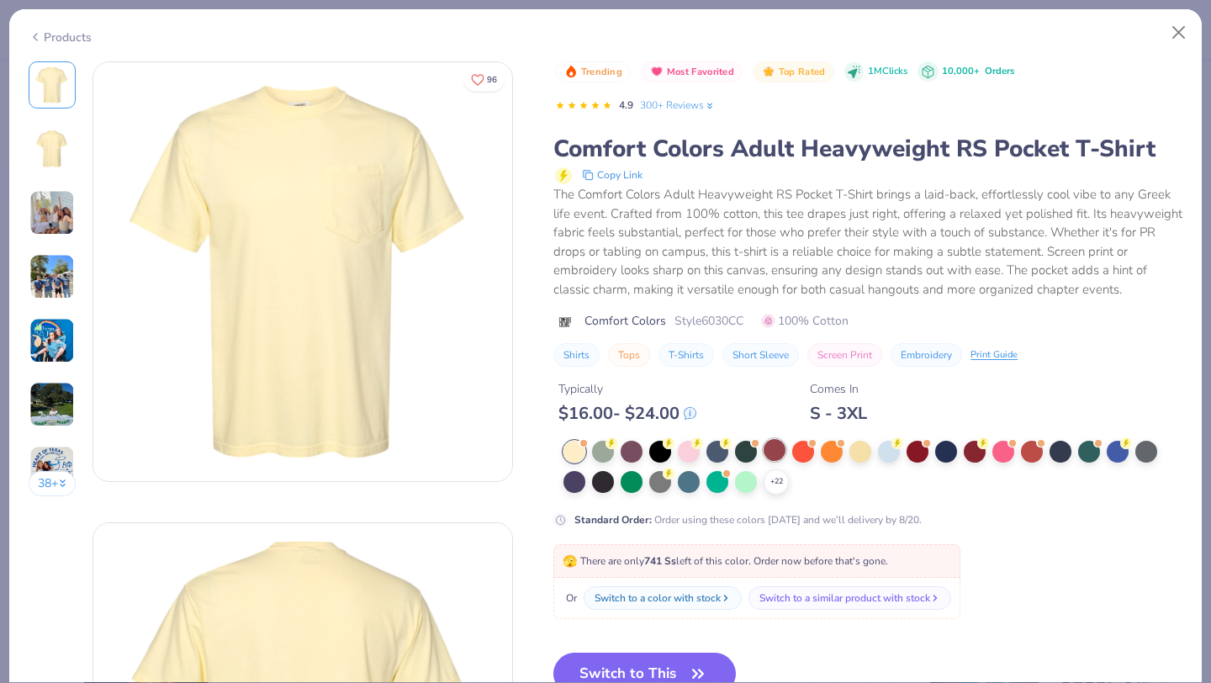
click at [778, 441] on div at bounding box center [774, 450] width 22 height 22
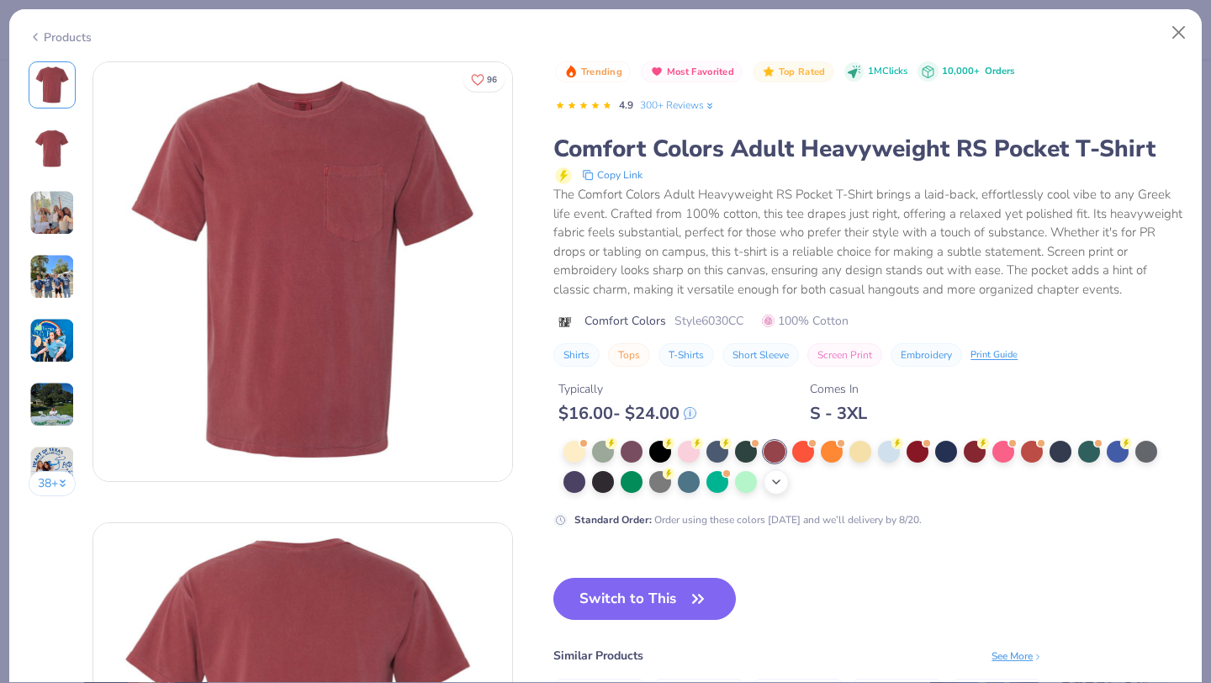
click at [777, 482] on icon at bounding box center [775, 481] width 13 height 13
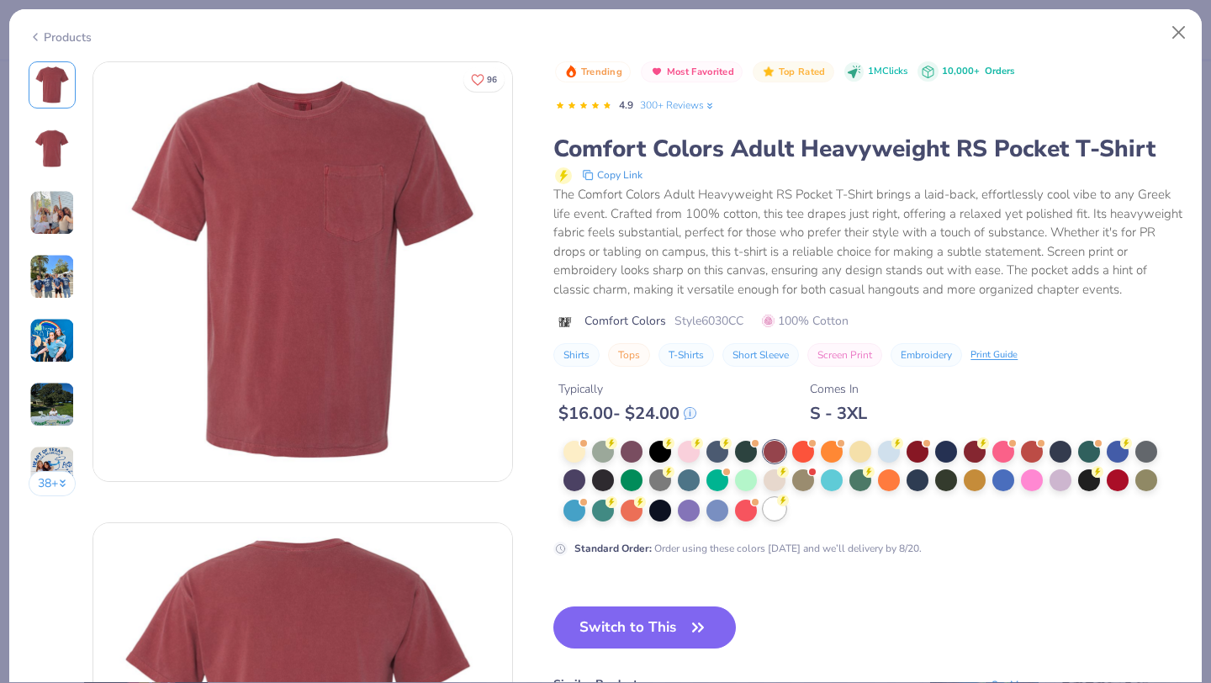
click at [775, 502] on div at bounding box center [774, 509] width 22 height 22
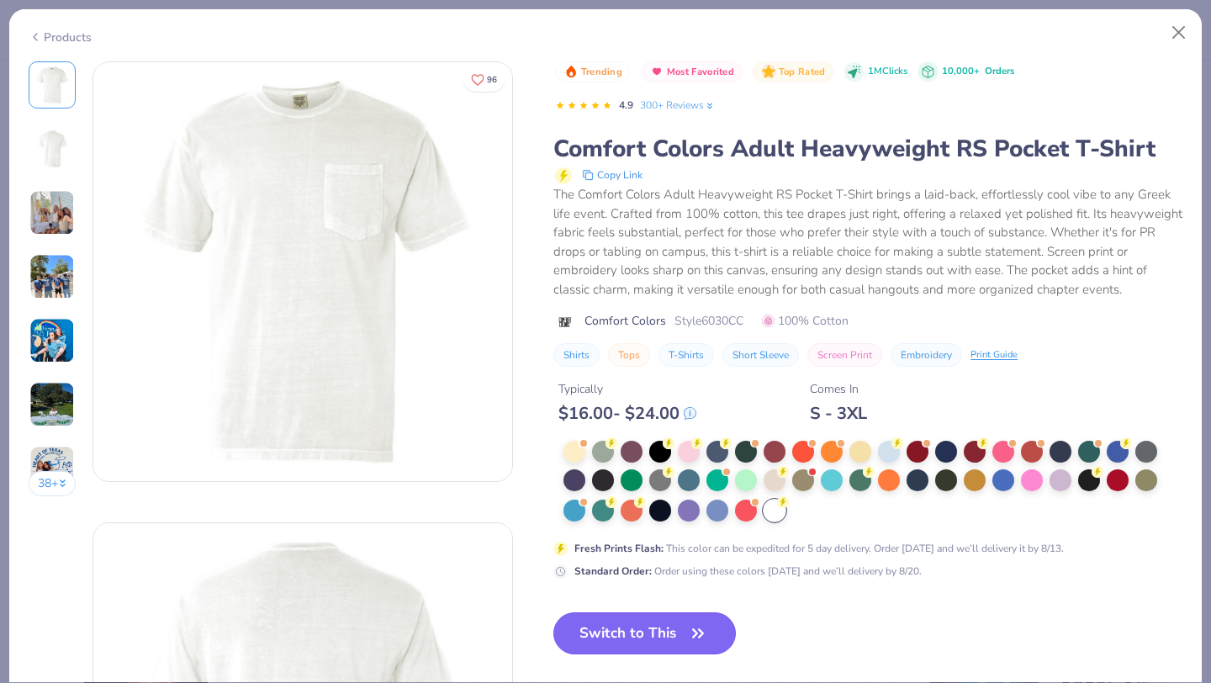
click at [649, 638] on button "Switch to This" at bounding box center [644, 633] width 182 height 42
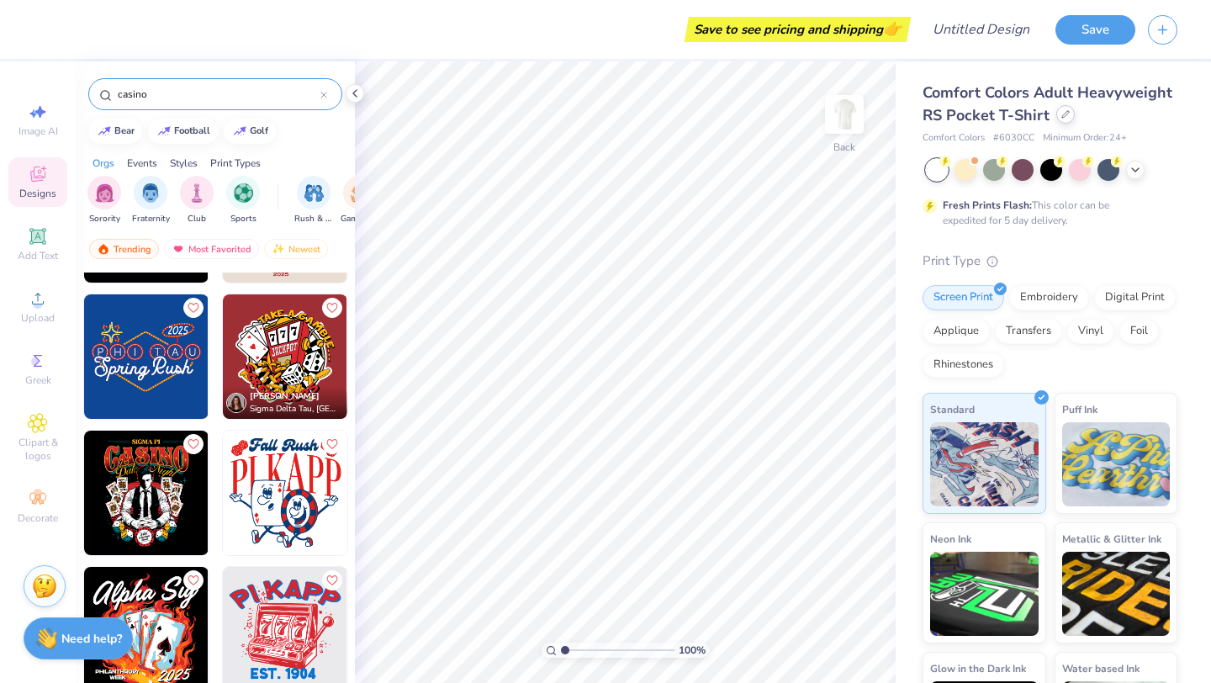
click at [1061, 115] on icon at bounding box center [1065, 114] width 8 height 8
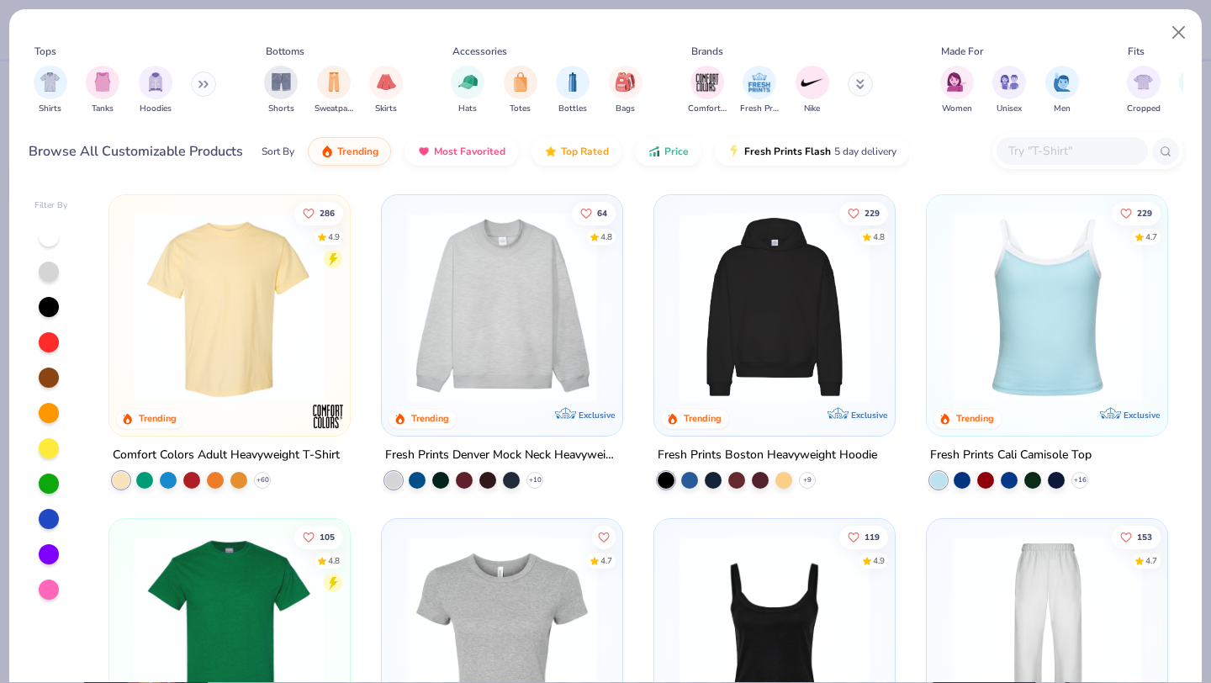
click at [226, 379] on img at bounding box center [229, 307] width 207 height 190
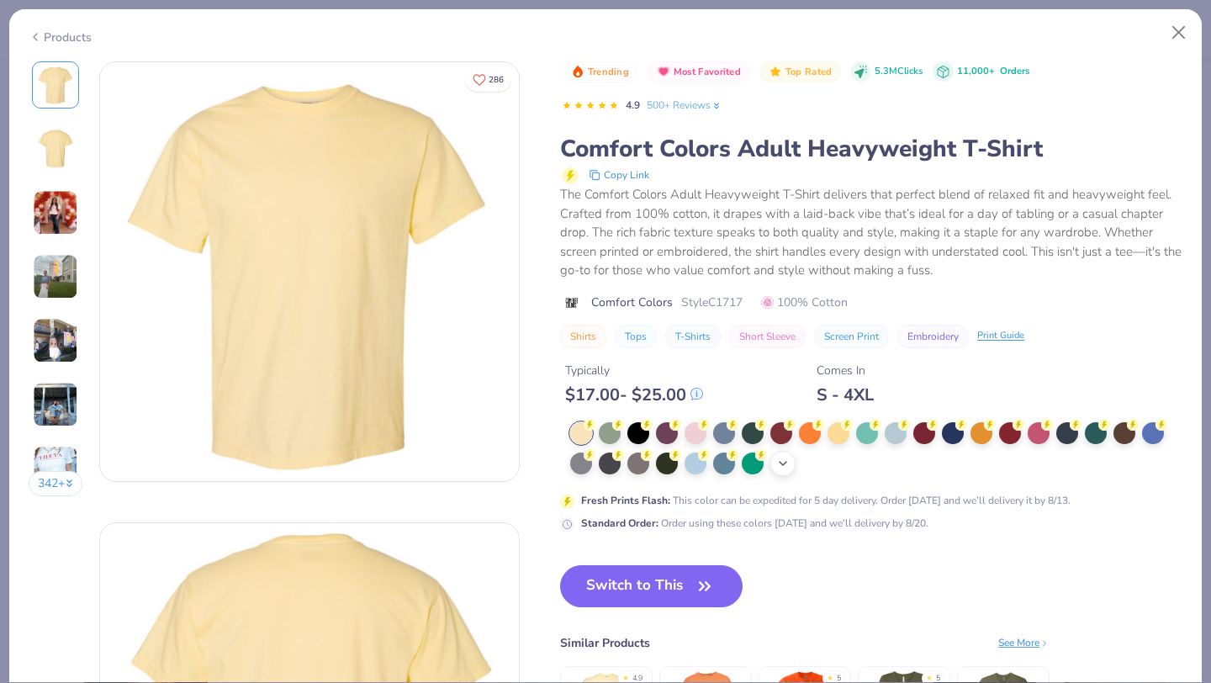
click at [777, 457] on icon at bounding box center [782, 462] width 13 height 13
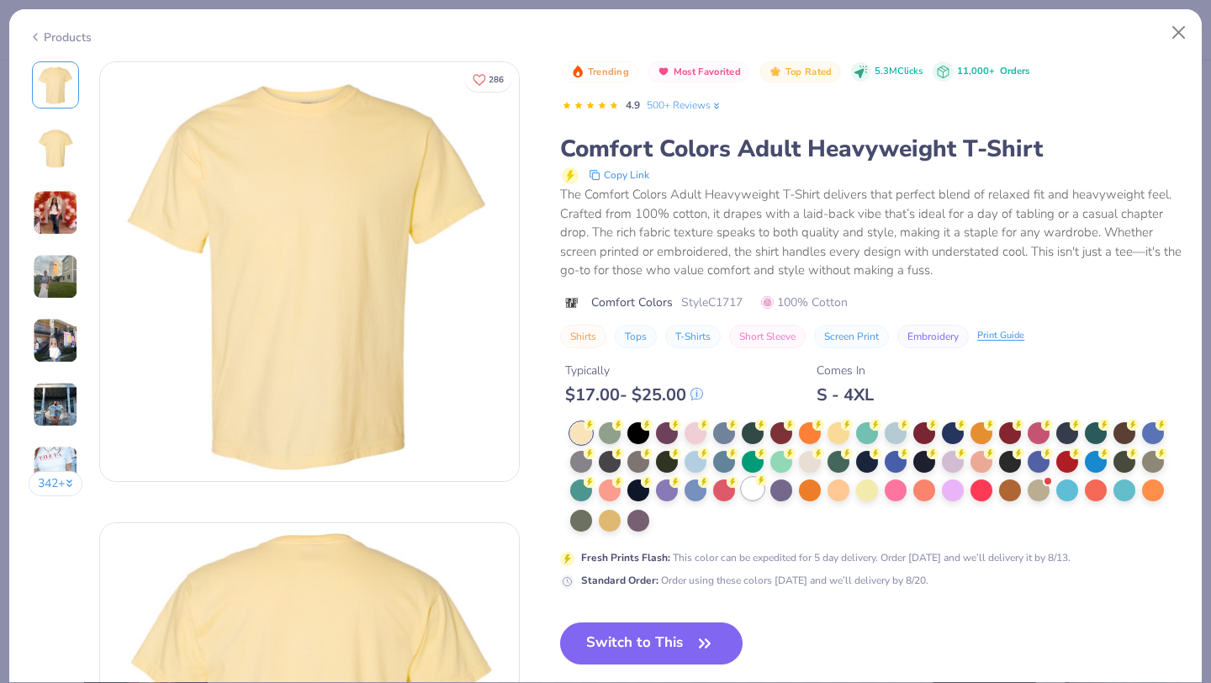
click at [759, 490] on div at bounding box center [752, 488] width 22 height 22
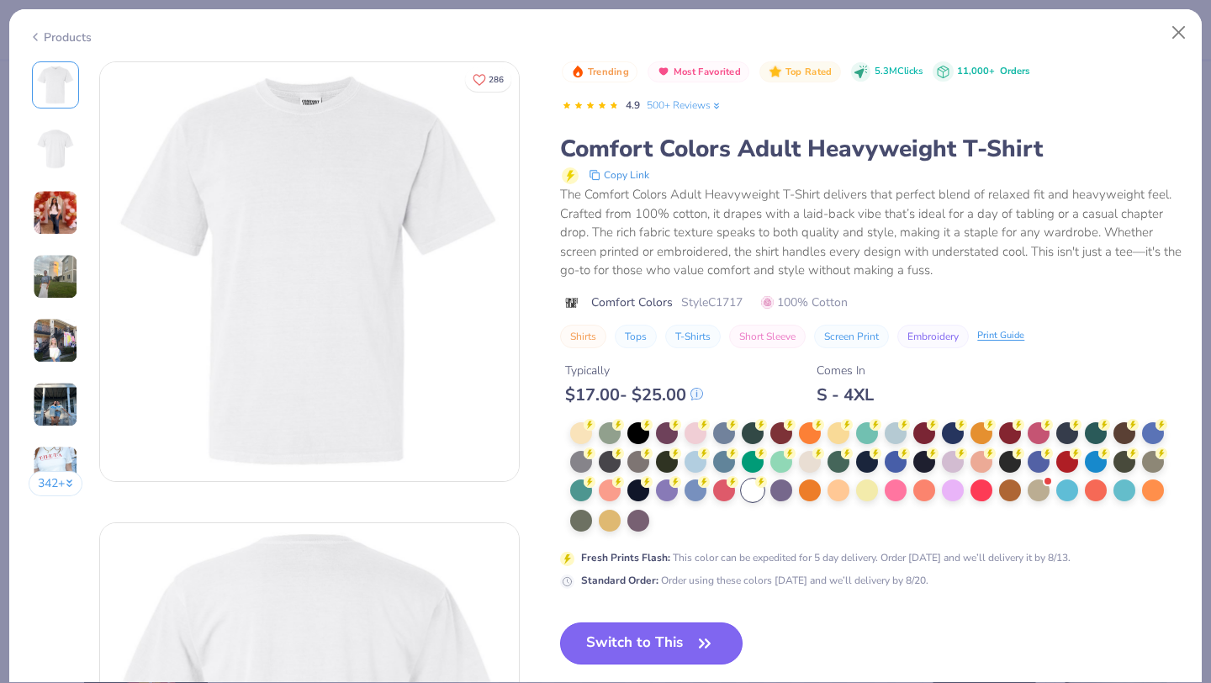
click at [669, 660] on button "Switch to This" at bounding box center [651, 643] width 182 height 42
click at [622, 638] on button "Switch to This" at bounding box center [651, 643] width 182 height 42
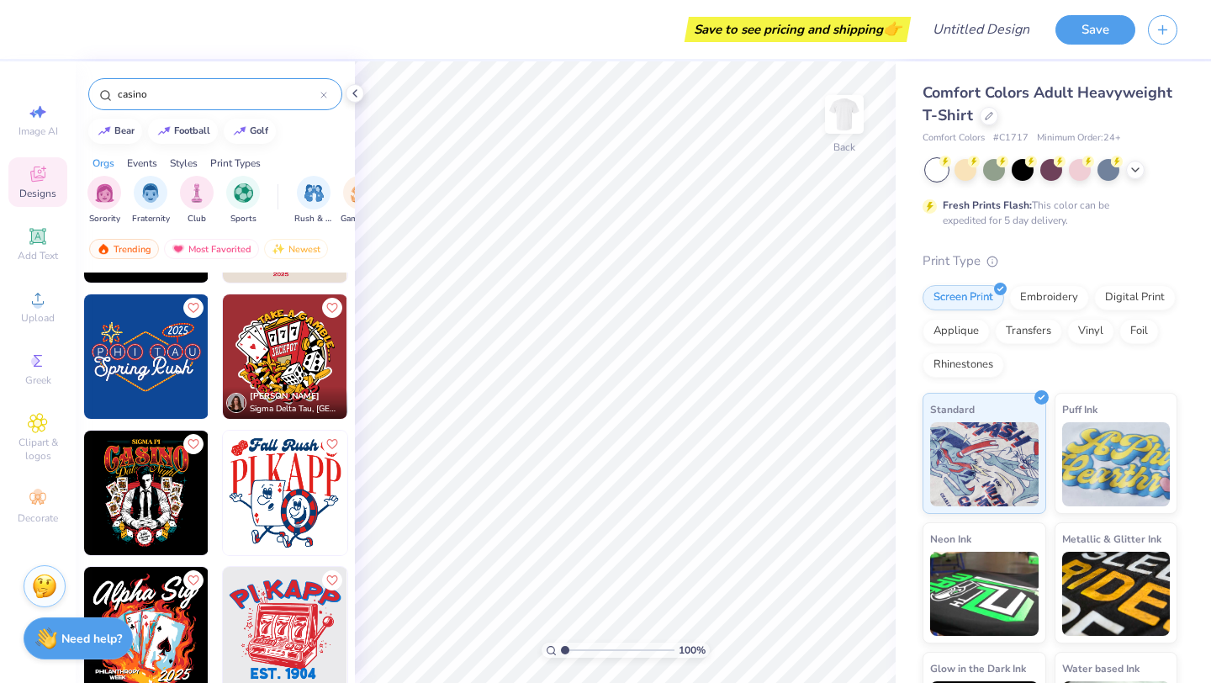
click at [301, 512] on img at bounding box center [285, 492] width 124 height 124
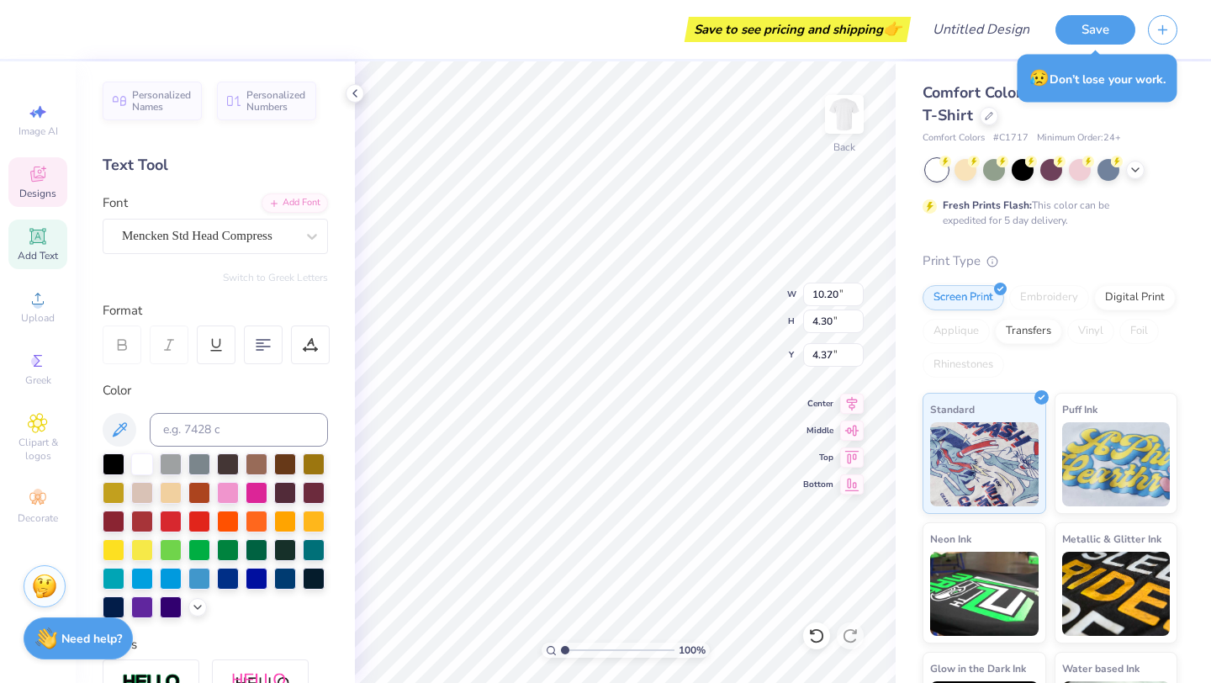
type textarea "P"
type textarea "INTERCOL"
type textarea "Fall 2025"
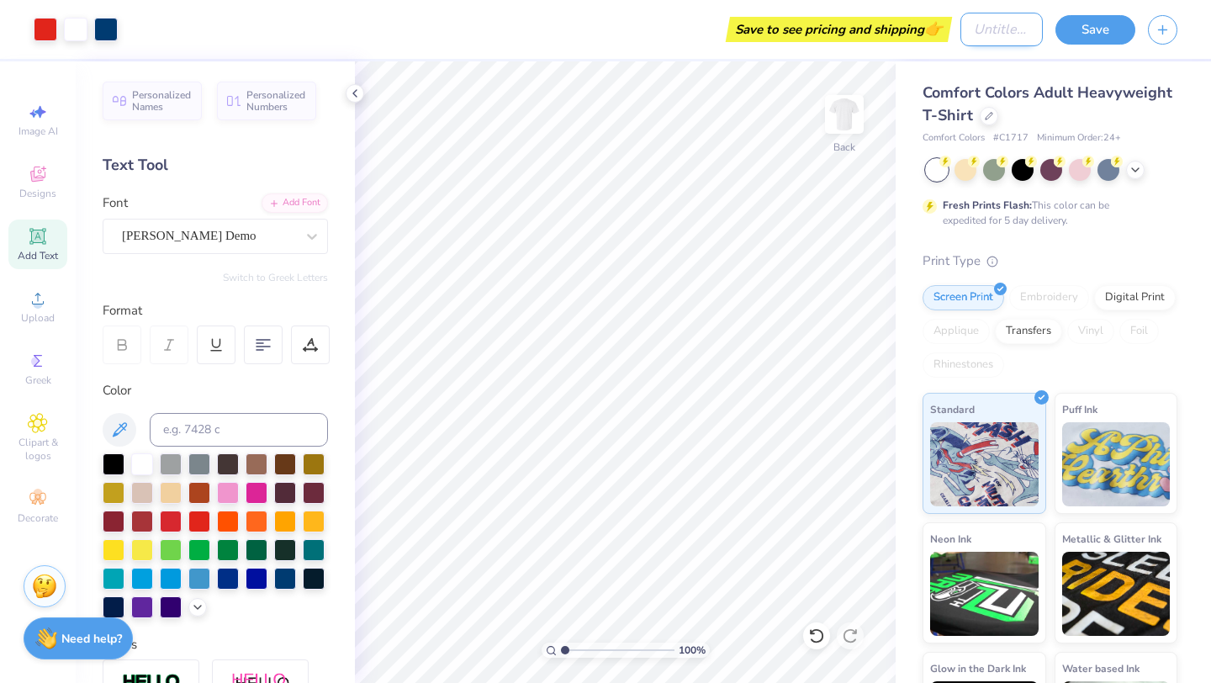
click at [962, 35] on input "Design Title" at bounding box center [1001, 30] width 82 height 34
type input "RUSH 25"
click at [1075, 30] on button "Save" at bounding box center [1095, 27] width 80 height 29
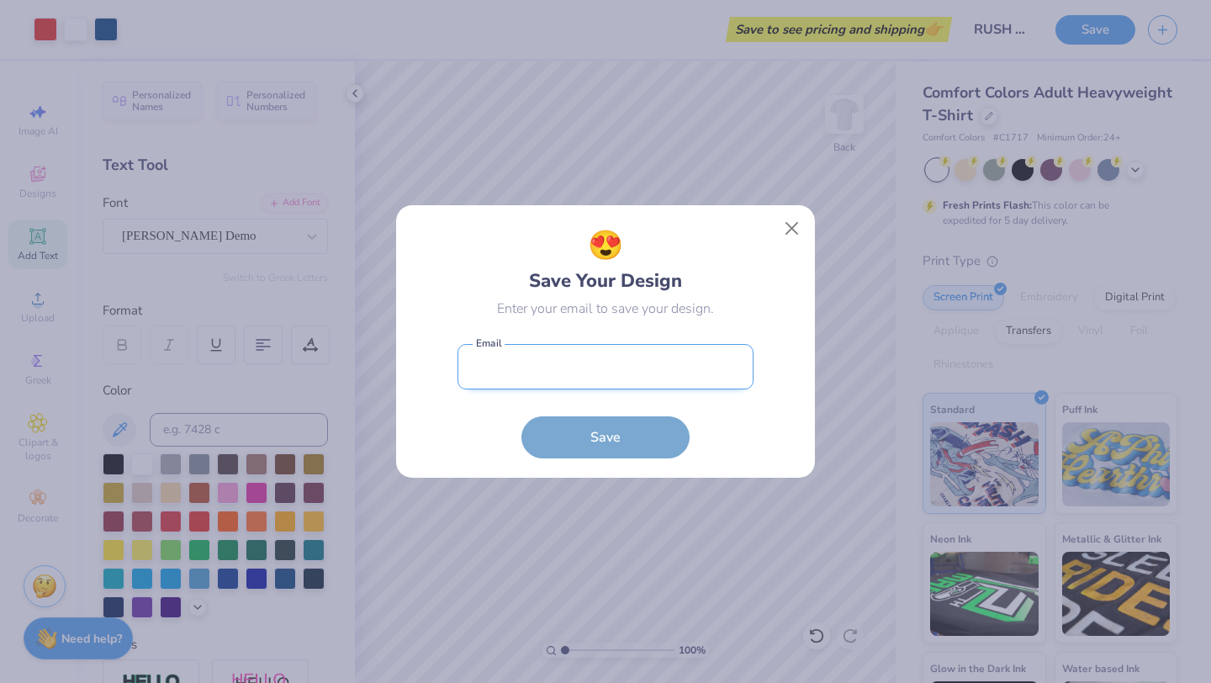
click at [669, 375] on input "email" at bounding box center [605, 367] width 296 height 46
type input "[EMAIL_ADDRESS][DOMAIN_NAME]"
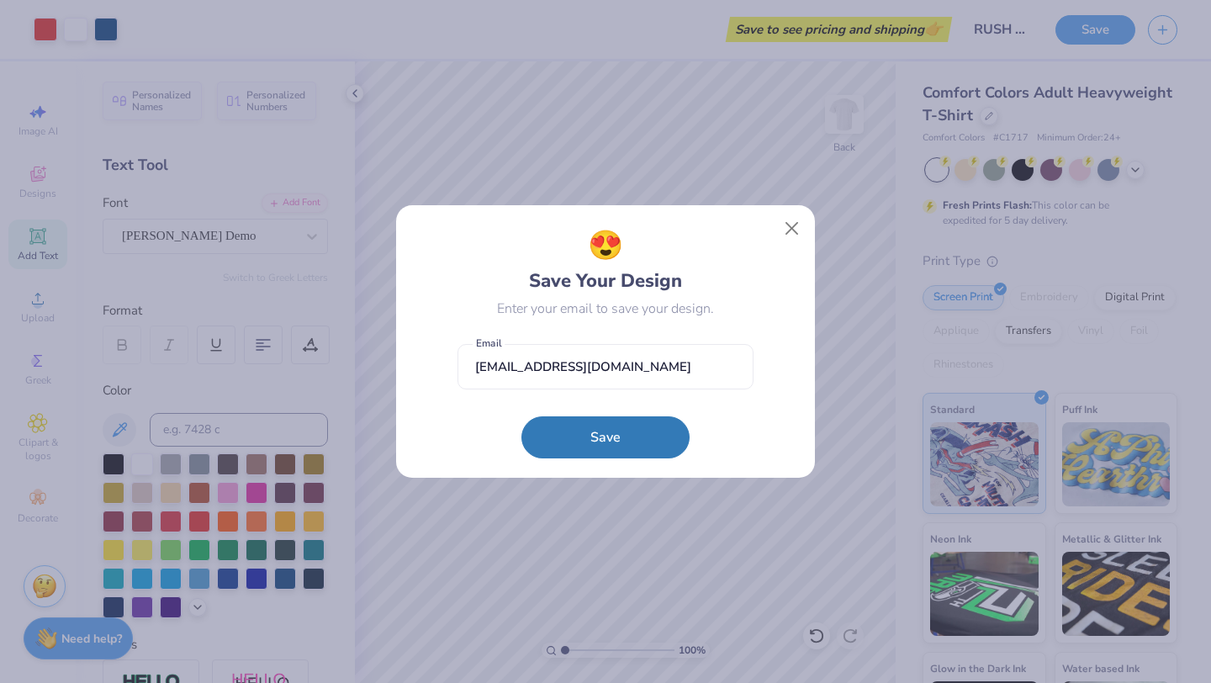
click at [616, 432] on button "Save" at bounding box center [605, 437] width 168 height 42
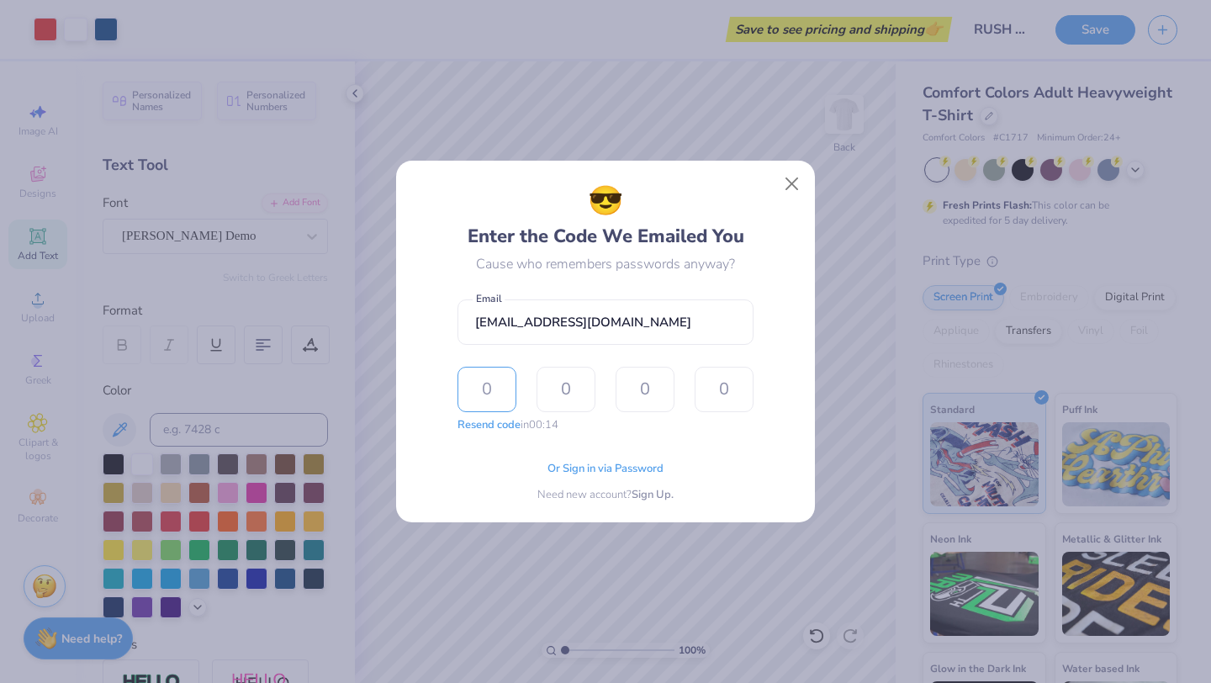
type input "5"
type input "8"
type input "7"
type input "1"
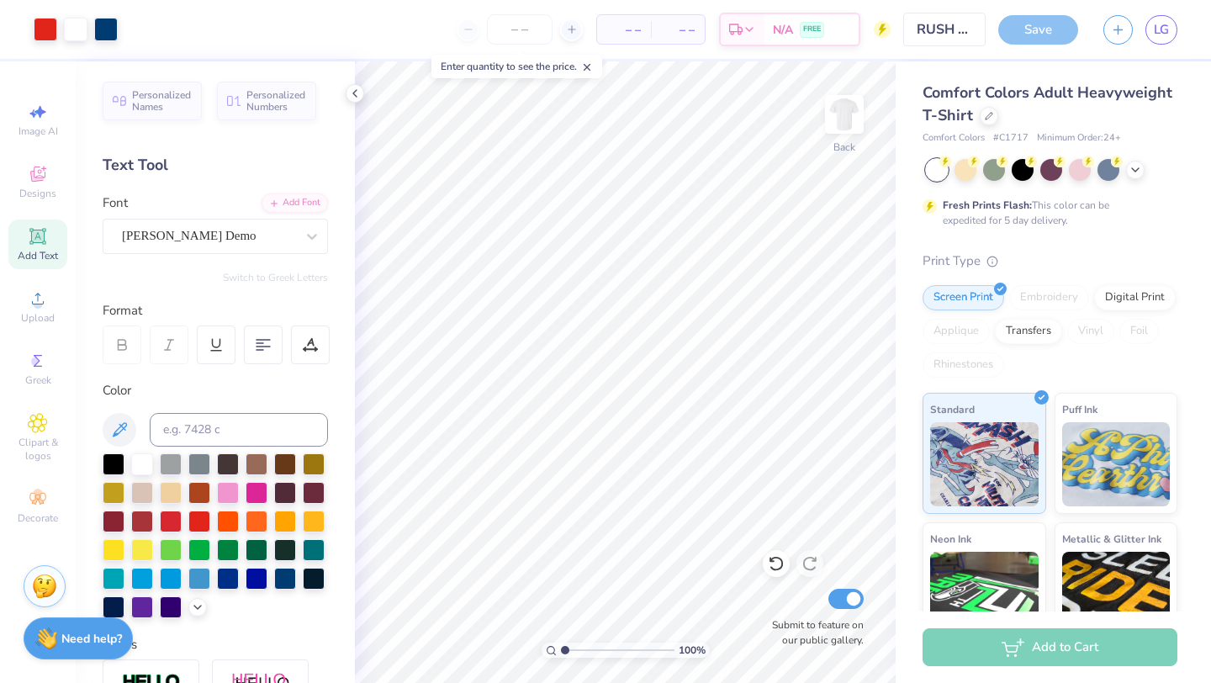
click at [528, 29] on input "number" at bounding box center [520, 29] width 66 height 30
click at [514, 29] on input "number" at bounding box center [520, 29] width 66 height 30
click at [593, 62] on icon at bounding box center [587, 67] width 12 height 12
click at [518, 28] on input "number" at bounding box center [520, 29] width 66 height 30
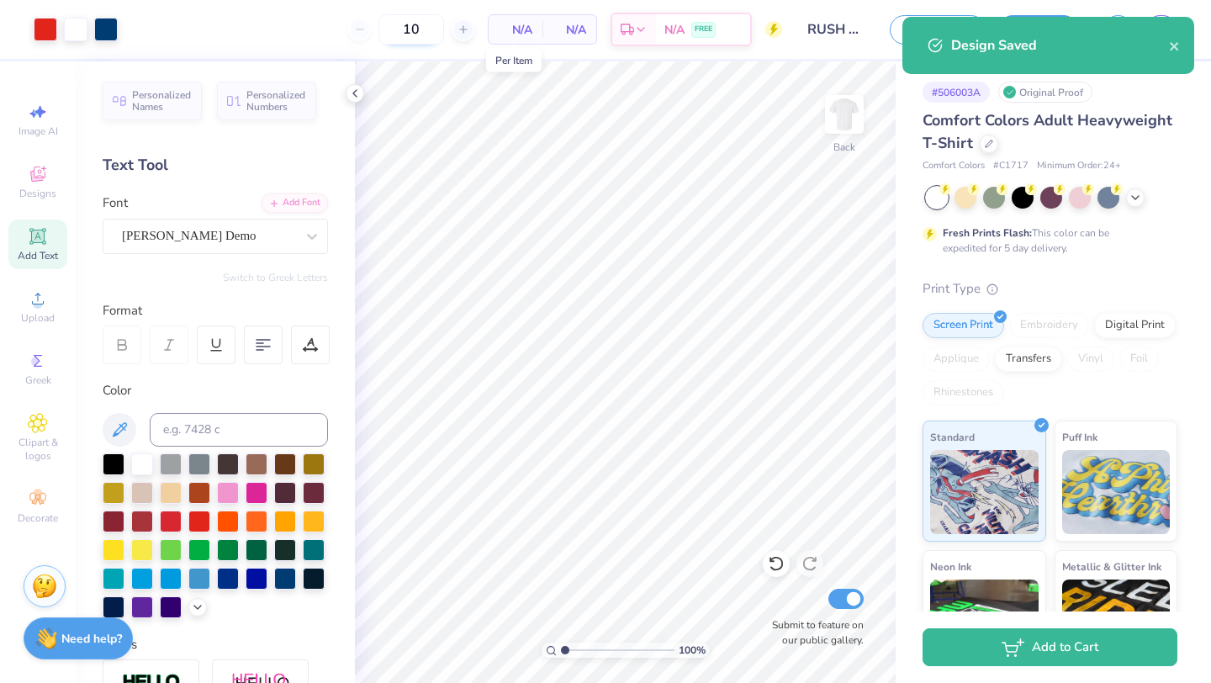
type input "12"
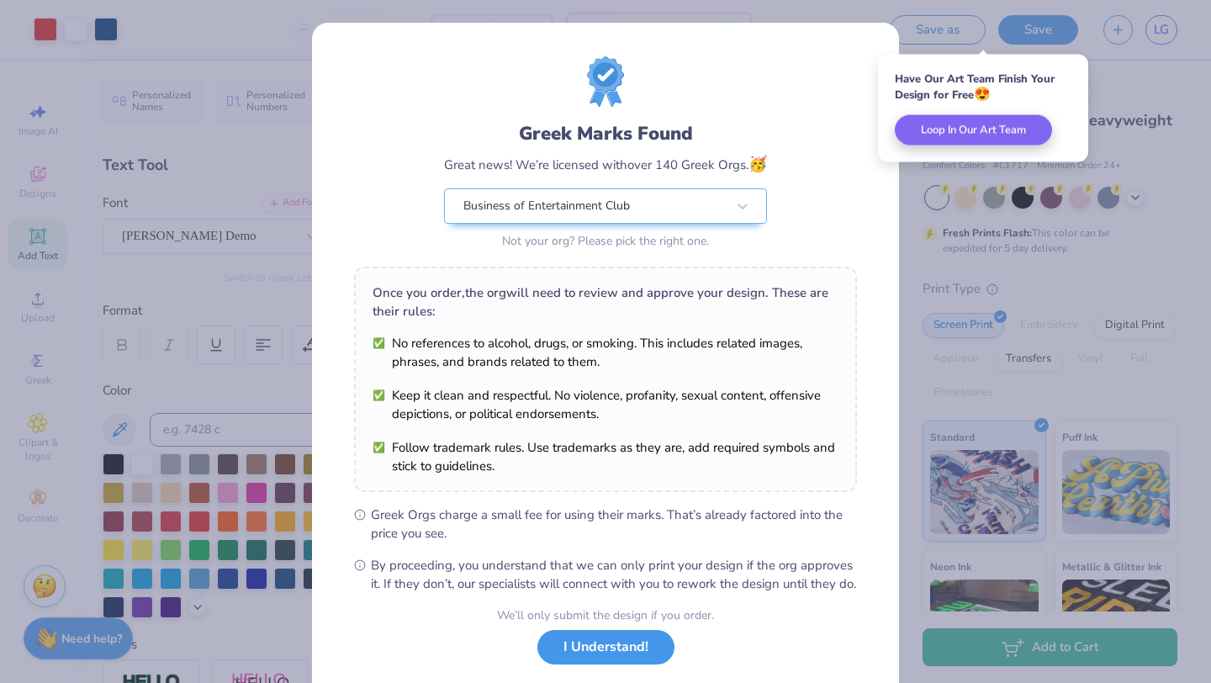
click at [594, 664] on button "I Understand!" at bounding box center [605, 647] width 137 height 34
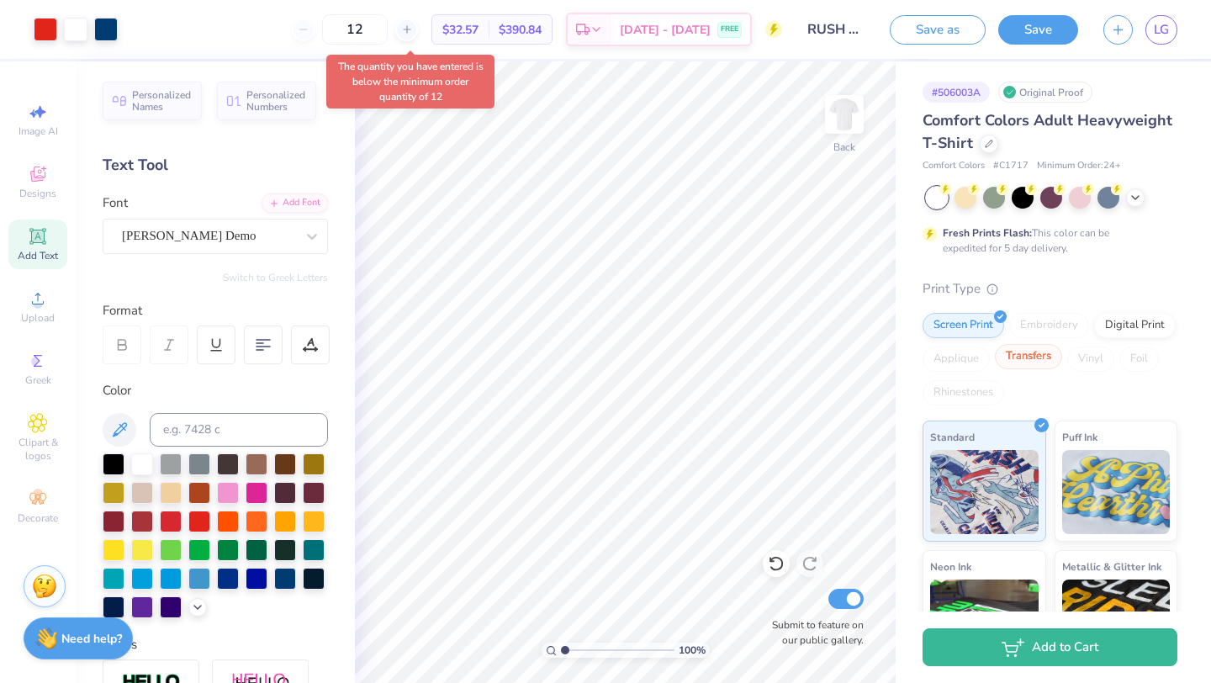
click at [1035, 361] on div "Transfers" at bounding box center [1028, 356] width 67 height 25
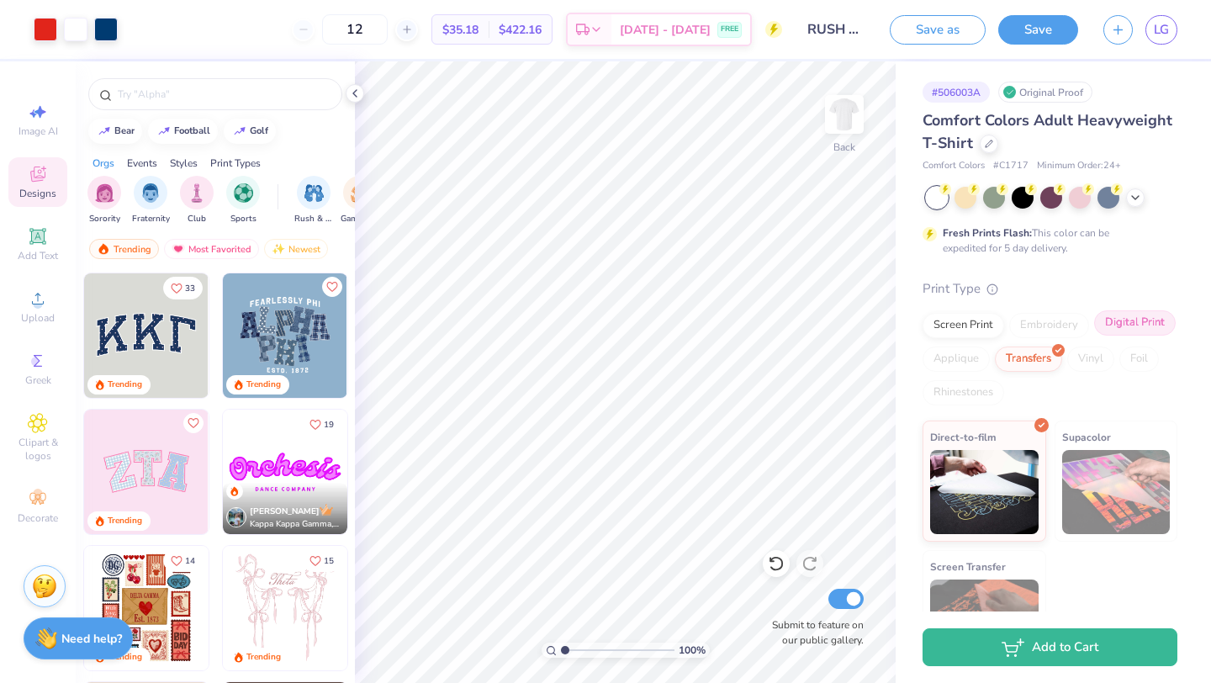
click at [1148, 315] on div "Digital Print" at bounding box center [1135, 322] width 82 height 25
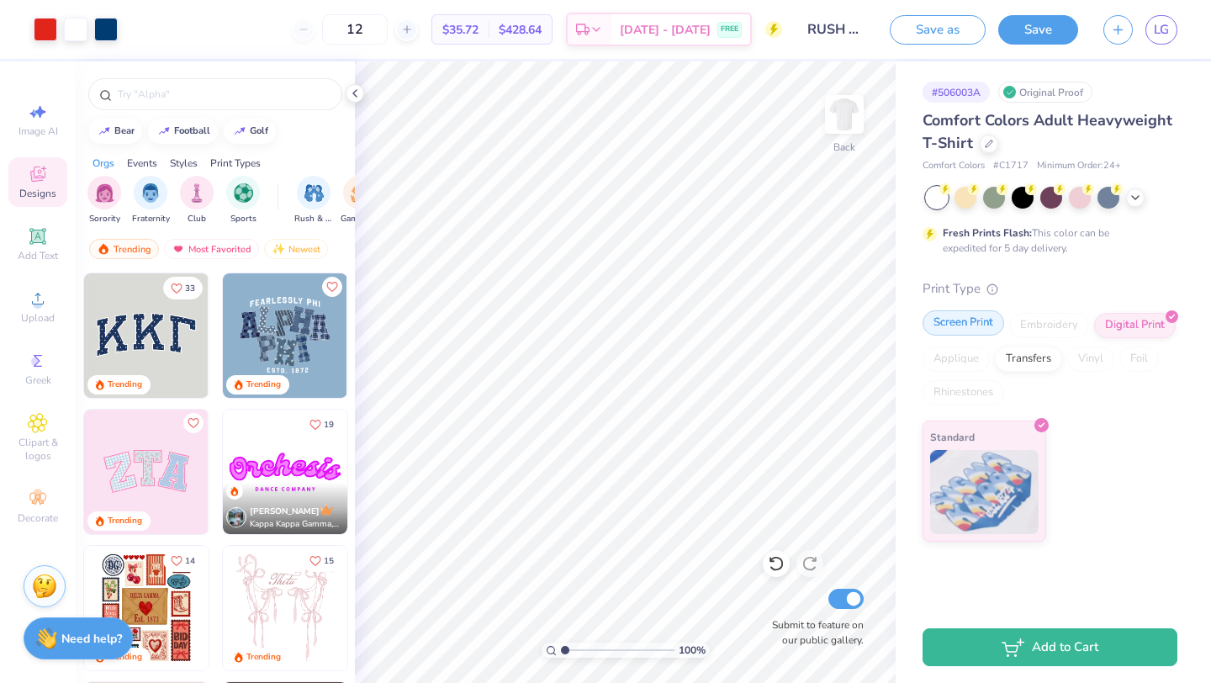
click at [939, 324] on div "Screen Print" at bounding box center [963, 322] width 82 height 25
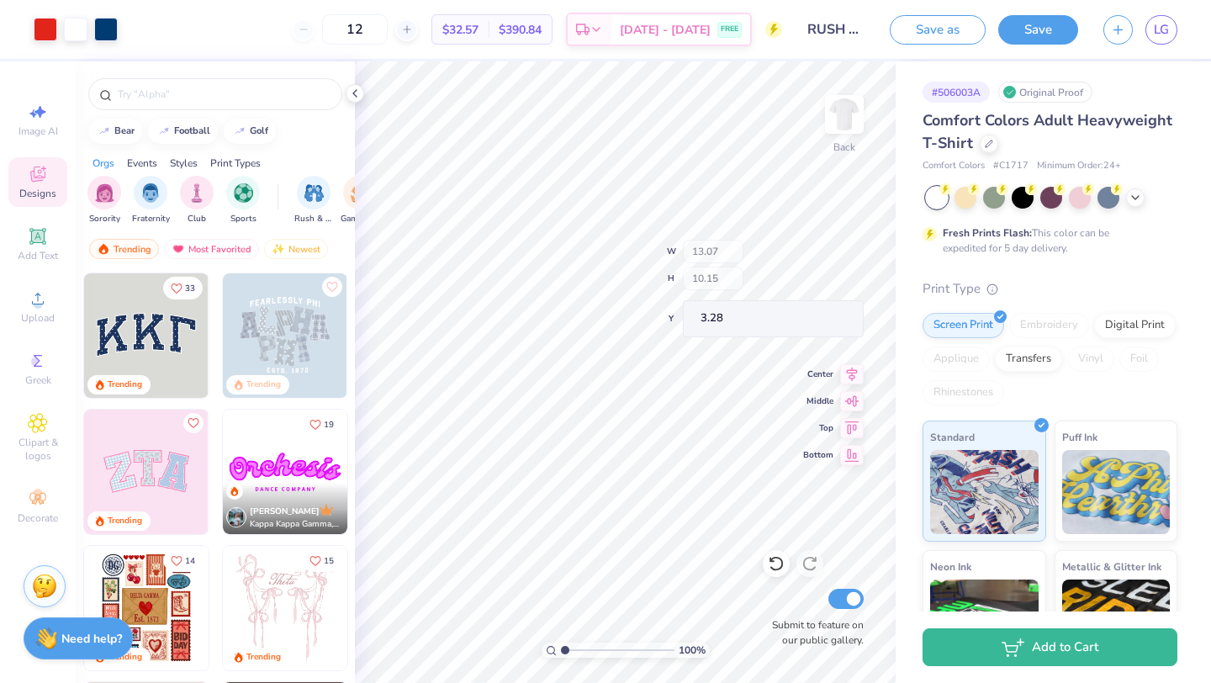
type input "3.28"
click at [776, 553] on div "100 % Back W 10.10 10.10 " H 6.30 6.30 " Y 7.13 7.13 " Center Middle Top Bottom…" at bounding box center [625, 371] width 541 height 621
type input "13.07"
type input "10.15"
type input "3.28"
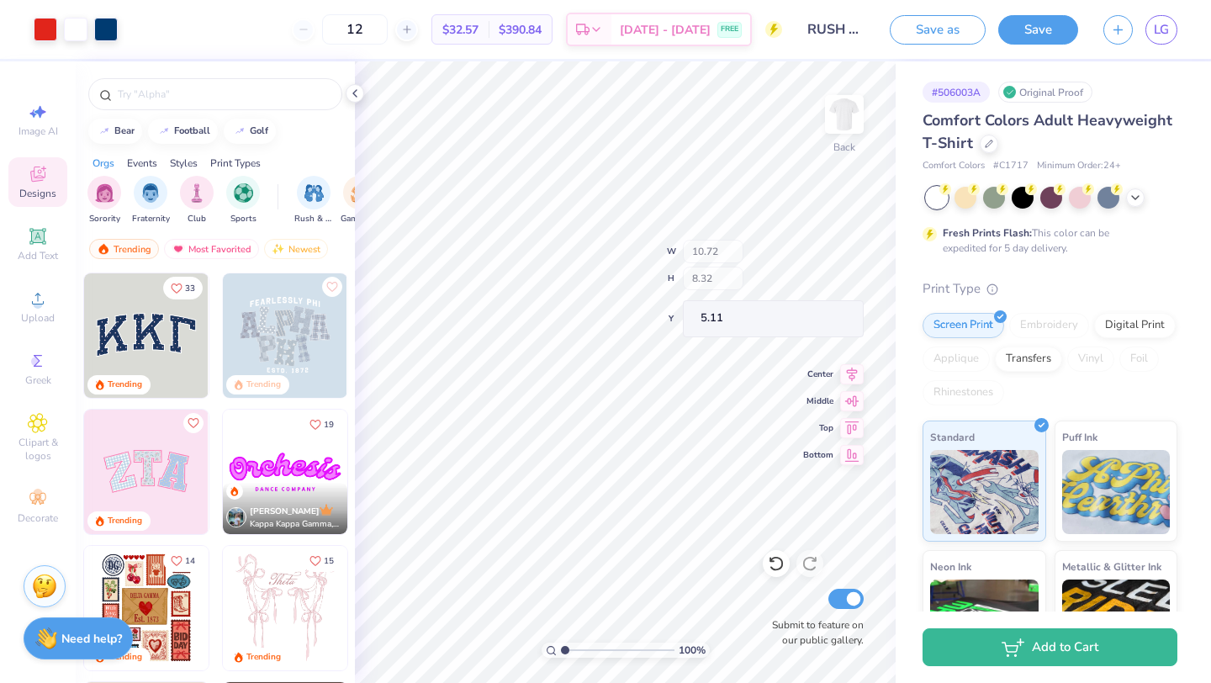
type input "10.72"
type input "8.32"
type input "5.11"
type input "2.30"
click at [289, 103] on div at bounding box center [215, 94] width 254 height 32
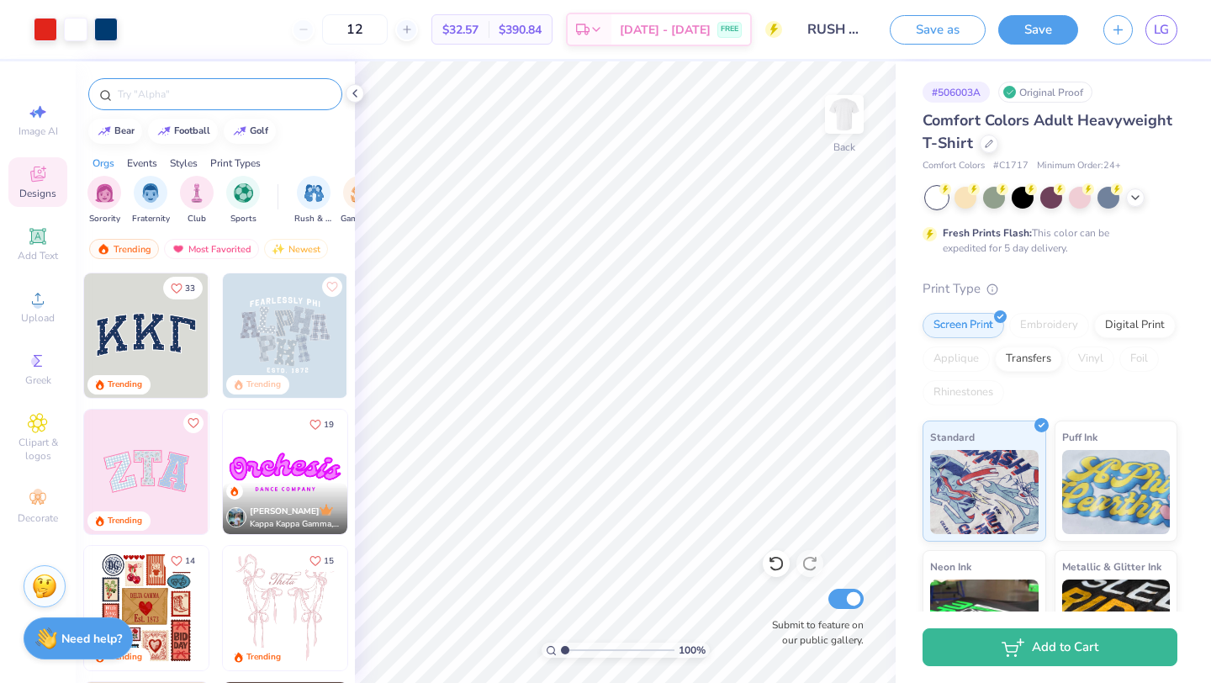
click at [241, 92] on input "text" at bounding box center [223, 94] width 215 height 17
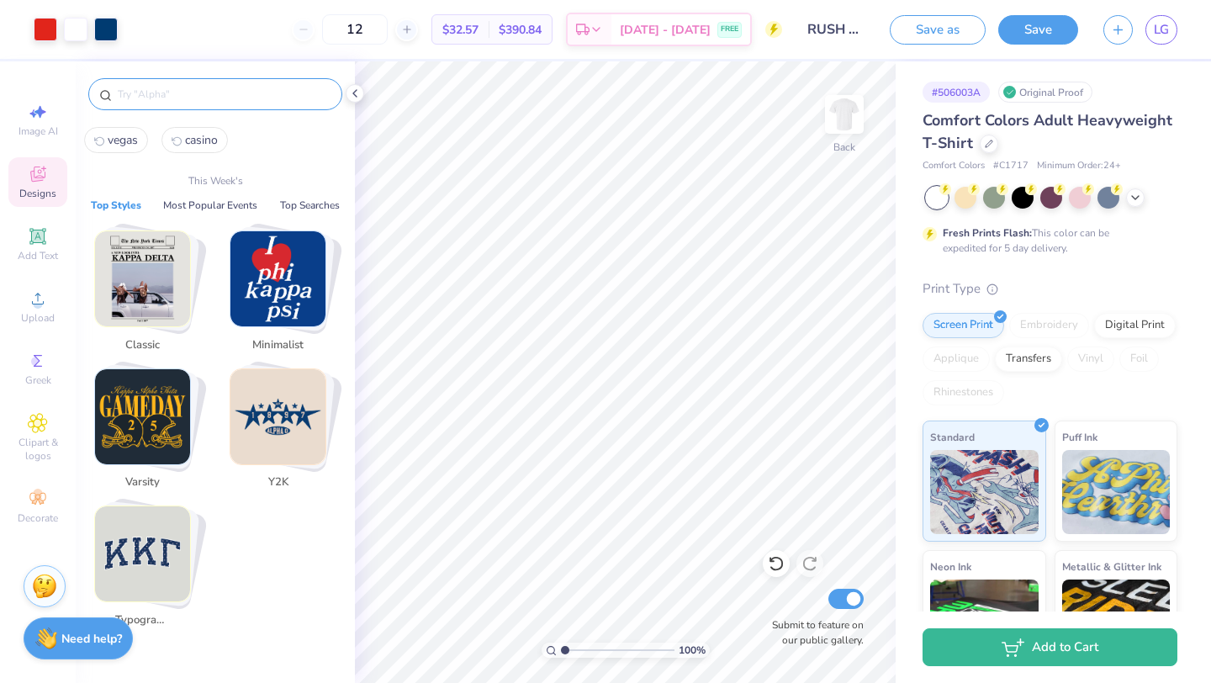
click at [182, 145] on icon "casino1" at bounding box center [176, 141] width 10 height 10
type input "casino"
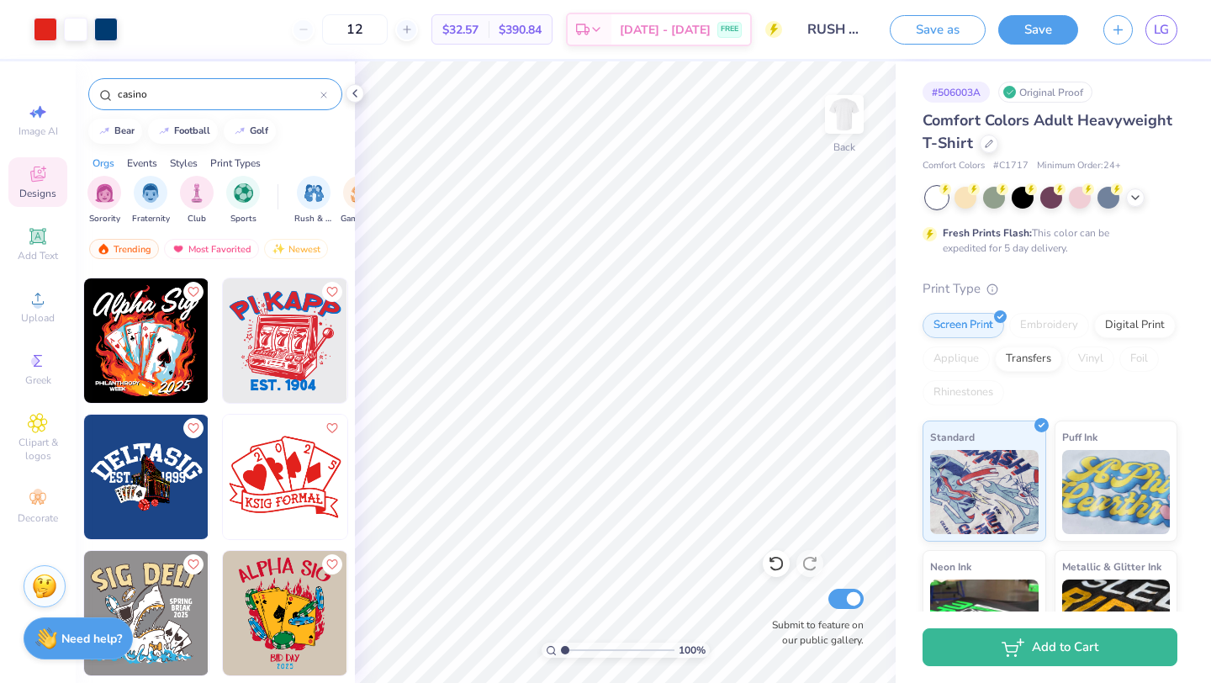
scroll to position [403, 0]
click at [603, 38] on icon at bounding box center [595, 31] width 13 height 13
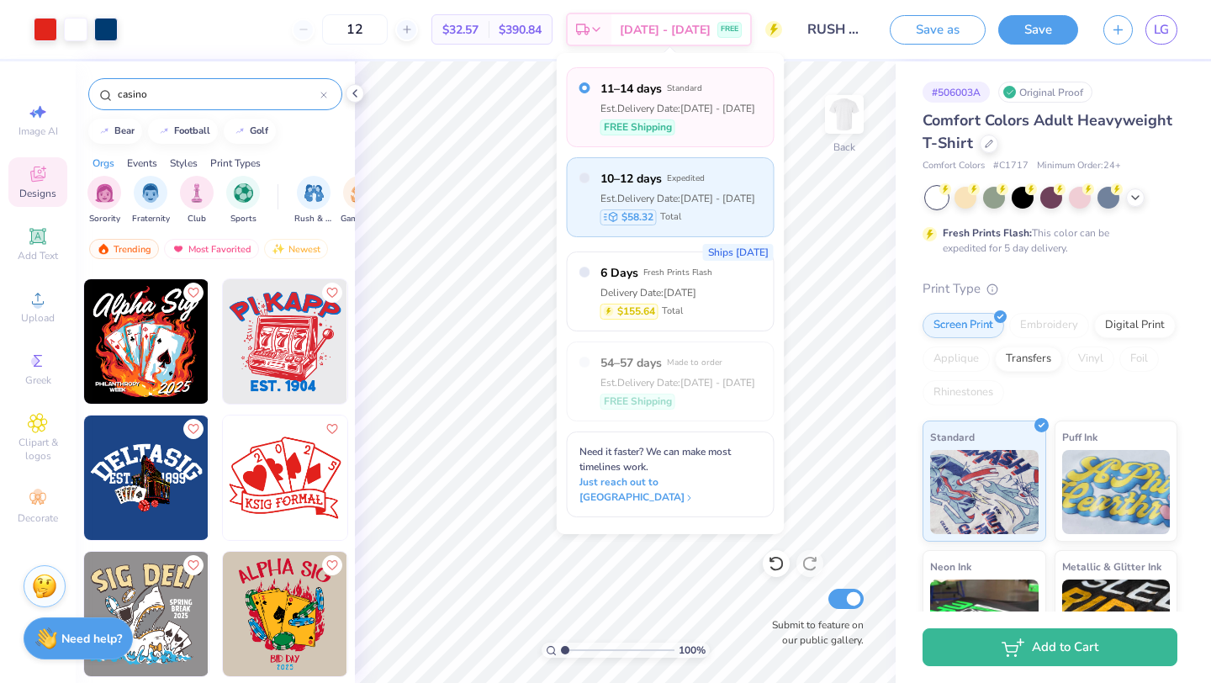
click at [704, 207] on div "10–12 days Expedited Est. Delivery Date: Aug 19 - 21 $58.32 Total" at bounding box center [677, 197] width 155 height 55
radio input "false"
radio input "true"
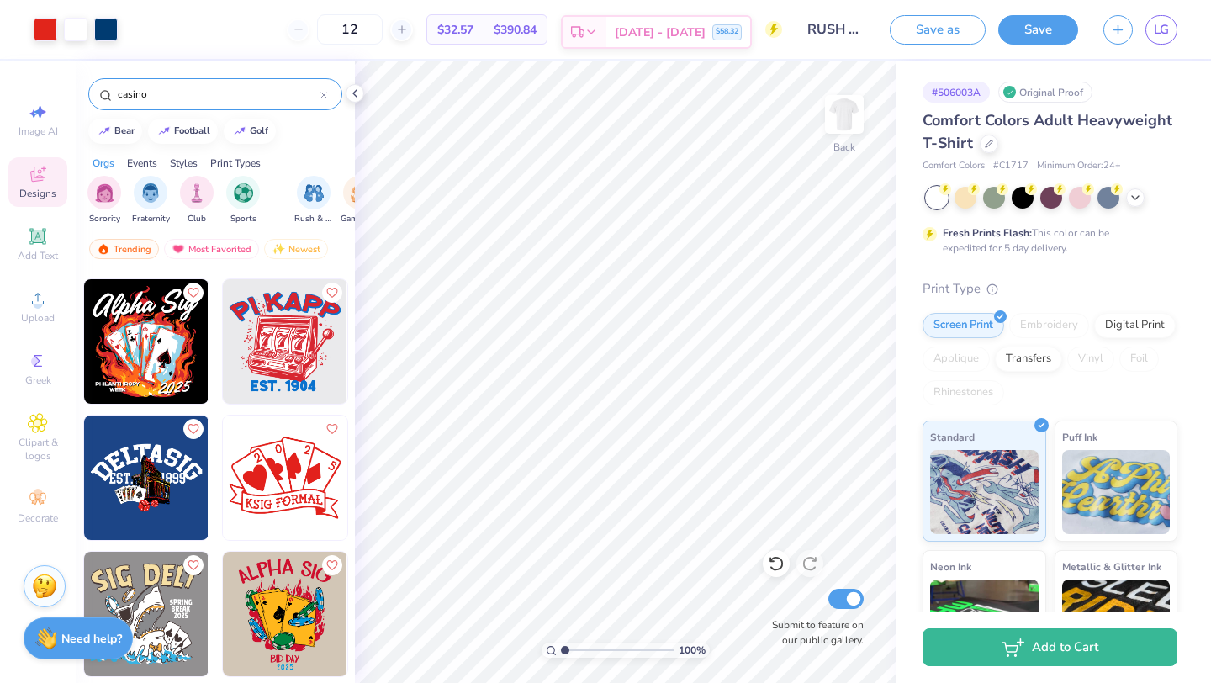
click at [659, 32] on span "Aug 19 - 21" at bounding box center [660, 33] width 91 height 18
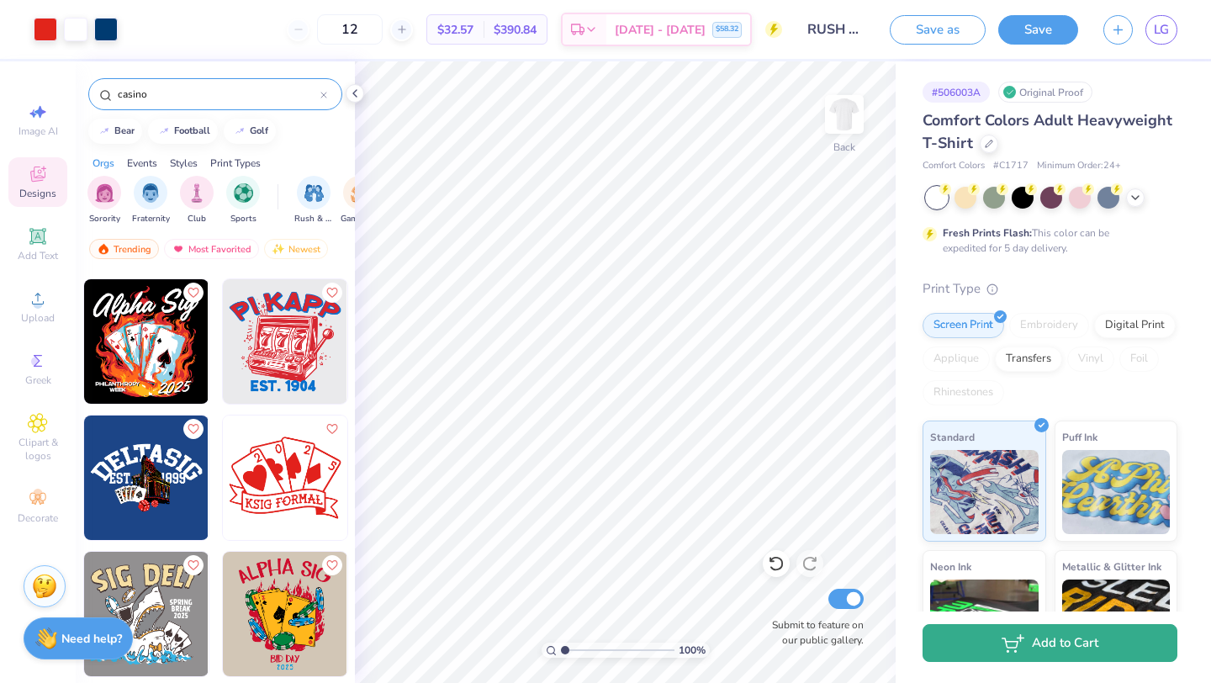
click at [1074, 657] on button "Add to Cart" at bounding box center [1049, 643] width 255 height 38
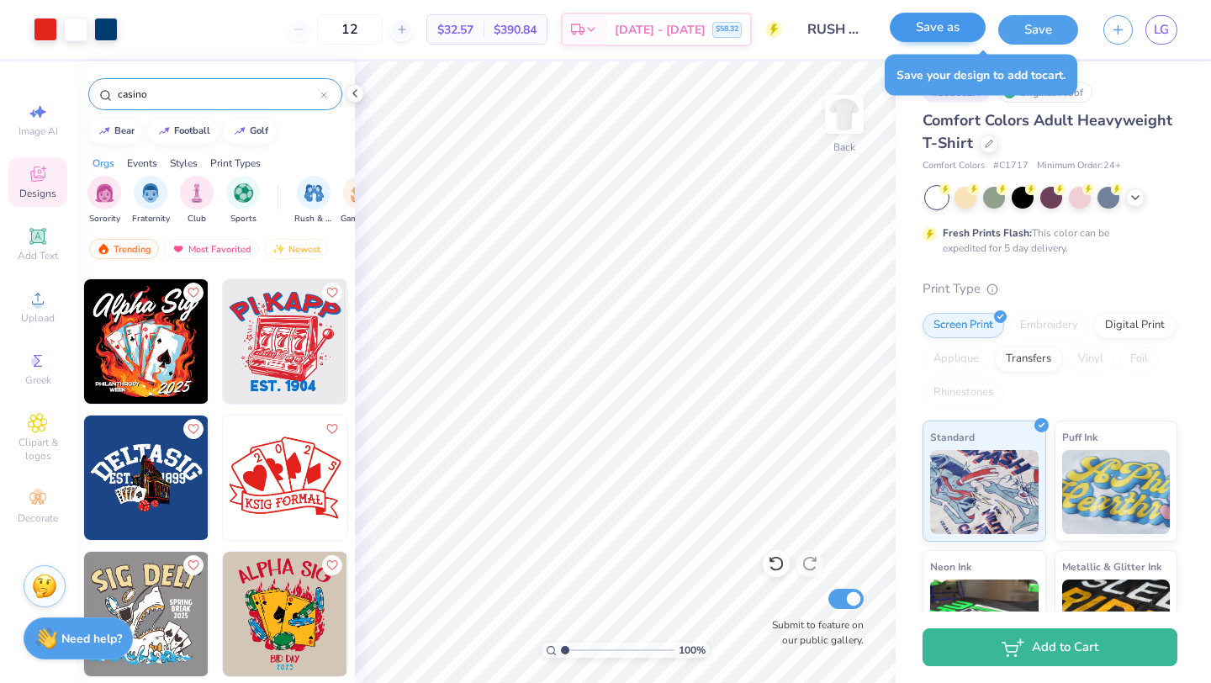
click at [915, 42] on div "Save as" at bounding box center [937, 29] width 96 height 29
click at [1044, 24] on button "Save" at bounding box center [1038, 27] width 80 height 29
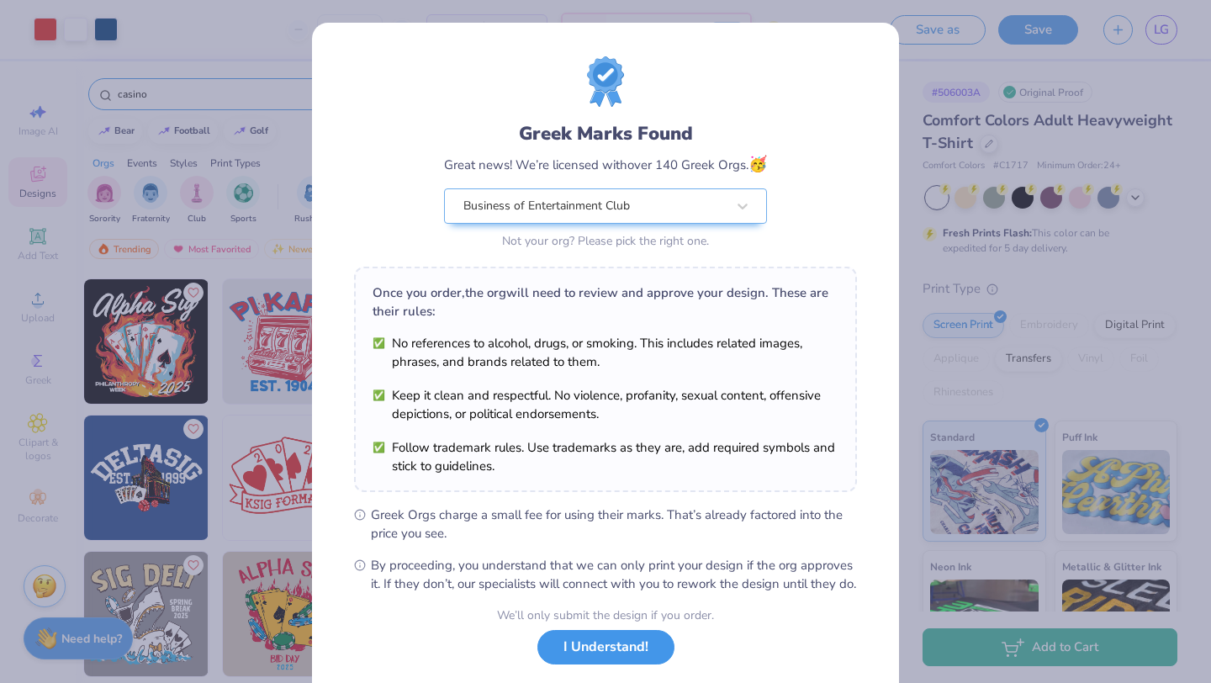
click at [587, 663] on button "I Understand!" at bounding box center [605, 647] width 137 height 34
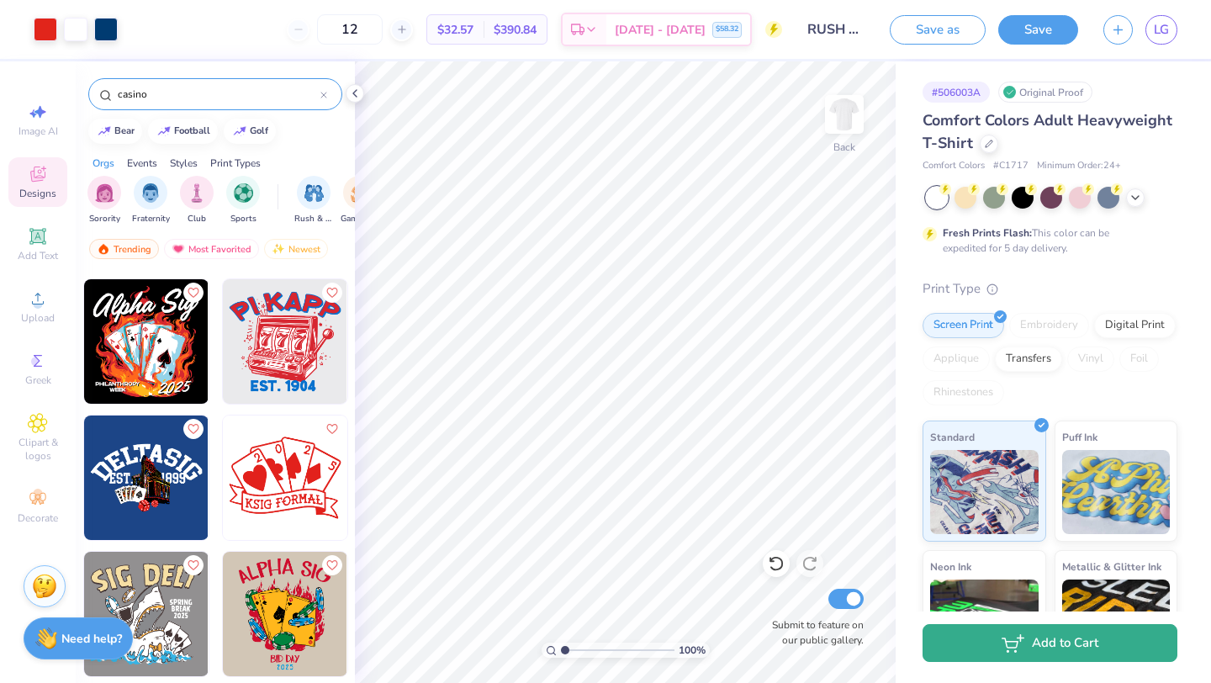
click at [1036, 654] on button "Add to Cart" at bounding box center [1049, 643] width 255 height 38
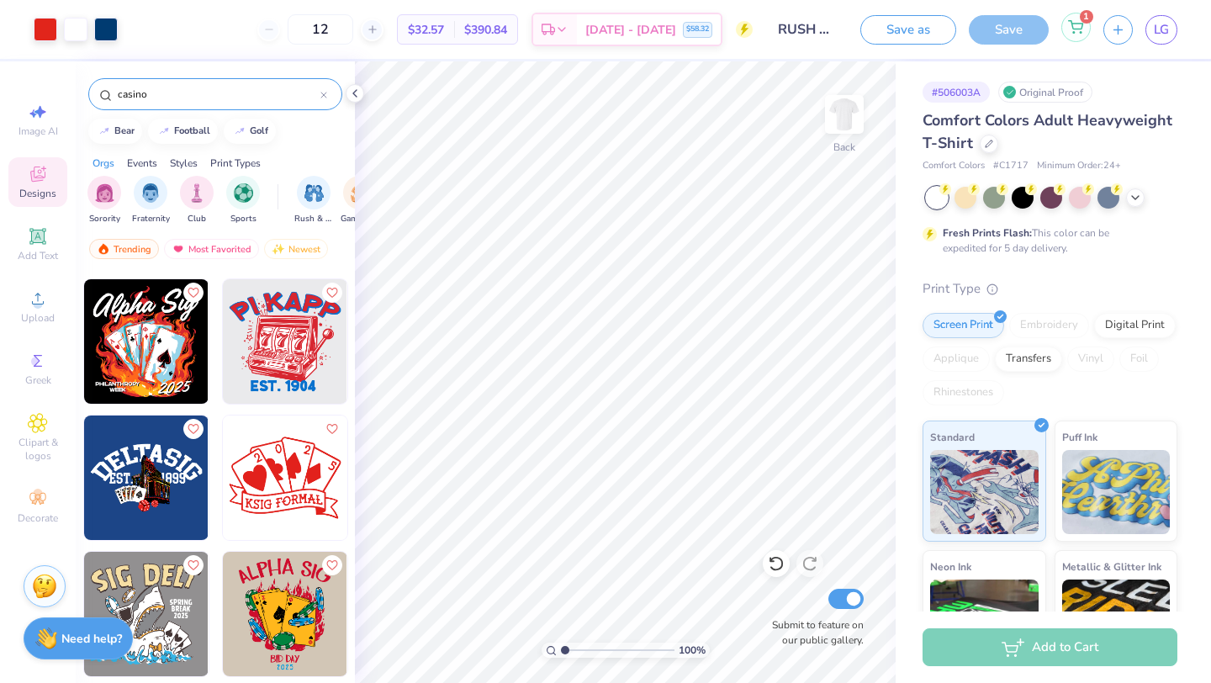
click at [1074, 25] on icon at bounding box center [1075, 26] width 15 height 13
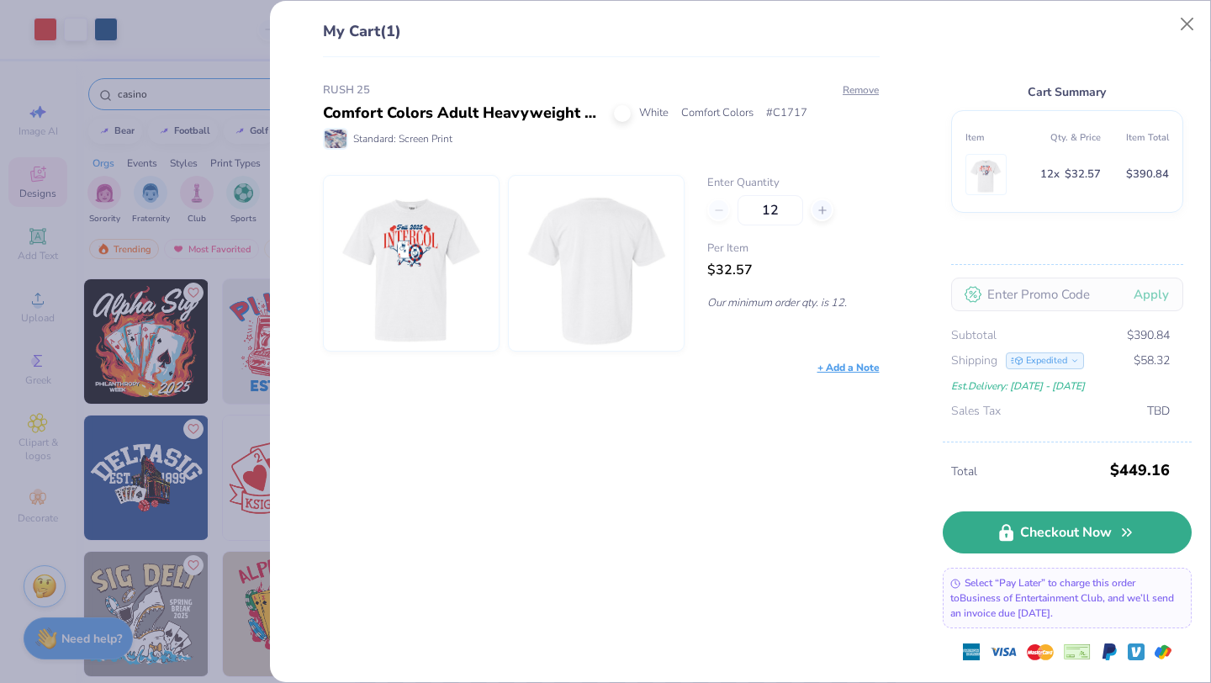
click at [1024, 533] on link "Checkout Now" at bounding box center [1066, 532] width 249 height 42
